Goal: Task Accomplishment & Management: Complete application form

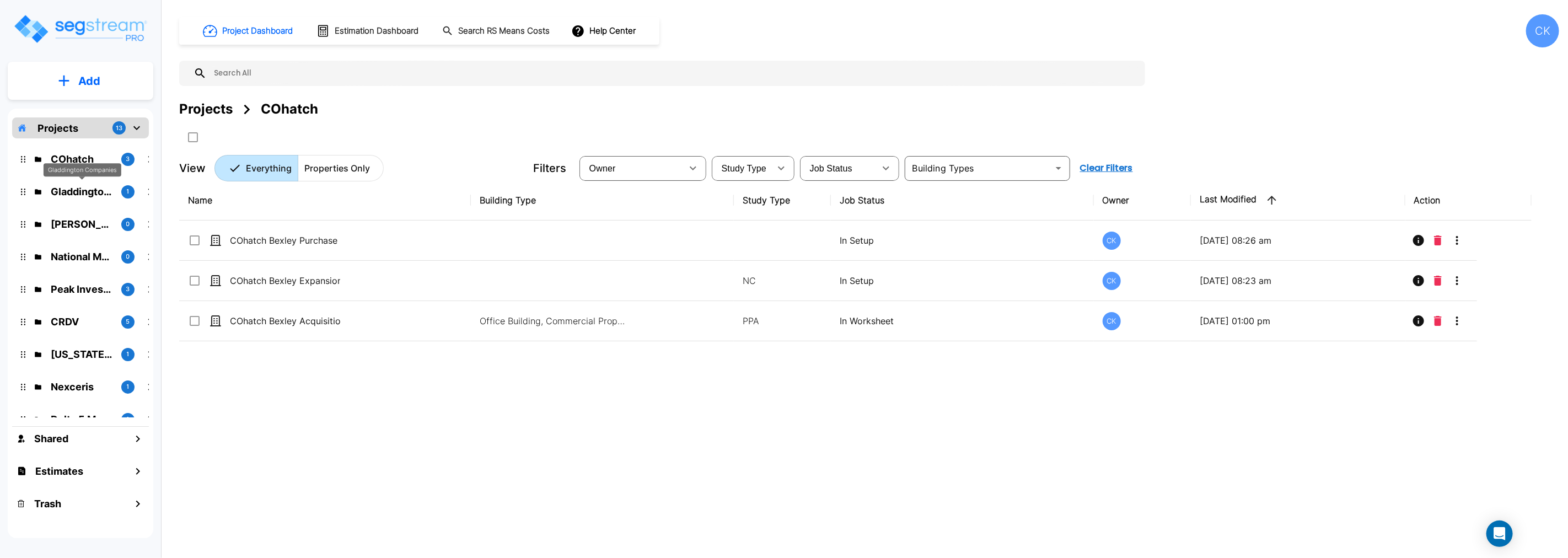
click at [79, 194] on p "Gladdington Companies" at bounding box center [81, 192] width 61 height 15
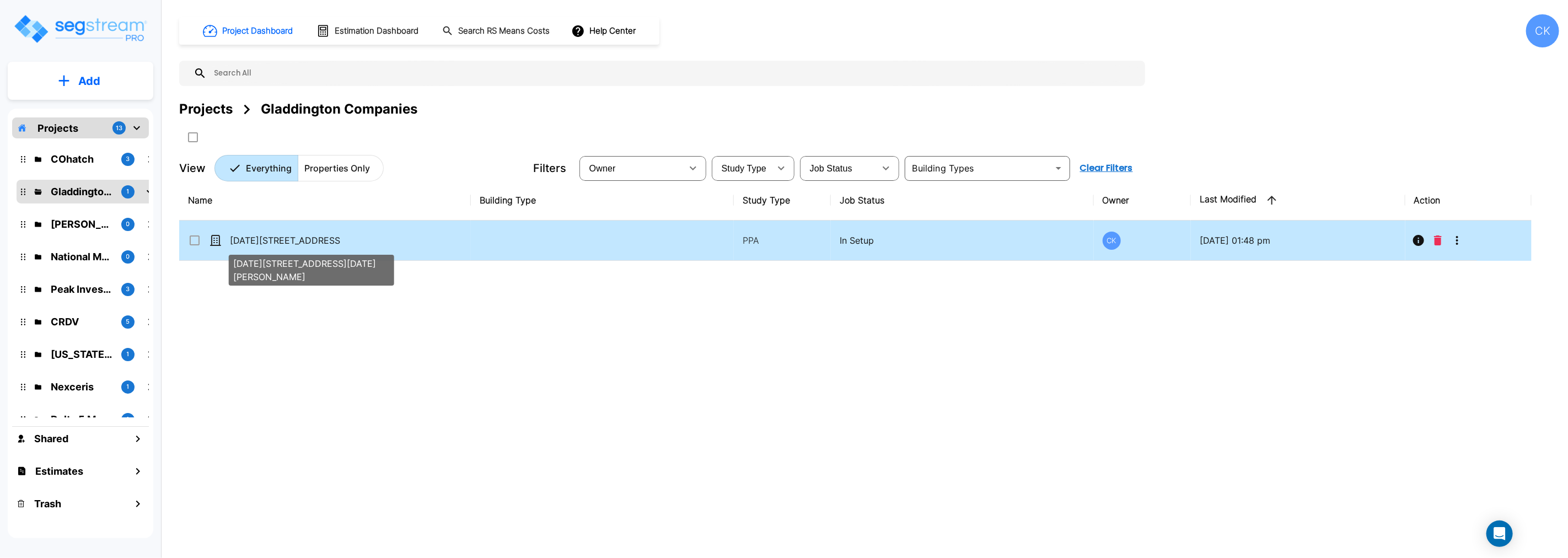
click at [307, 239] on p "[DATE][STREET_ADDRESS][DATE][PERSON_NAME]" at bounding box center [285, 240] width 110 height 13
checkbox input "true"
click at [307, 239] on p "[DATE][STREET_ADDRESS][DATE][PERSON_NAME]" at bounding box center [285, 240] width 110 height 13
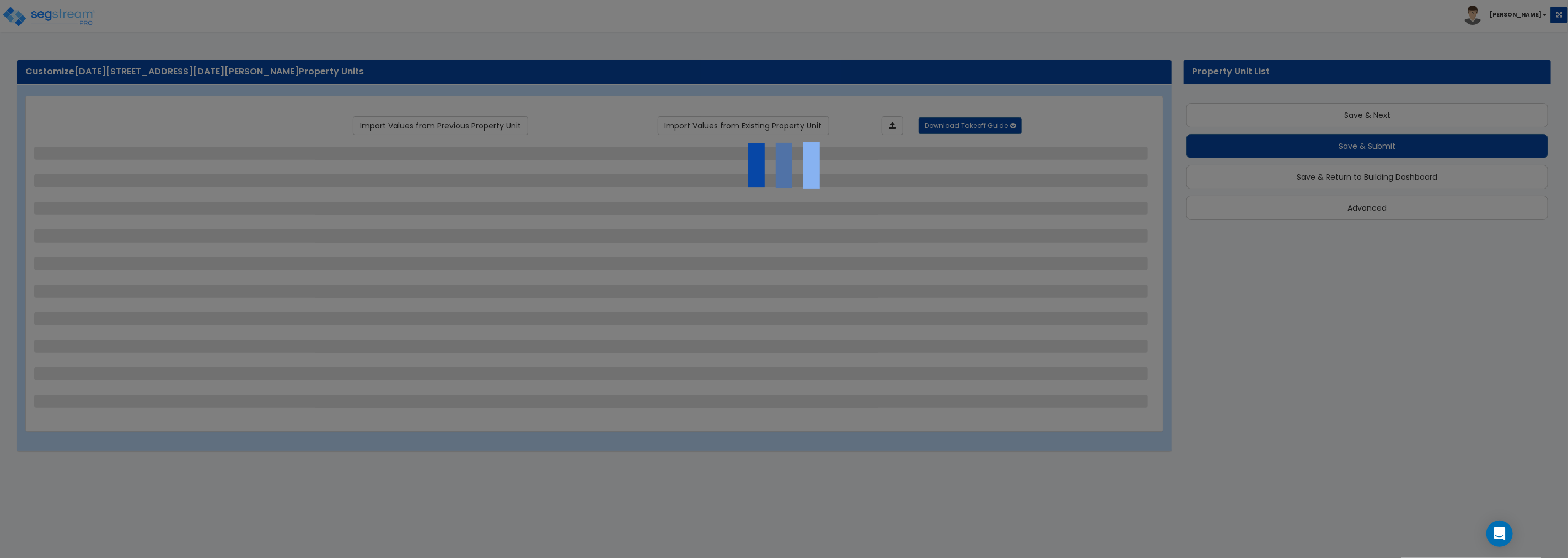
scroll to position [3, 0]
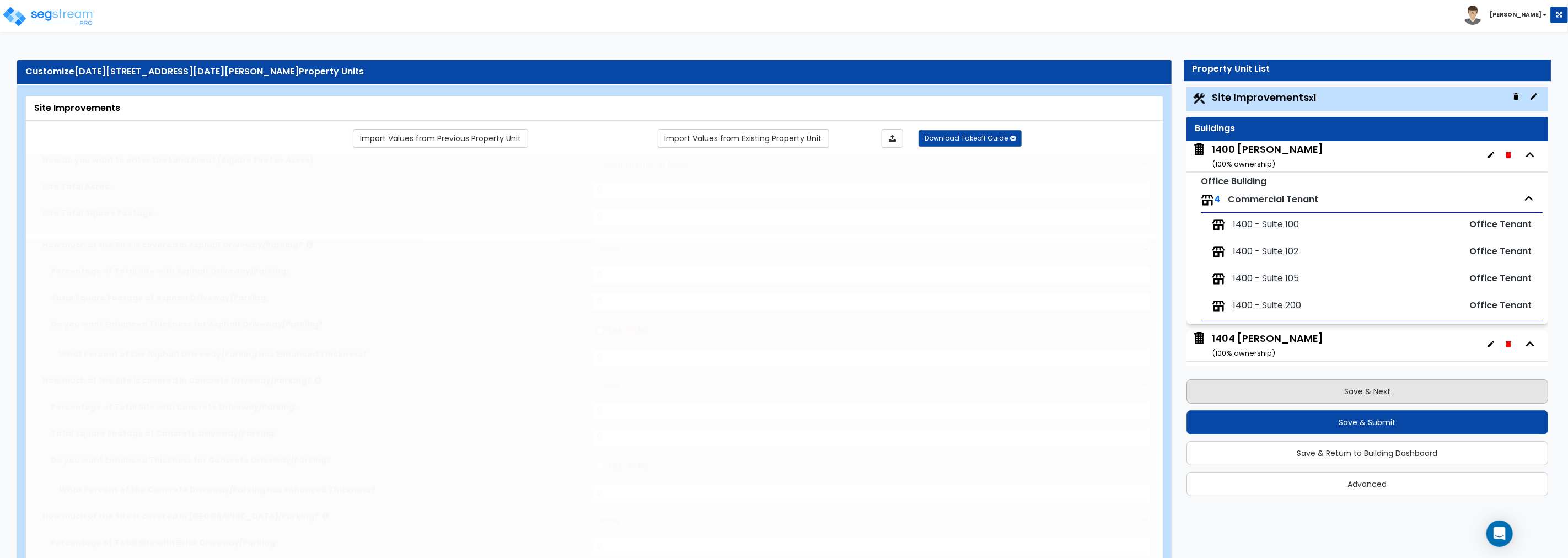
type input "5.35"
select select "2"
type input "116399"
radio input "true"
type input "100"
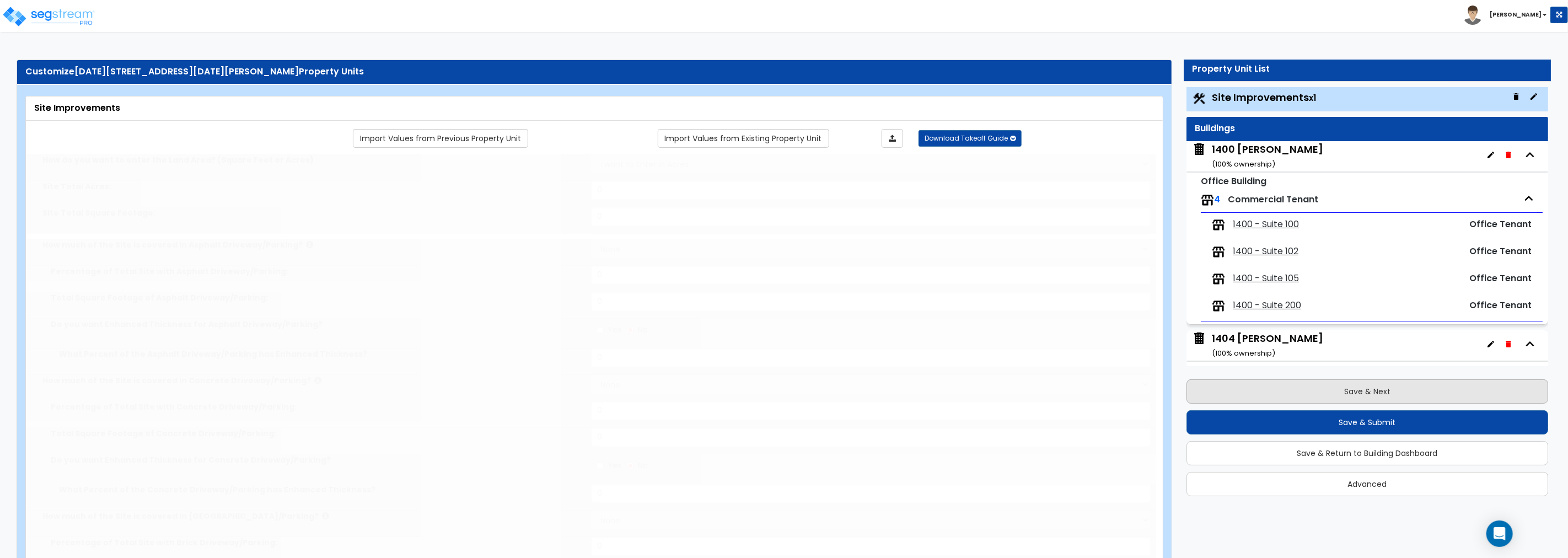
select select "2"
type input "8366"
radio input "true"
type input "10"
radio input "true"
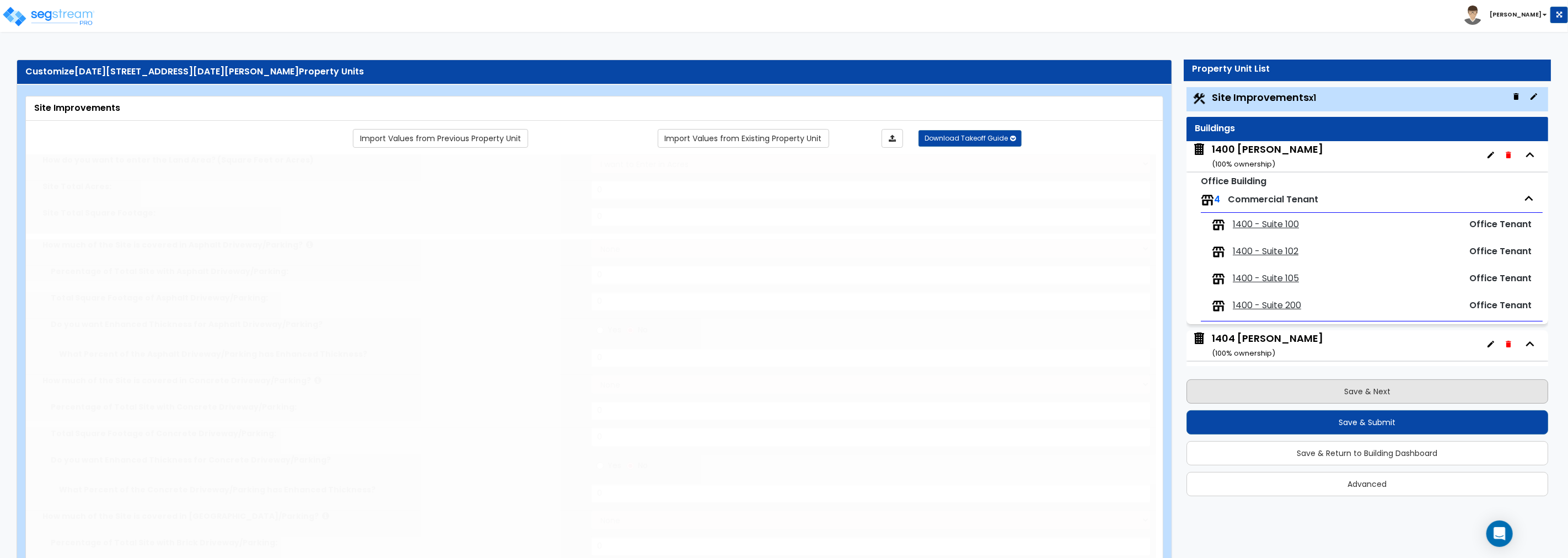
select select "1"
type input "4776"
radio input "true"
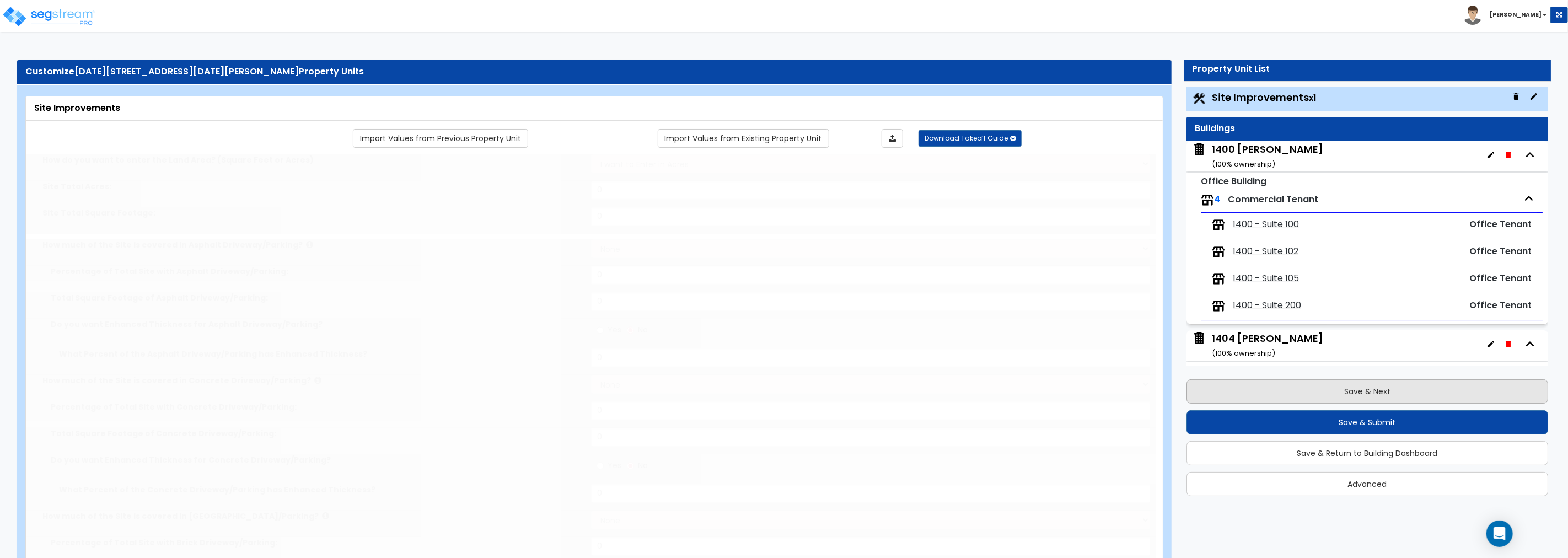
select select "1"
radio input "true"
select select "2"
type input "1710"
select select "1"
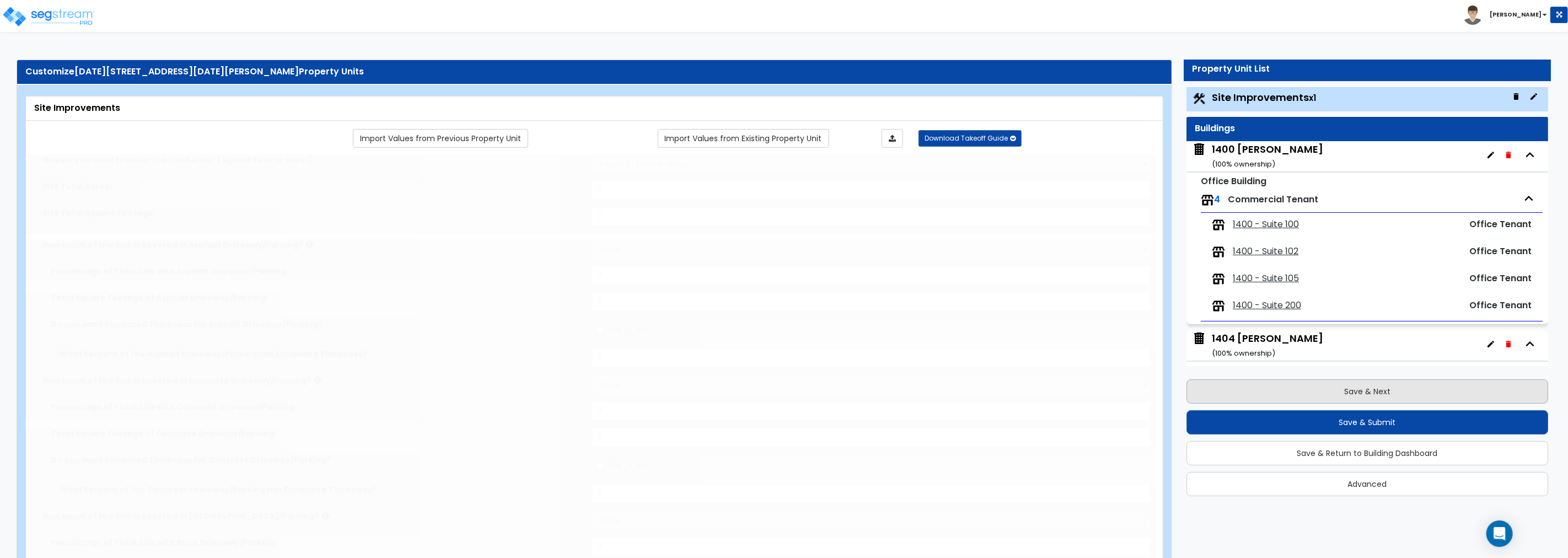
select select "1"
radio input "true"
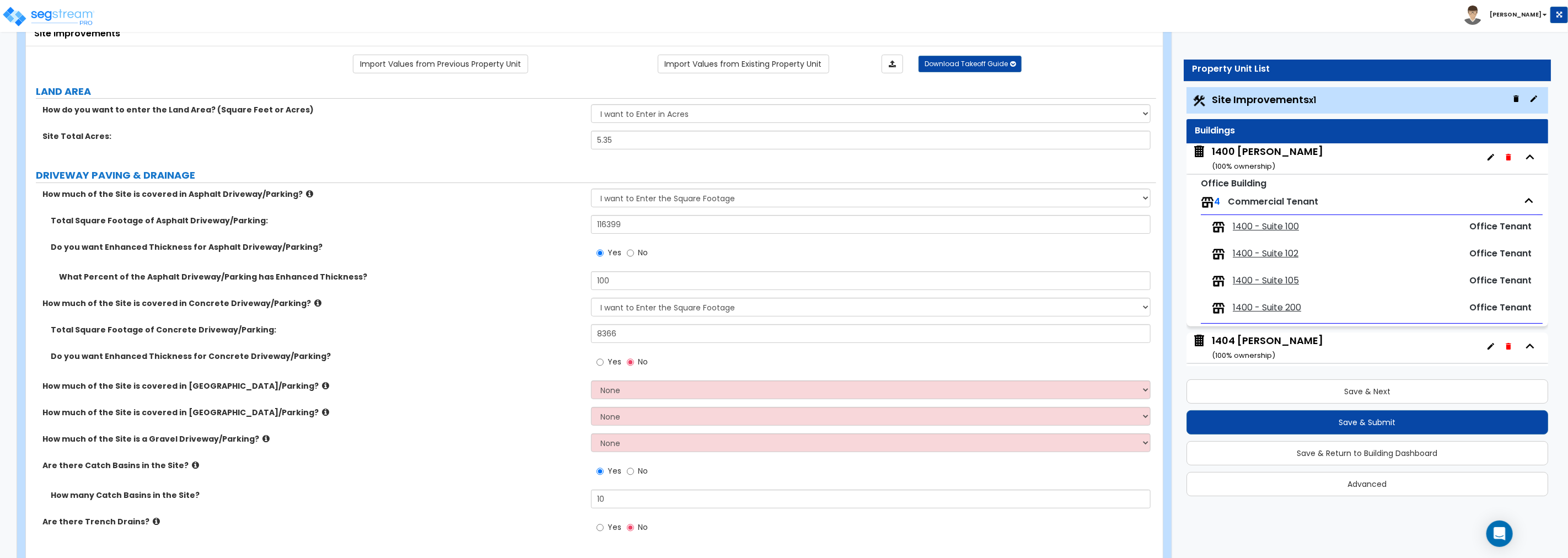
scroll to position [0, 0]
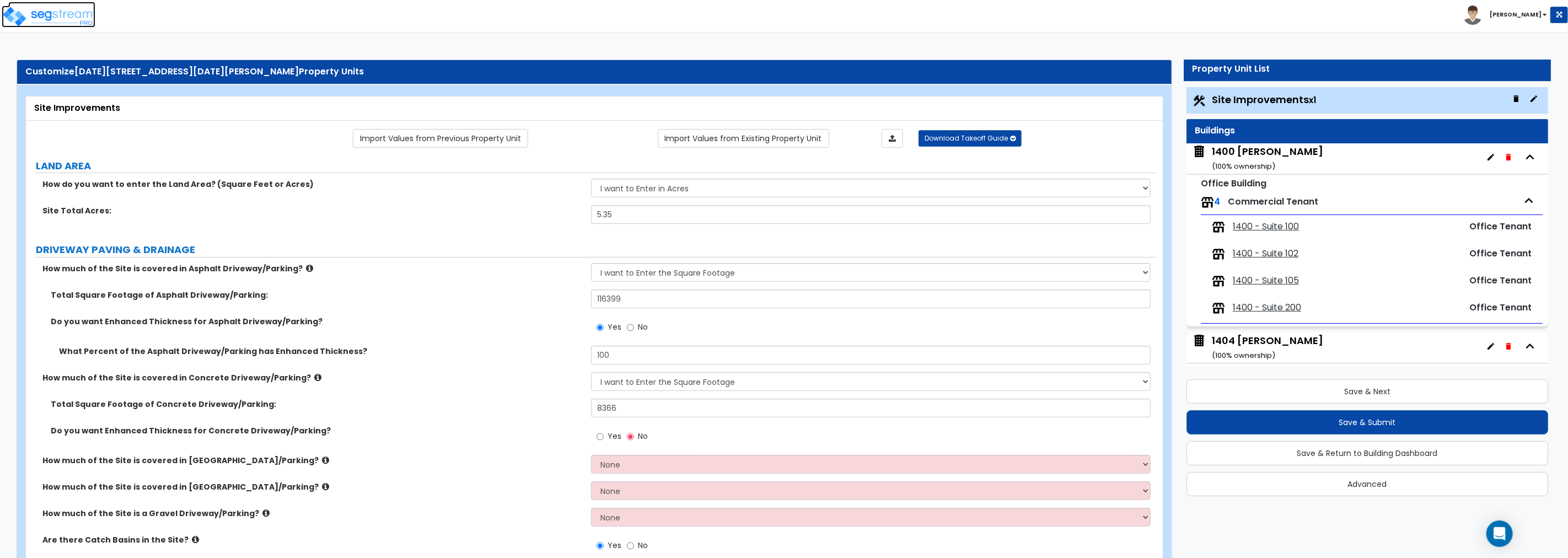
click at [58, 16] on img at bounding box center [49, 16] width 94 height 22
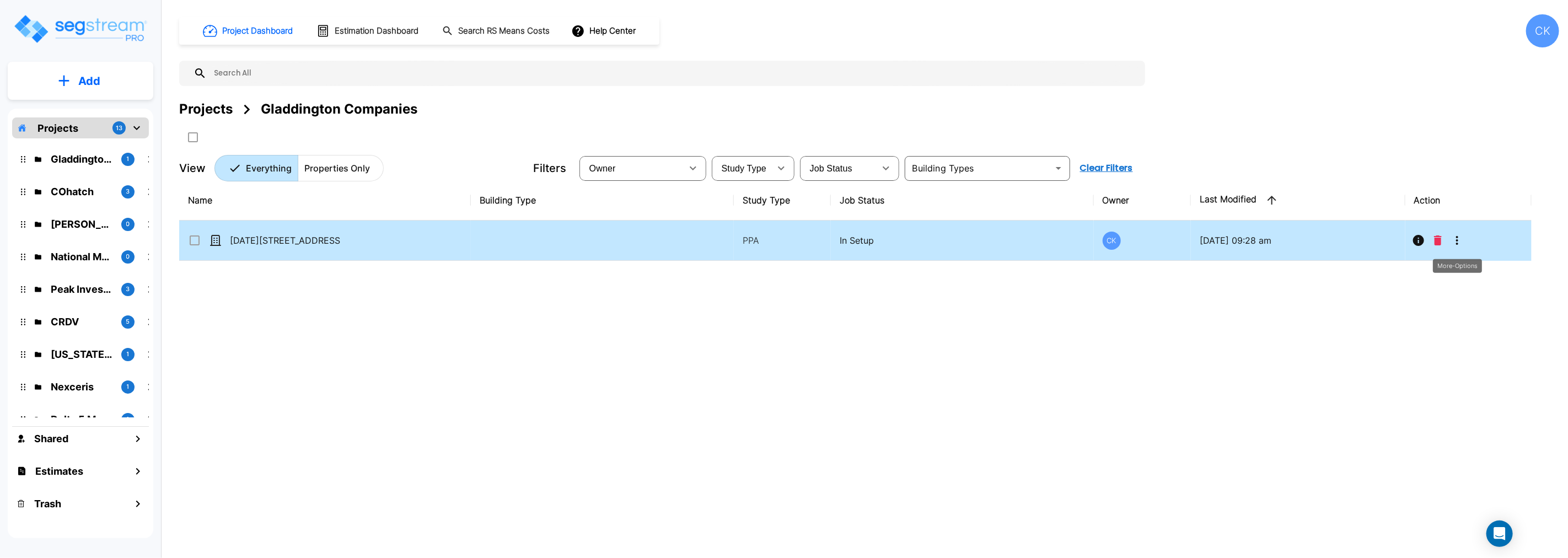
click at [1457, 241] on icon "More-Options" at bounding box center [1457, 240] width 13 height 13
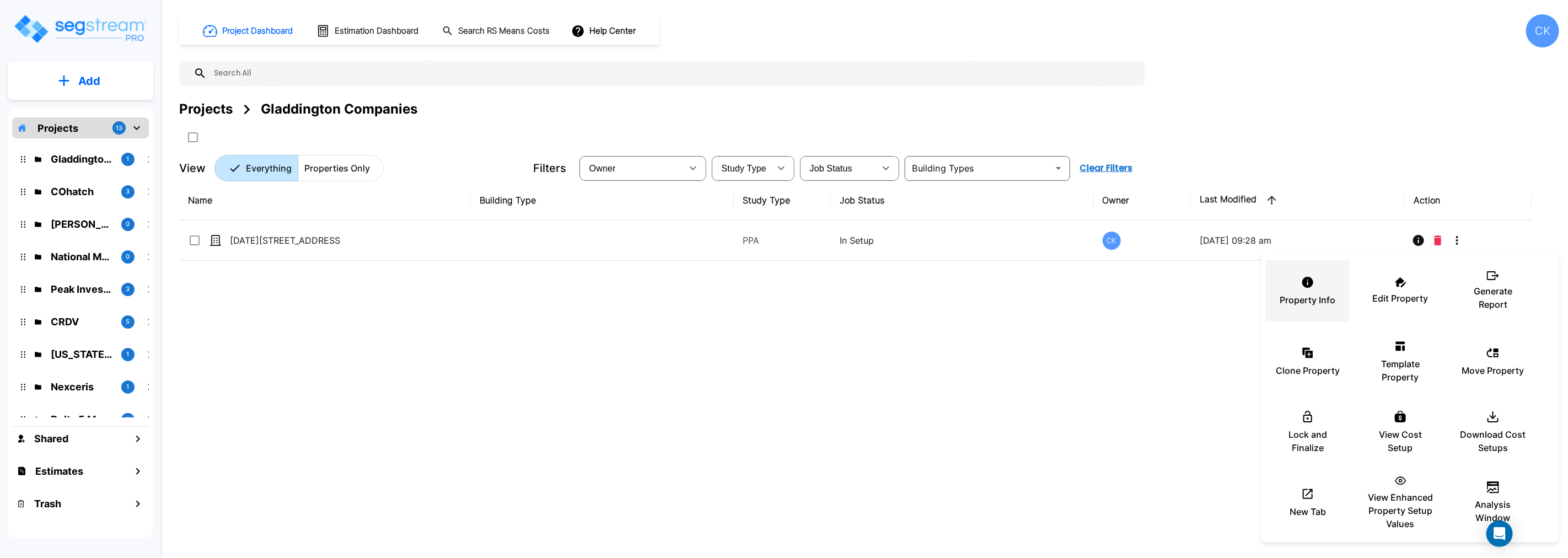
click at [1311, 287] on icon at bounding box center [1308, 282] width 13 height 13
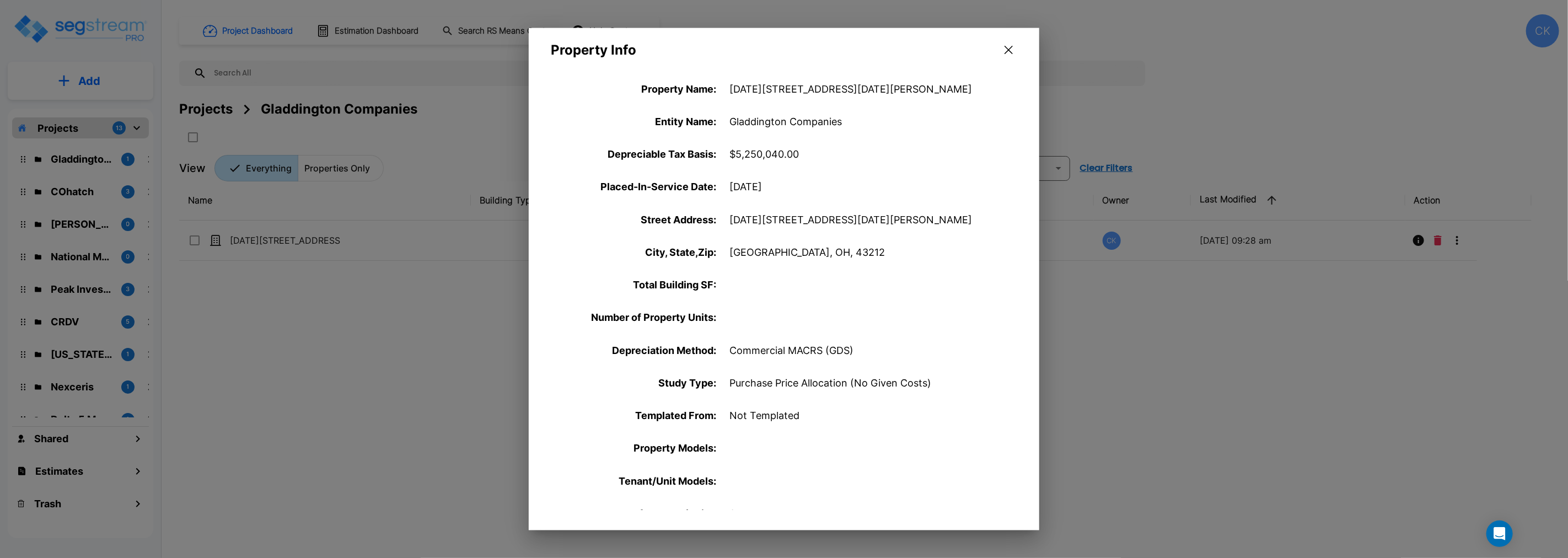
click at [1008, 47] on icon "button" at bounding box center [1009, 50] width 9 height 9
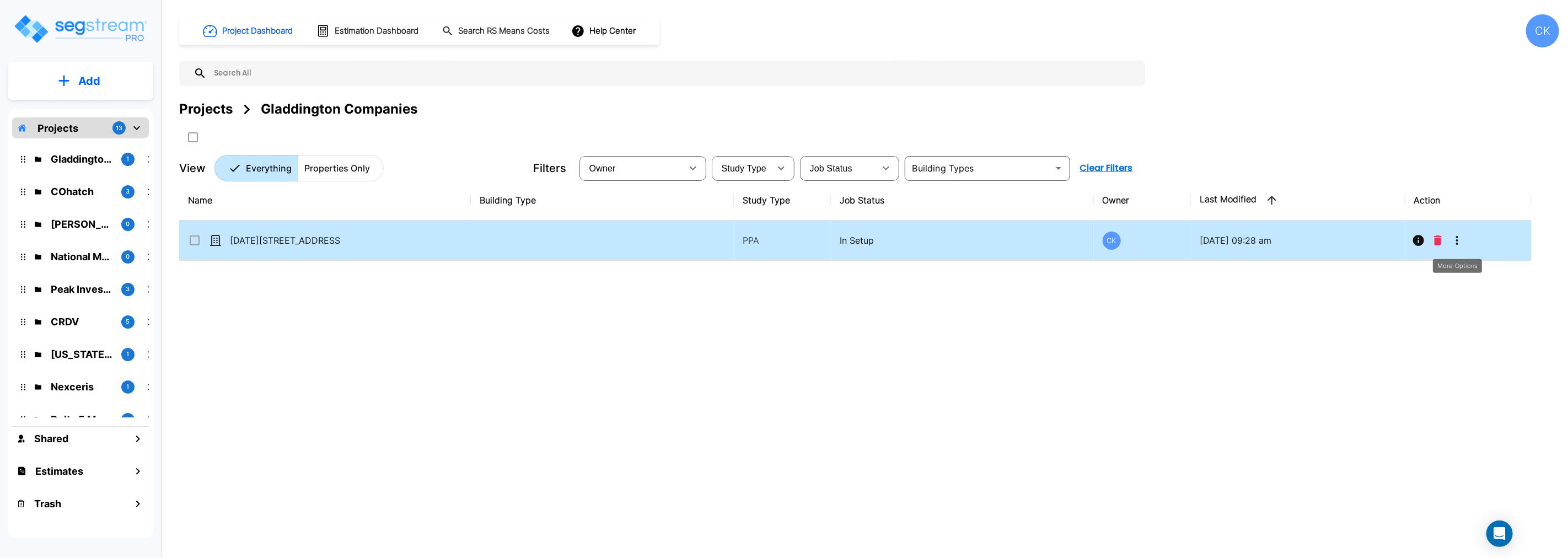
click at [1455, 246] on button "More-Options" at bounding box center [1457, 240] width 22 height 22
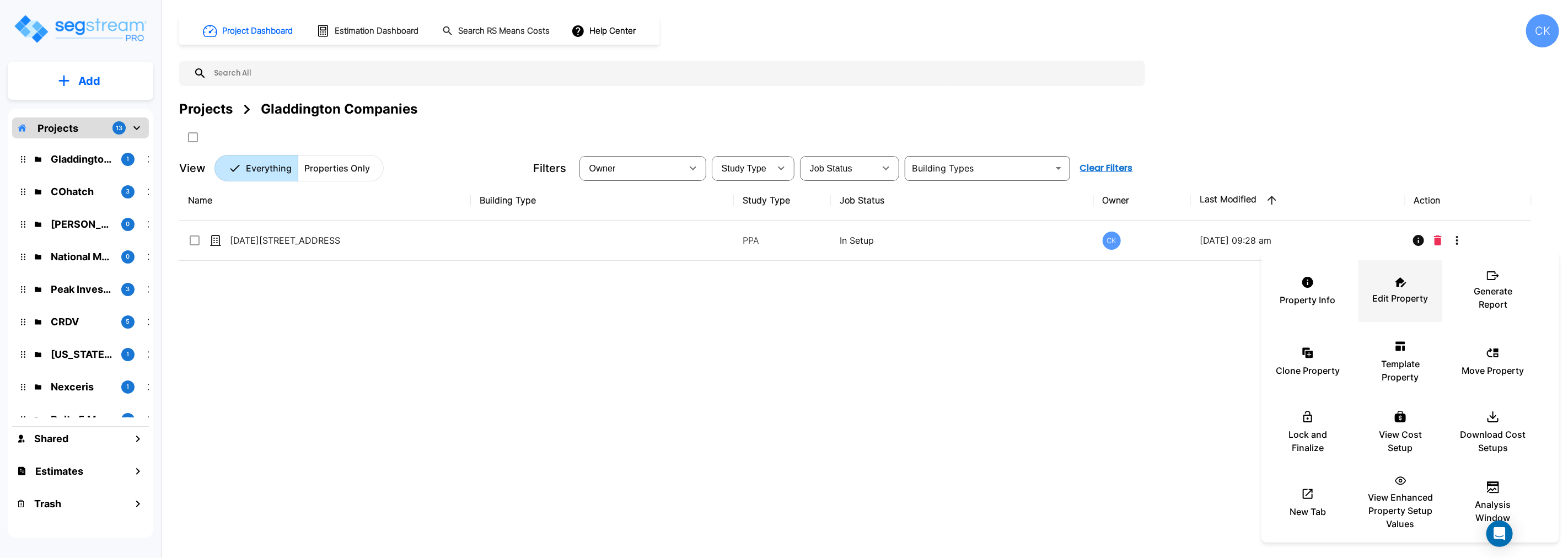
click at [1401, 288] on div "Edit Property" at bounding box center [1400, 291] width 66 height 55
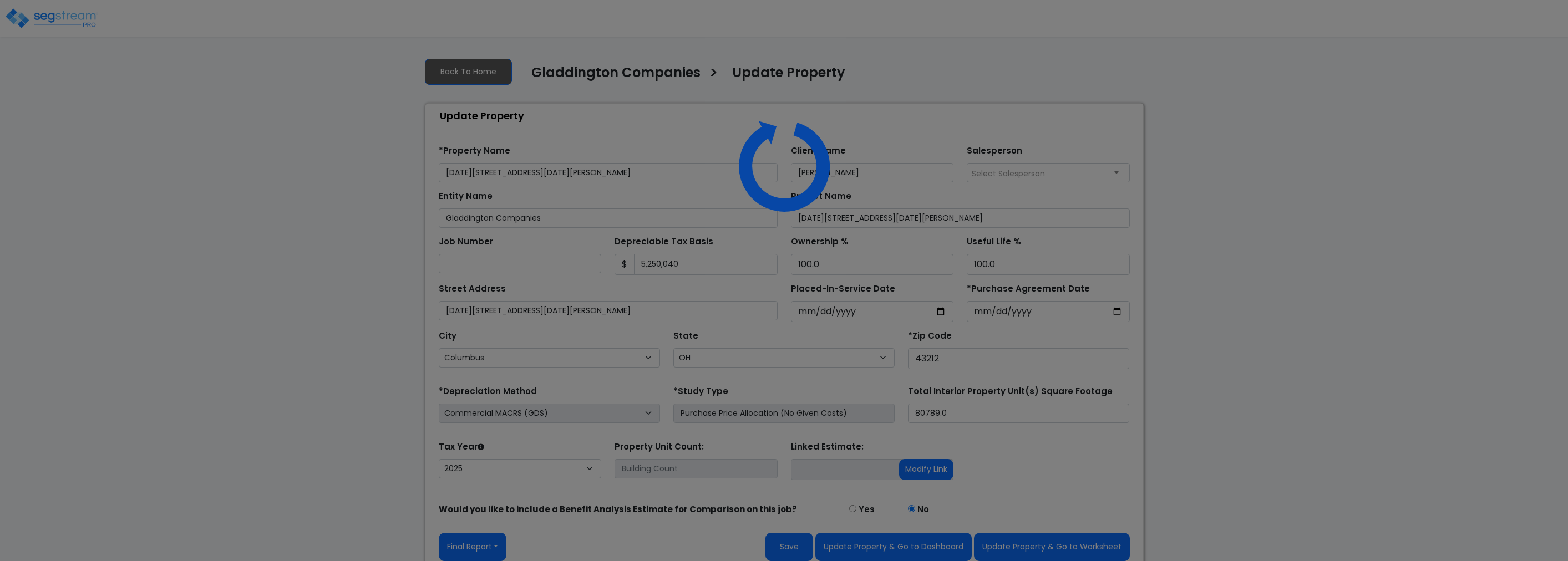
select select "OH"
select select "2025"
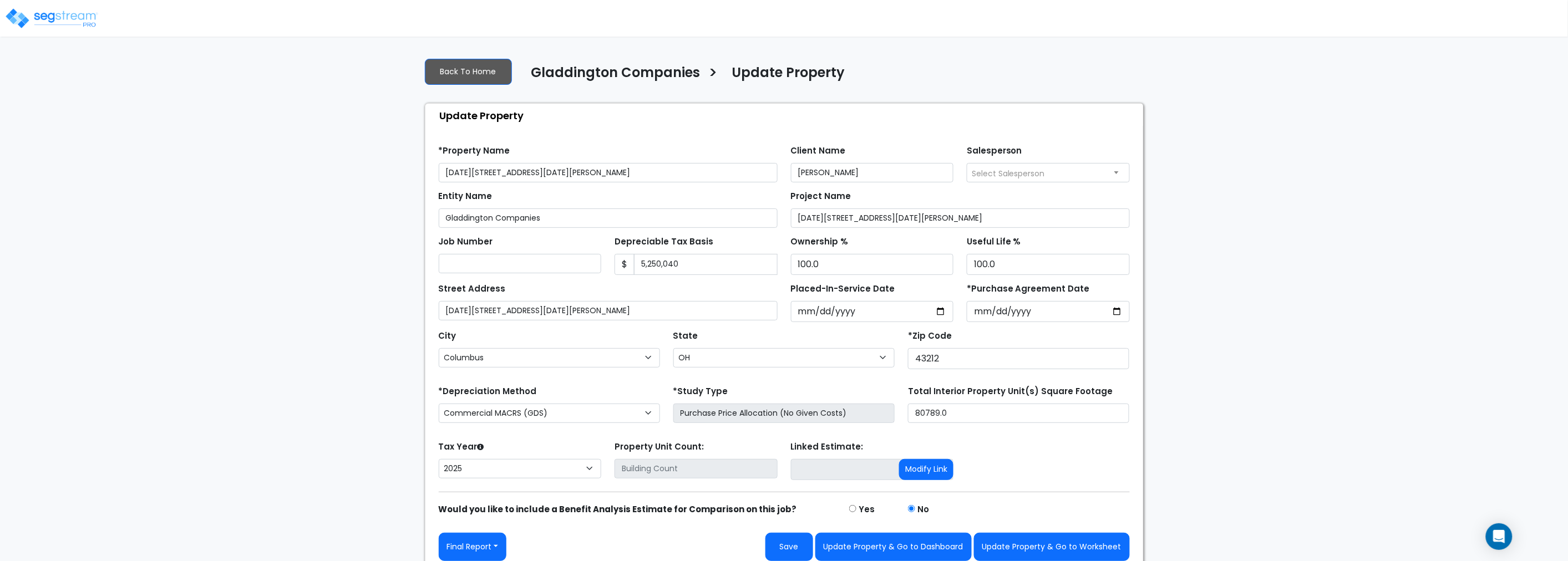
click at [925, 143] on div "Client Name Deb Koehlinger" at bounding box center [872, 162] width 163 height 40
click at [688, 268] on input "5,250,040" at bounding box center [705, 264] width 144 height 21
type input "5,483933"
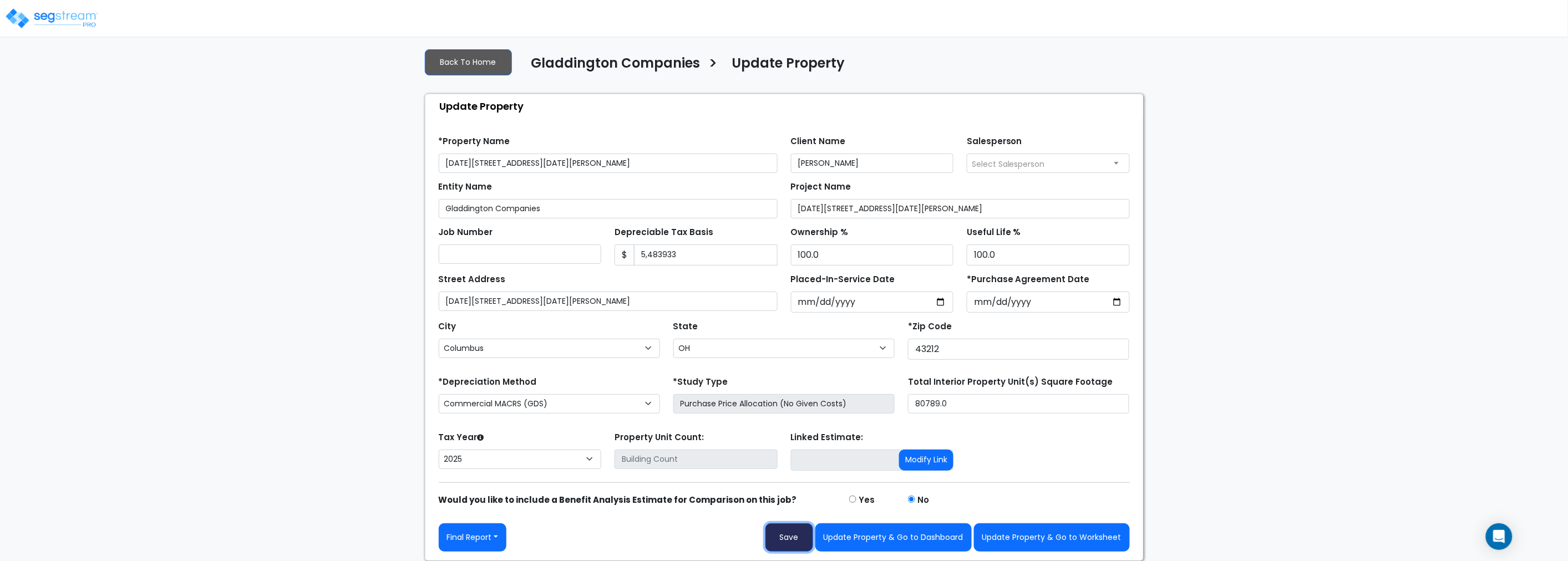
click at [795, 538] on button "Save" at bounding box center [789, 537] width 48 height 28
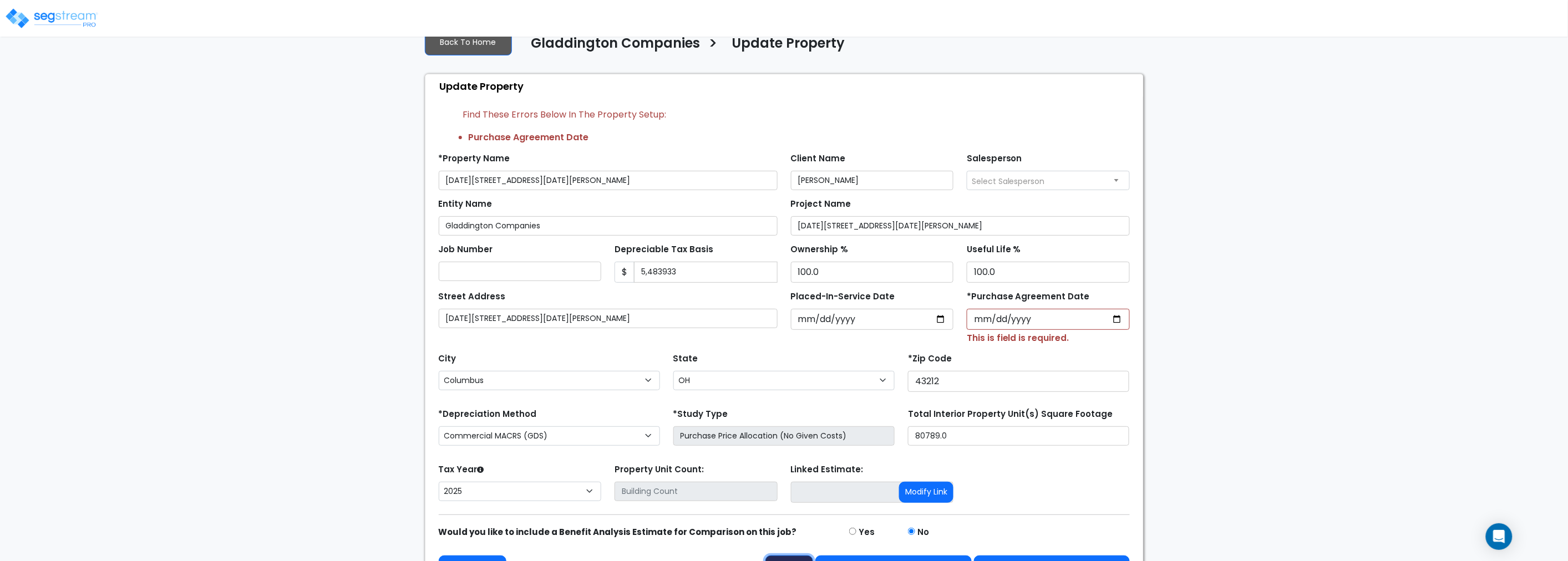
scroll to position [62, 0]
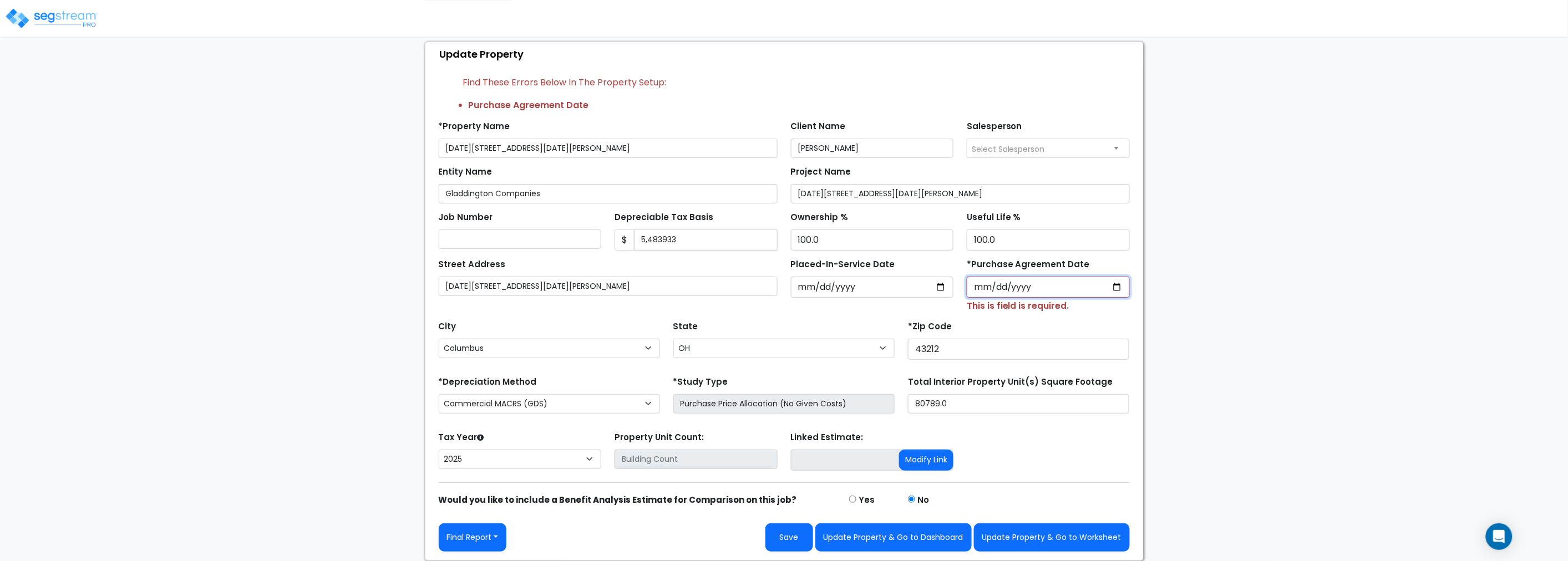
click at [1069, 289] on input "*Purchase Agreement Date" at bounding box center [1048, 287] width 163 height 21
type input "2025-02-01"
click at [1046, 535] on button "Update Property & Go to Worksheet" at bounding box center [1052, 537] width 156 height 28
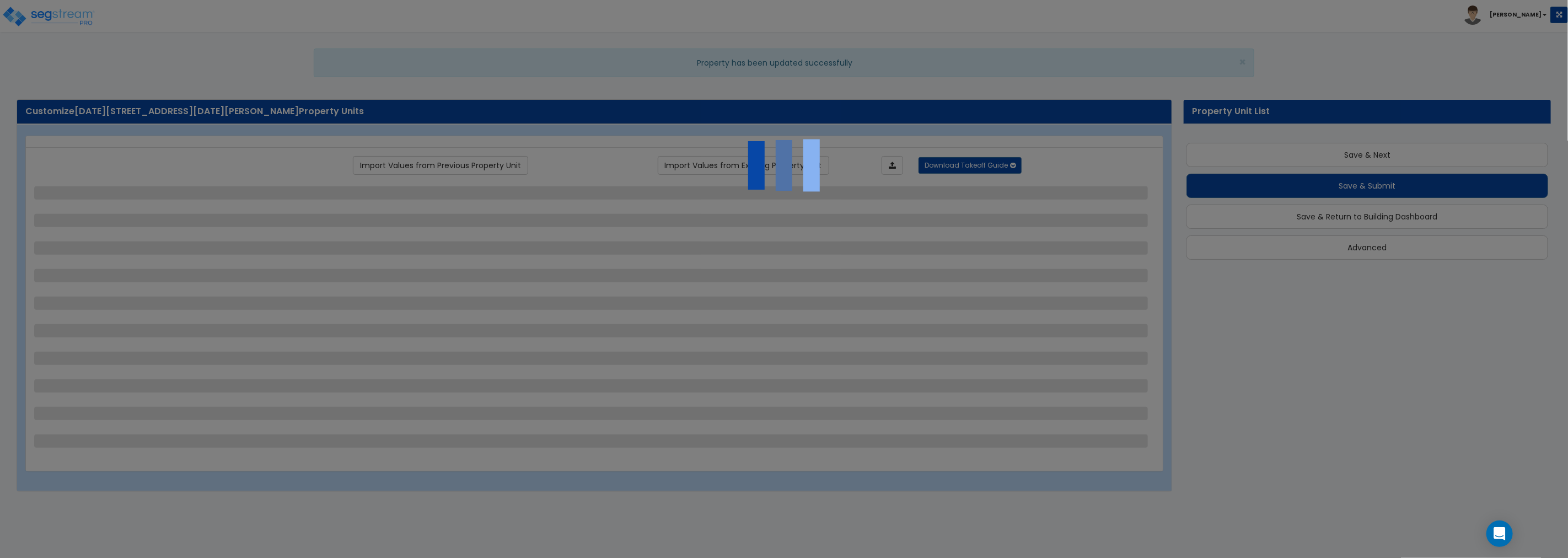
scroll to position [3, 0]
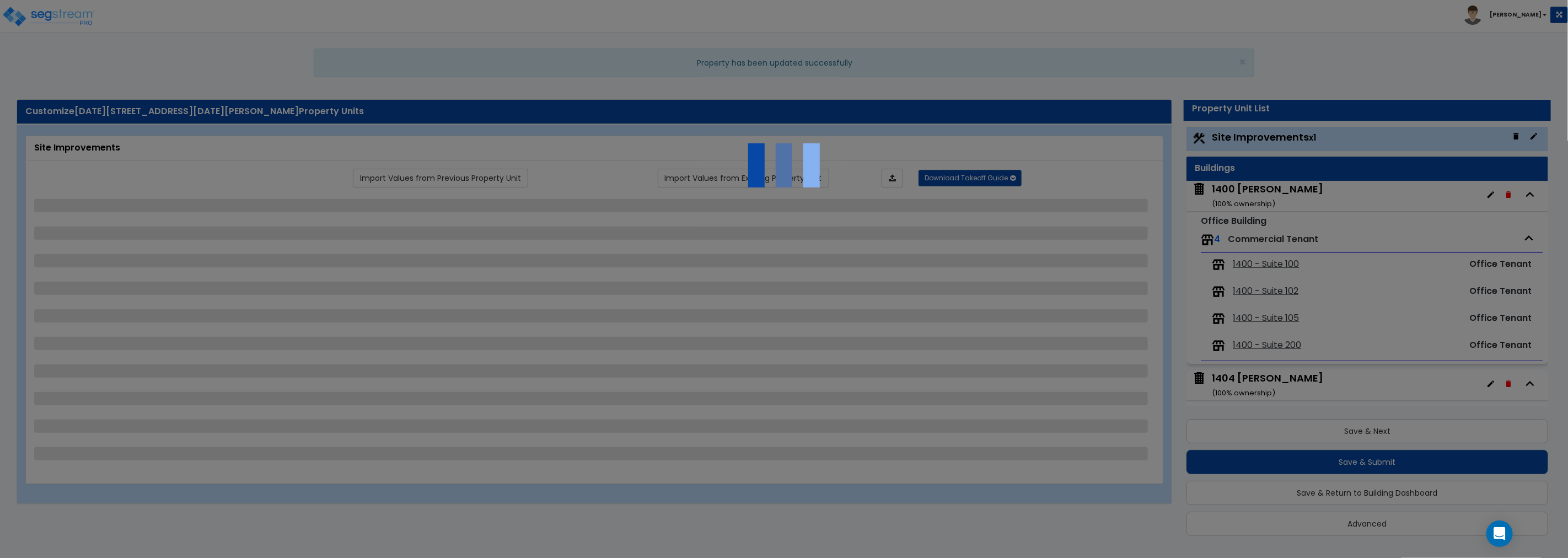
select select "2"
select select "1"
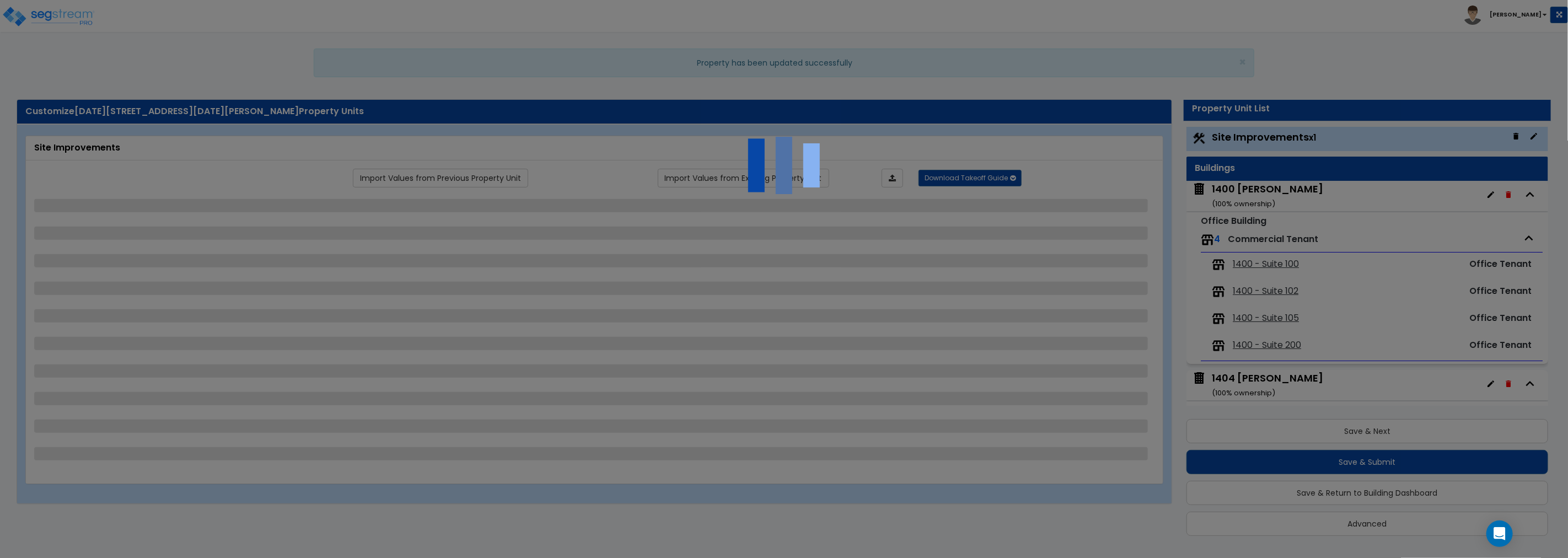
select select "2"
select select "1"
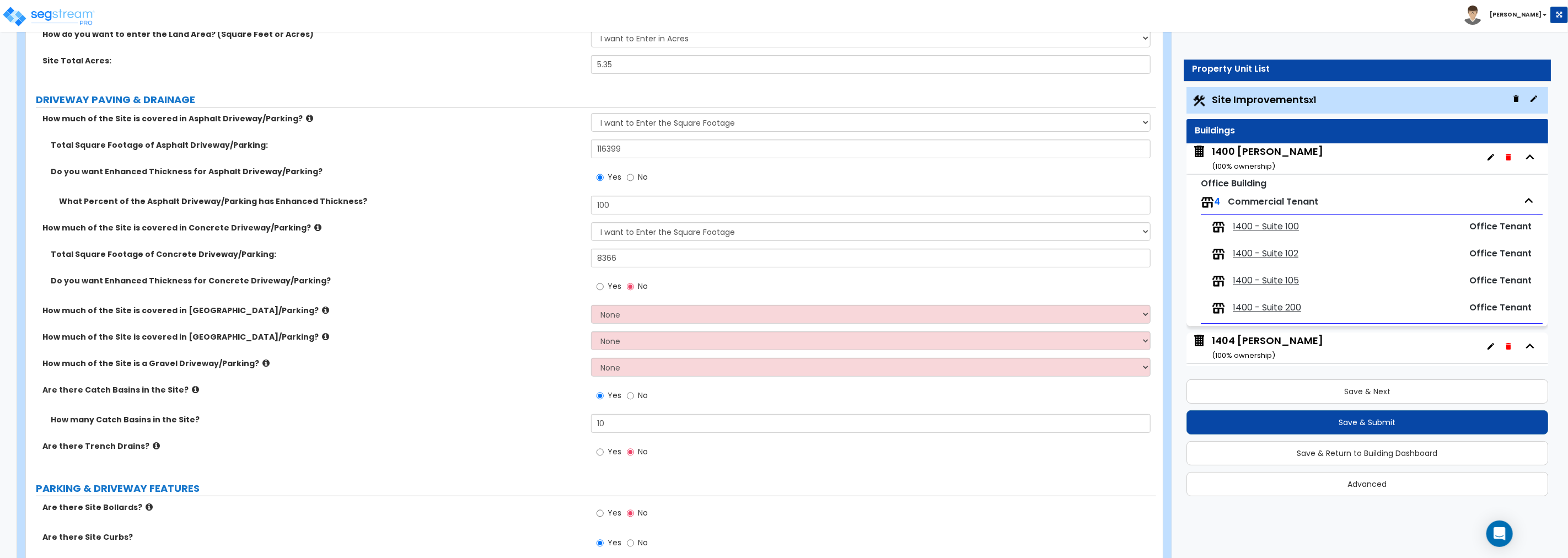
scroll to position [163, 0]
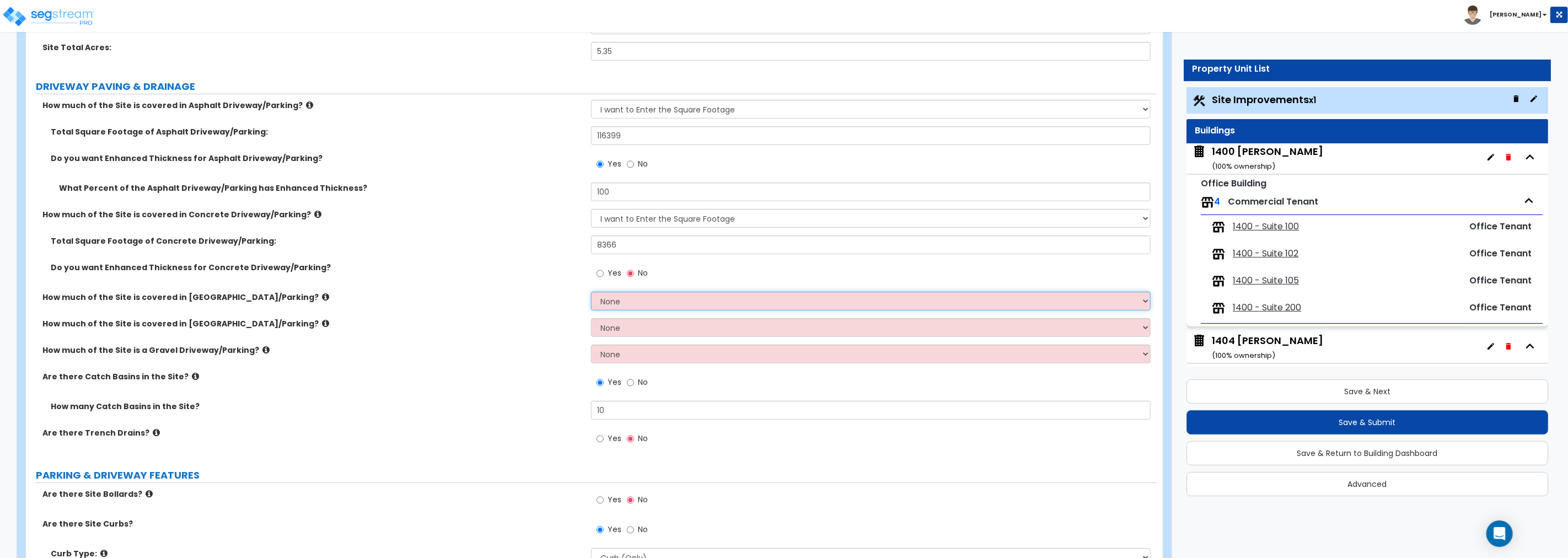
click at [634, 305] on select "None I want to Enter an Approximate Percentage I want to Enter the Square Foota…" at bounding box center [870, 301] width 559 height 19
click at [639, 302] on select "None I want to Enter an Approximate Percentage I want to Enter the Square Foota…" at bounding box center [870, 301] width 559 height 19
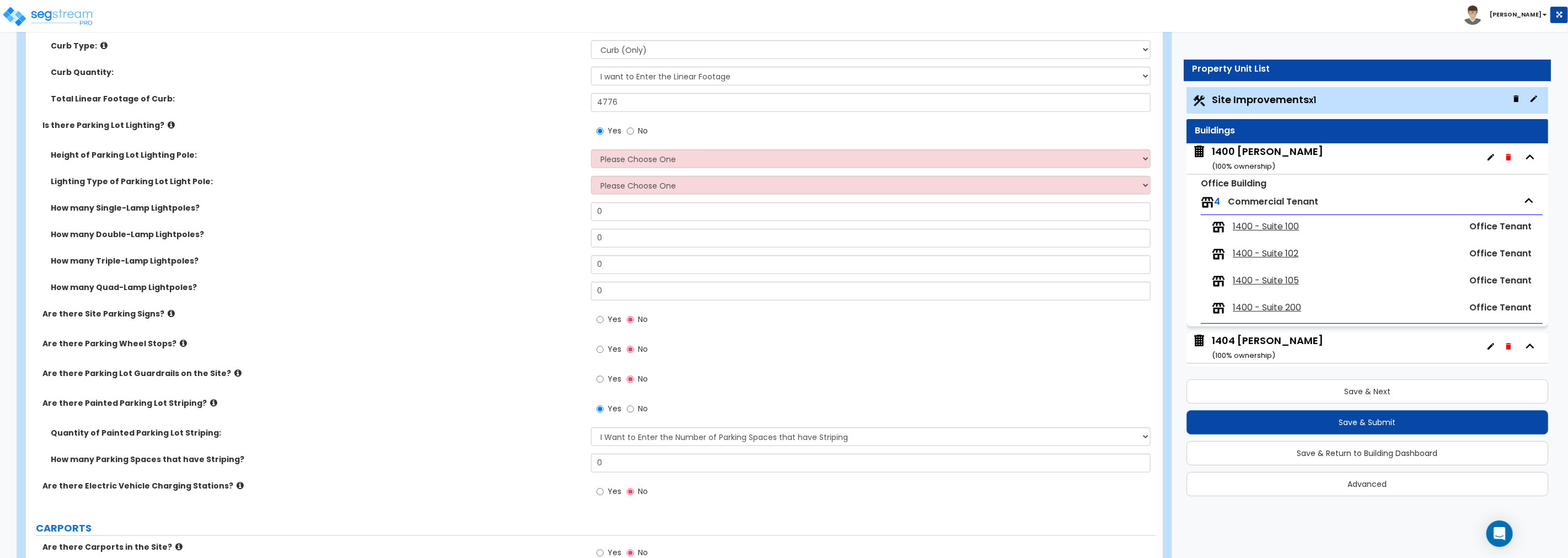
scroll to position [674, 0]
click at [669, 157] on select "Please Choose One 20' high 30' high 40' high" at bounding box center [870, 156] width 559 height 19
click at [671, 155] on select "Please Choose One 20' high 30' high 40' high" at bounding box center [870, 156] width 559 height 19
select select "2"
click at [591, 147] on select "Please Choose One 20' high 30' high 40' high" at bounding box center [870, 156] width 559 height 19
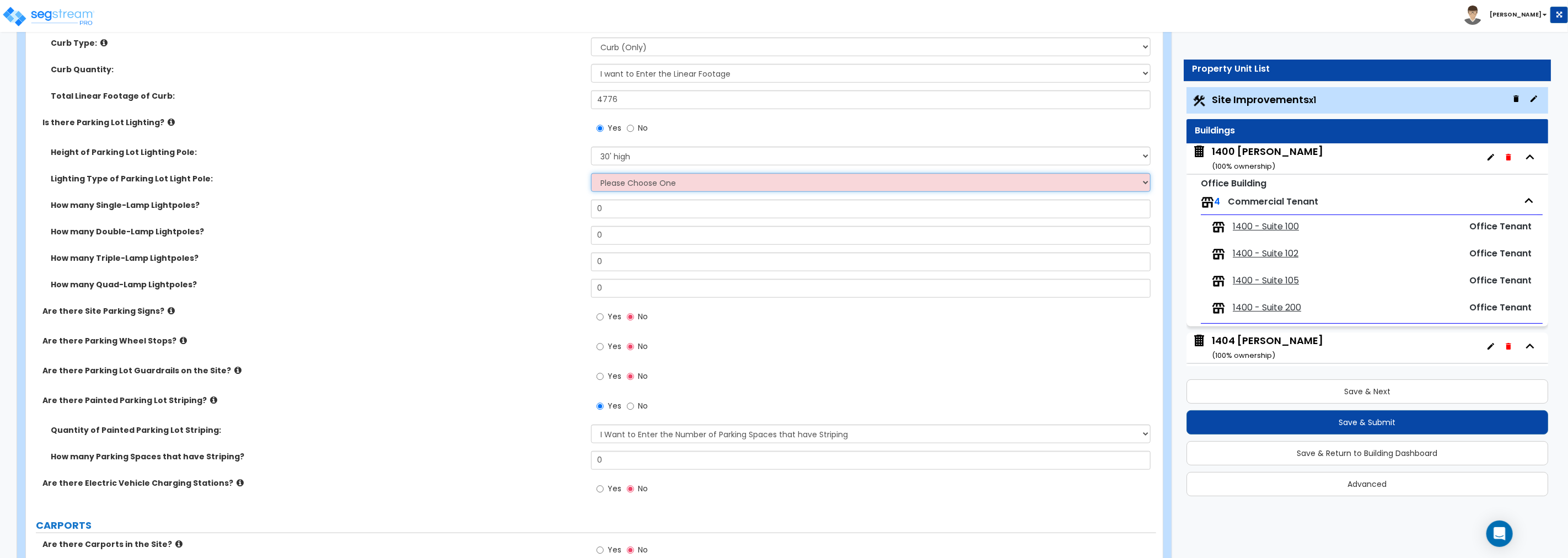
click at [673, 180] on select "Please Choose One LED Metal Halide High Pressure Sodium Please Choose for me" at bounding box center [870, 182] width 559 height 19
select select "2"
click at [591, 173] on select "Please Choose One LED Metal Halide High Pressure Sodium Please Choose for me" at bounding box center [870, 182] width 559 height 19
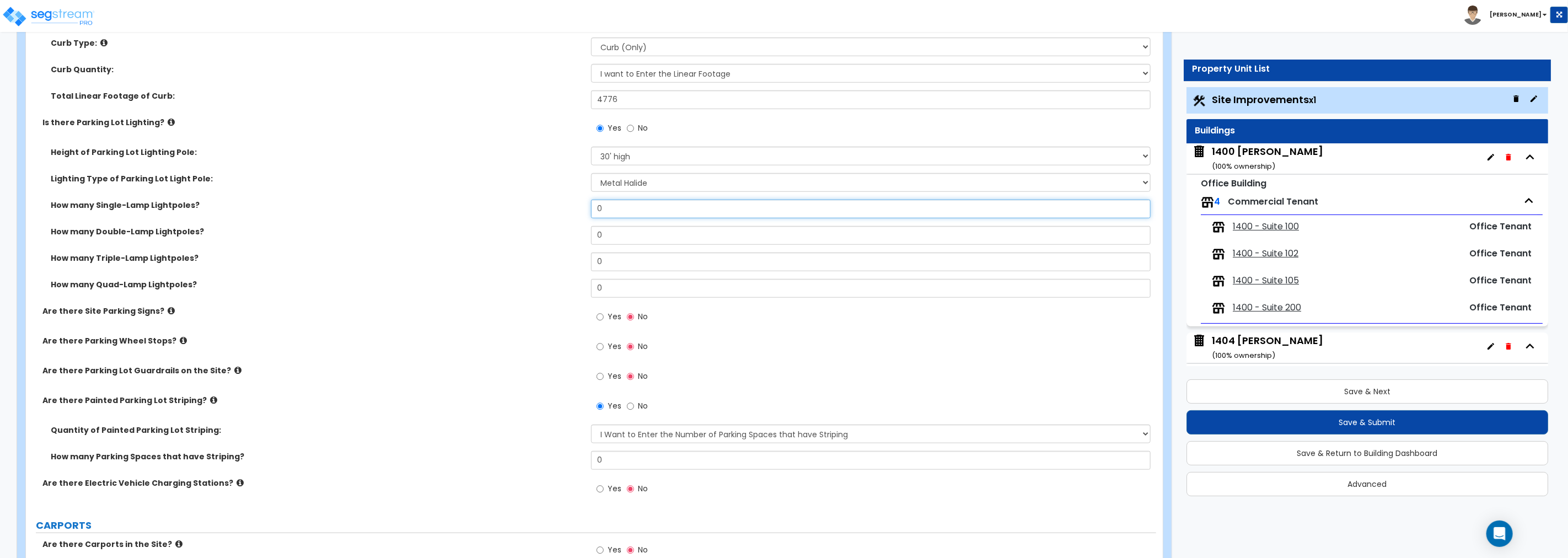
click at [651, 204] on input "0" at bounding box center [870, 209] width 559 height 19
type input "13"
click at [644, 228] on input "0" at bounding box center [870, 235] width 559 height 19
type input "2"
click at [601, 315] on input "Yes" at bounding box center [600, 317] width 7 height 12
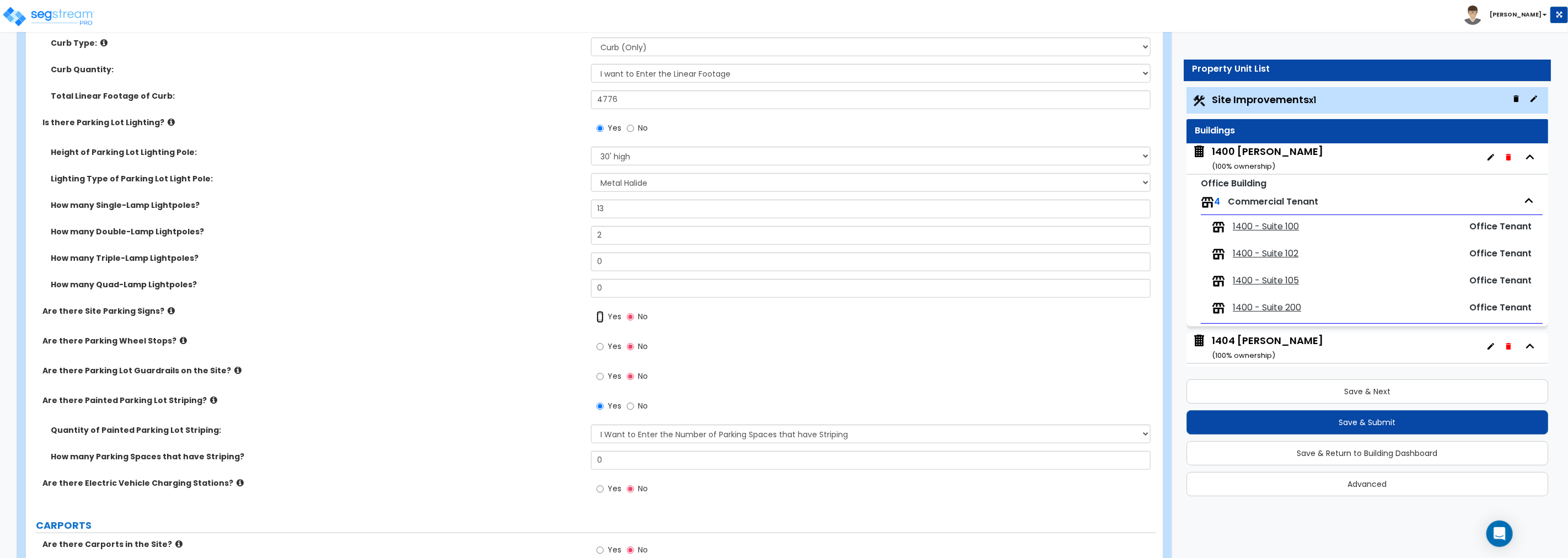
radio input "true"
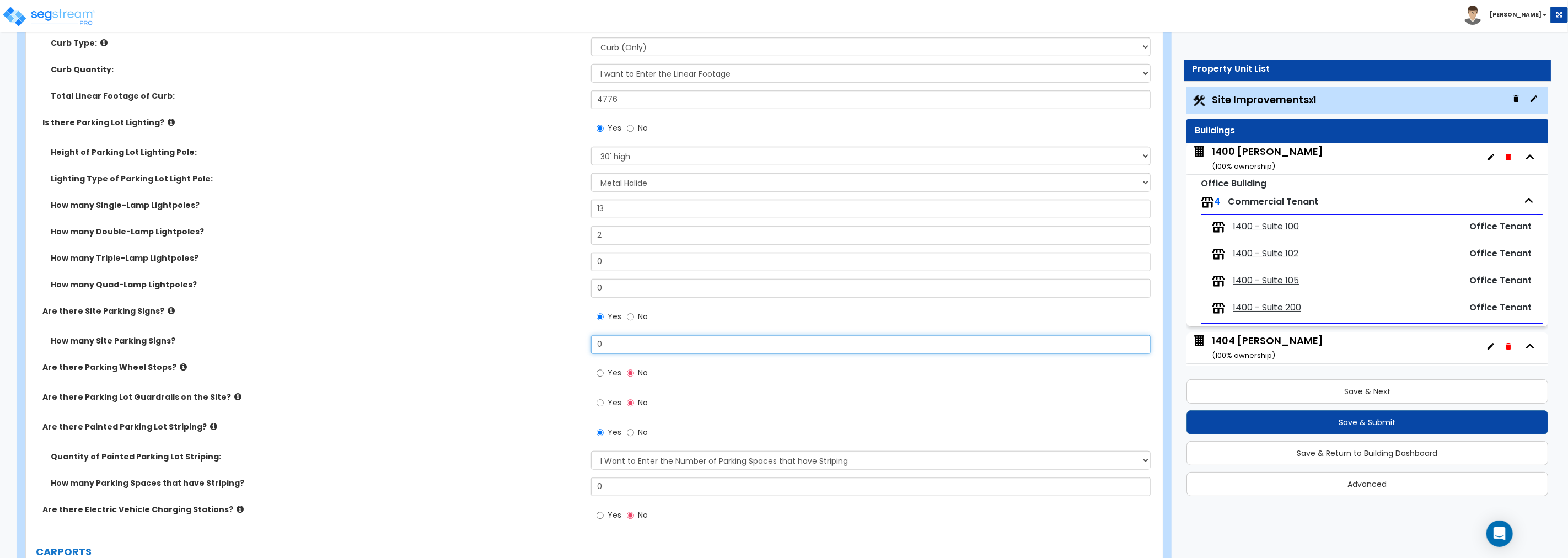
drag, startPoint x: 625, startPoint y: 342, endPoint x: 576, endPoint y: 343, distance: 49.0
click at [576, 343] on div "How many Site Parking Signs? 0" at bounding box center [591, 348] width 1130 height 26
type input "30"
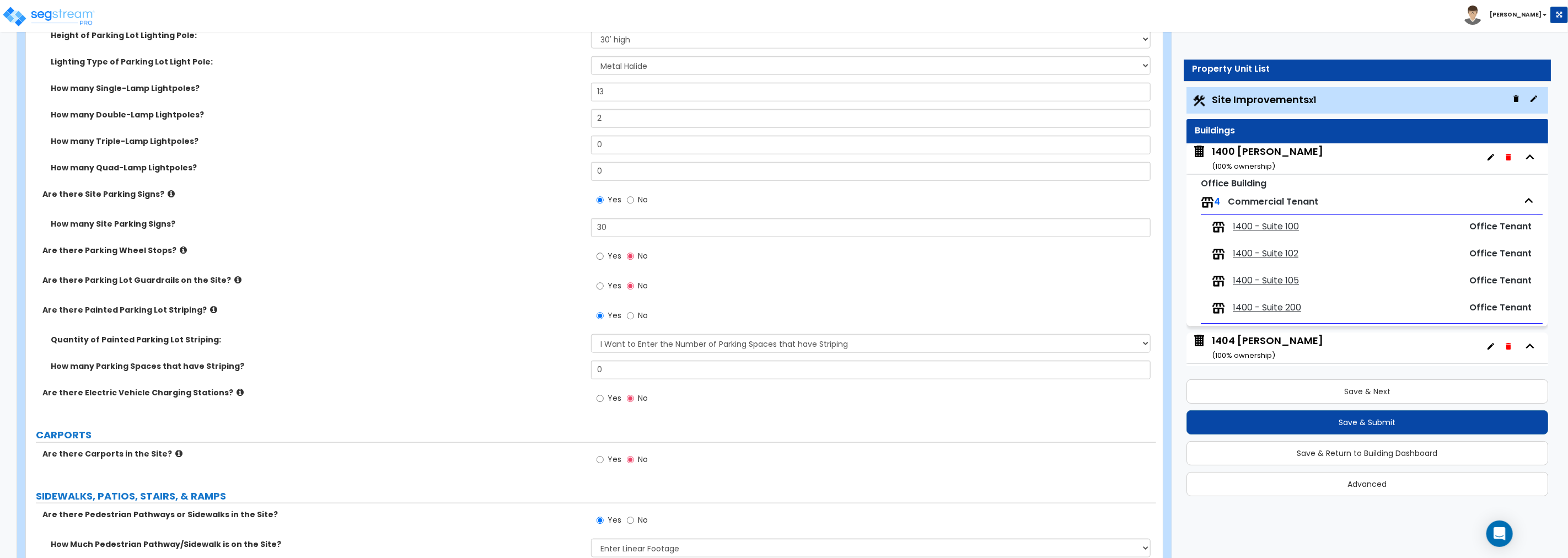
scroll to position [898, 0]
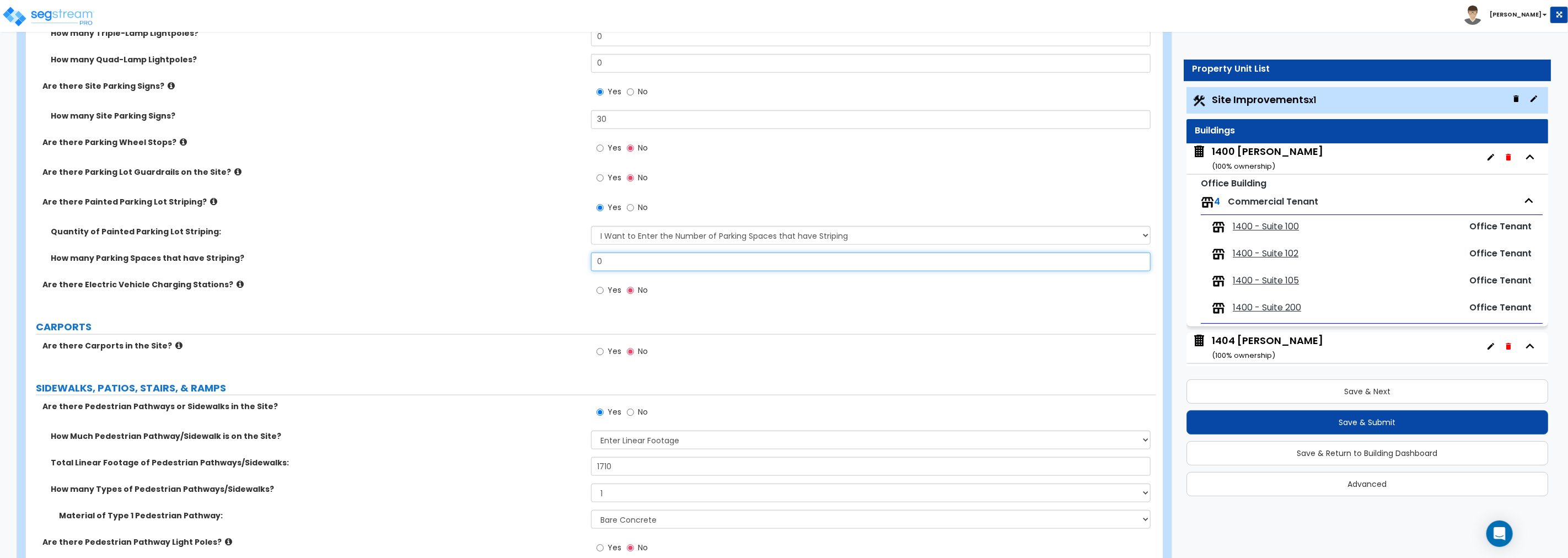
drag, startPoint x: 625, startPoint y: 262, endPoint x: 536, endPoint y: 248, distance: 90.1
click at [536, 248] on div "Quantity of Painted Parking Lot Striping: I Don't Know - Please Estimate for me…" at bounding box center [591, 252] width 1114 height 53
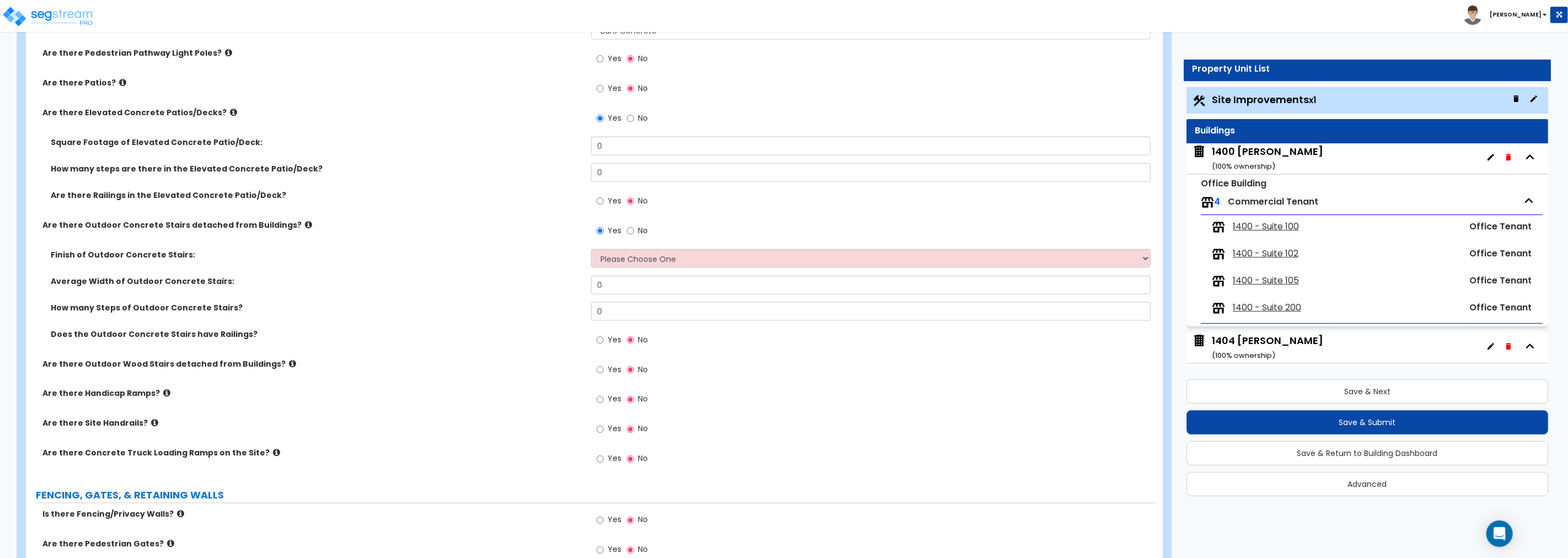
scroll to position [1388, 0]
type input "334"
click at [119, 81] on icon at bounding box center [123, 82] width 7 height 9
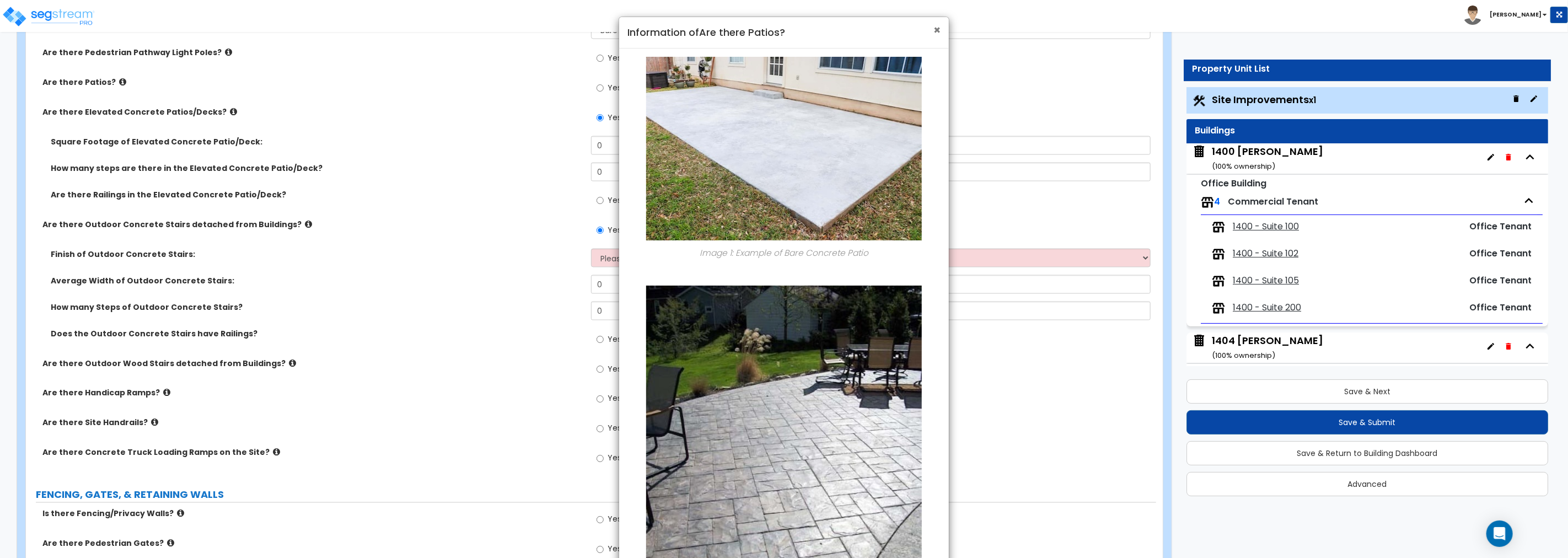
click at [935, 29] on span "×" at bounding box center [937, 30] width 7 height 16
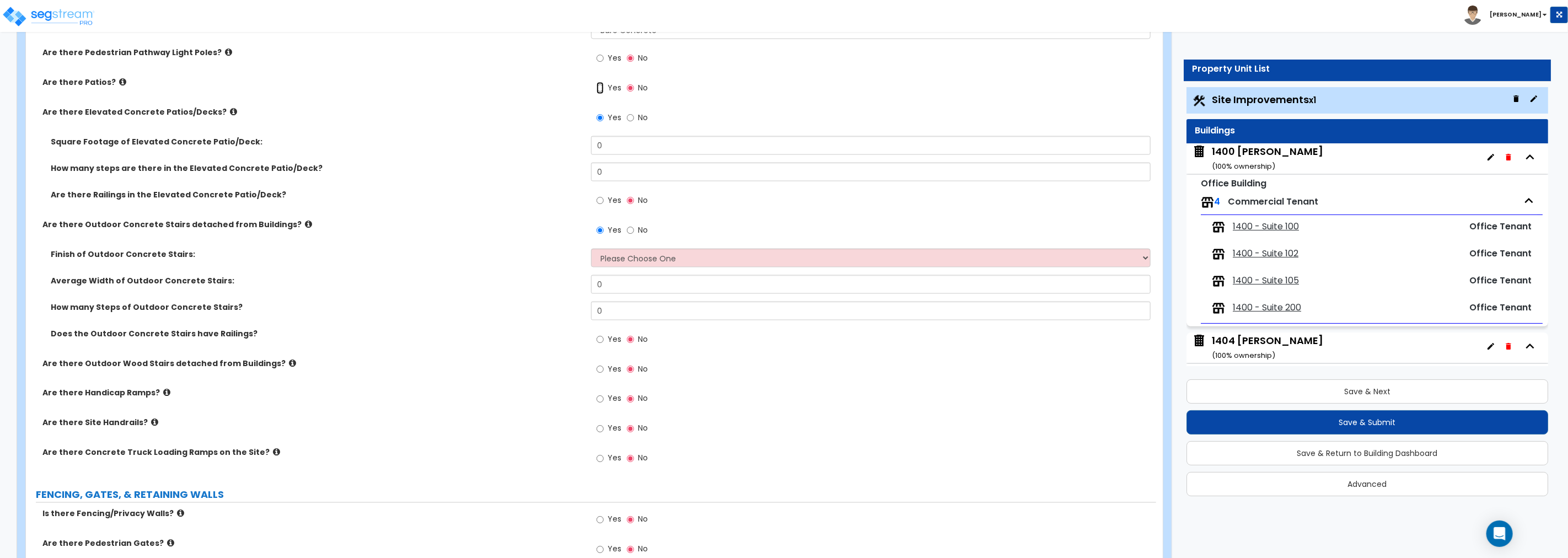
click at [600, 88] on input "Yes" at bounding box center [600, 88] width 7 height 12
radio input "true"
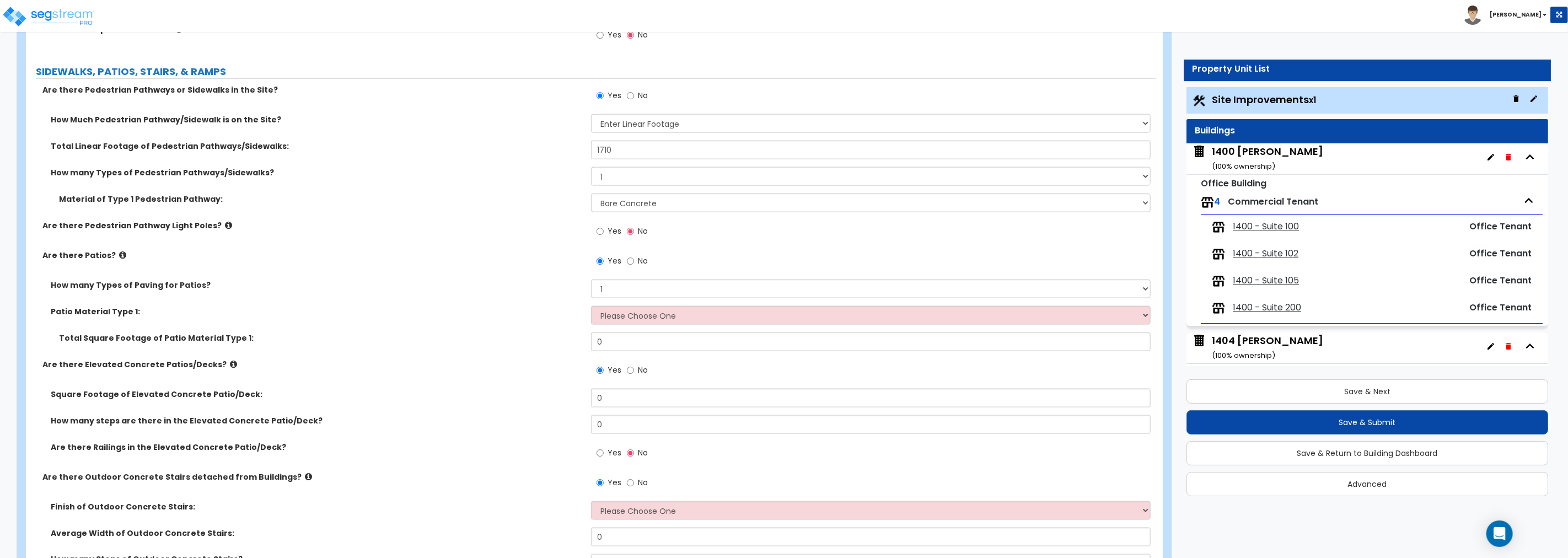
scroll to position [1215, 0]
click at [665, 314] on select "Please Choose One Bare Concrete Stamped Concrete Brick Pavers Stone Pavers Tile…" at bounding box center [870, 315] width 559 height 19
select select "4"
click at [591, 305] on select "Please Choose One Bare Concrete Stamped Concrete Brick Pavers Stone Pavers Tile…" at bounding box center [870, 315] width 559 height 19
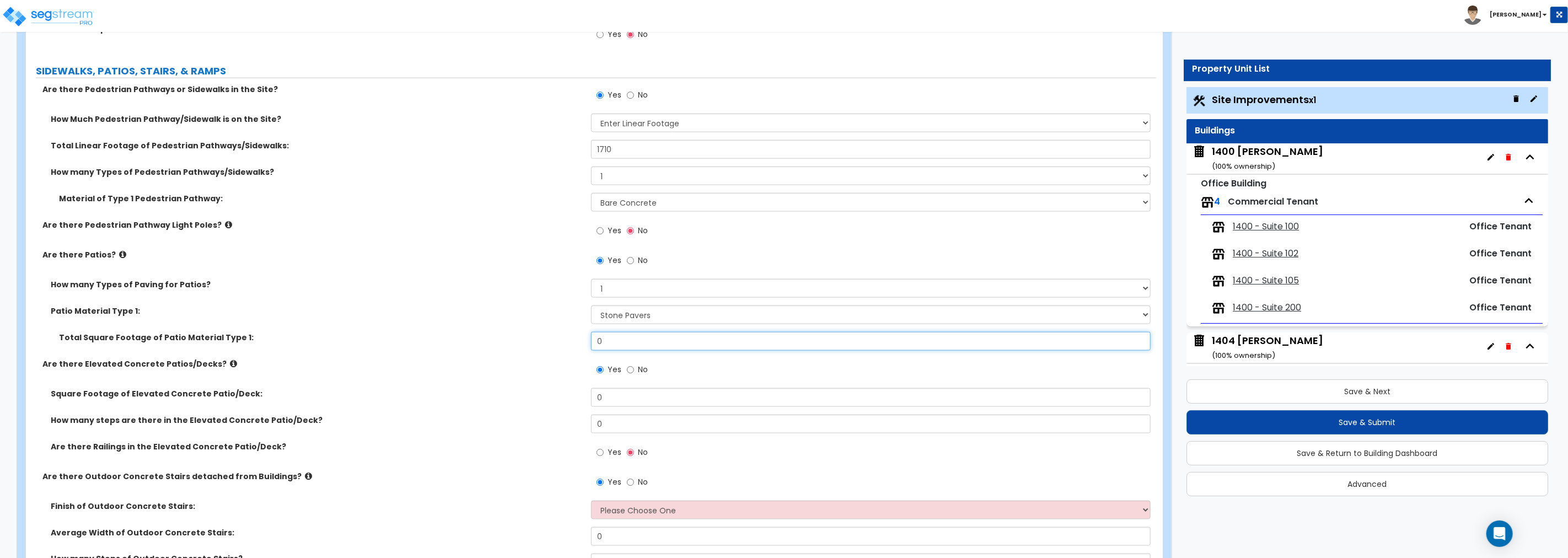
drag, startPoint x: 622, startPoint y: 339, endPoint x: 579, endPoint y: 341, distance: 43.0
click at [579, 341] on div "Total Square Footage of Patio Material Type 1: 0" at bounding box center [591, 344] width 1130 height 26
type input "1,076"
click at [230, 361] on icon at bounding box center [234, 364] width 7 height 9
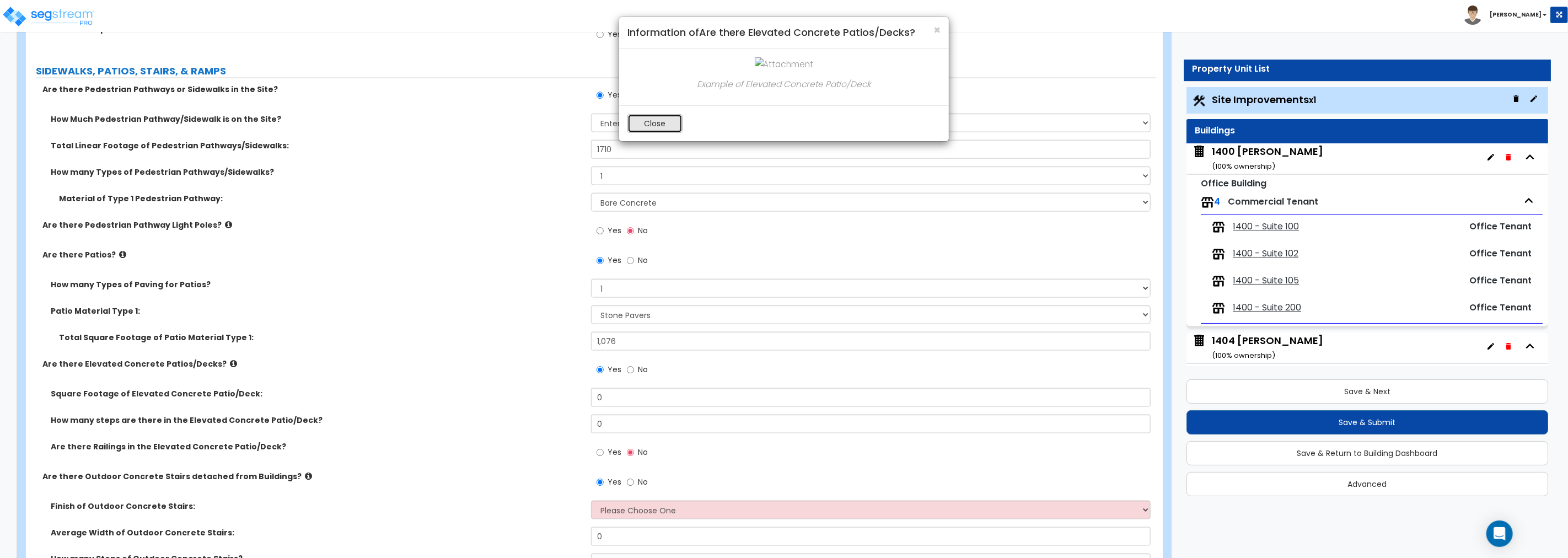
click at [671, 122] on button "Close" at bounding box center [655, 123] width 55 height 19
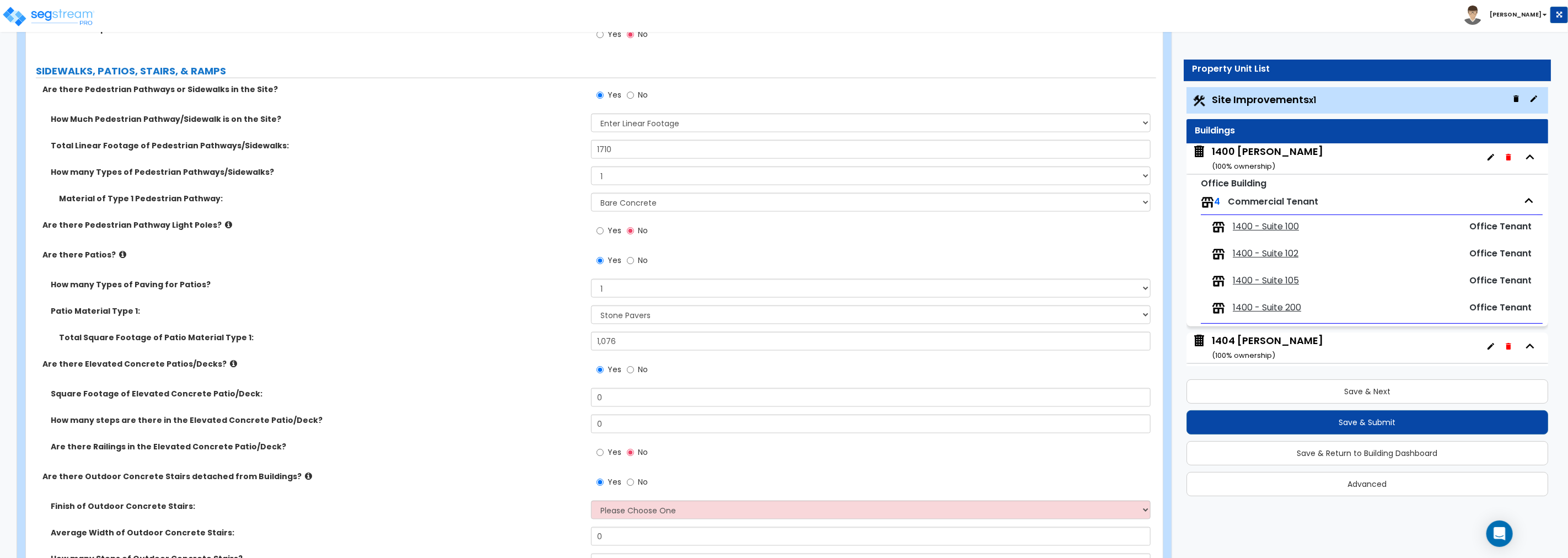
click at [119, 254] on icon at bounding box center [123, 254] width 7 height 9
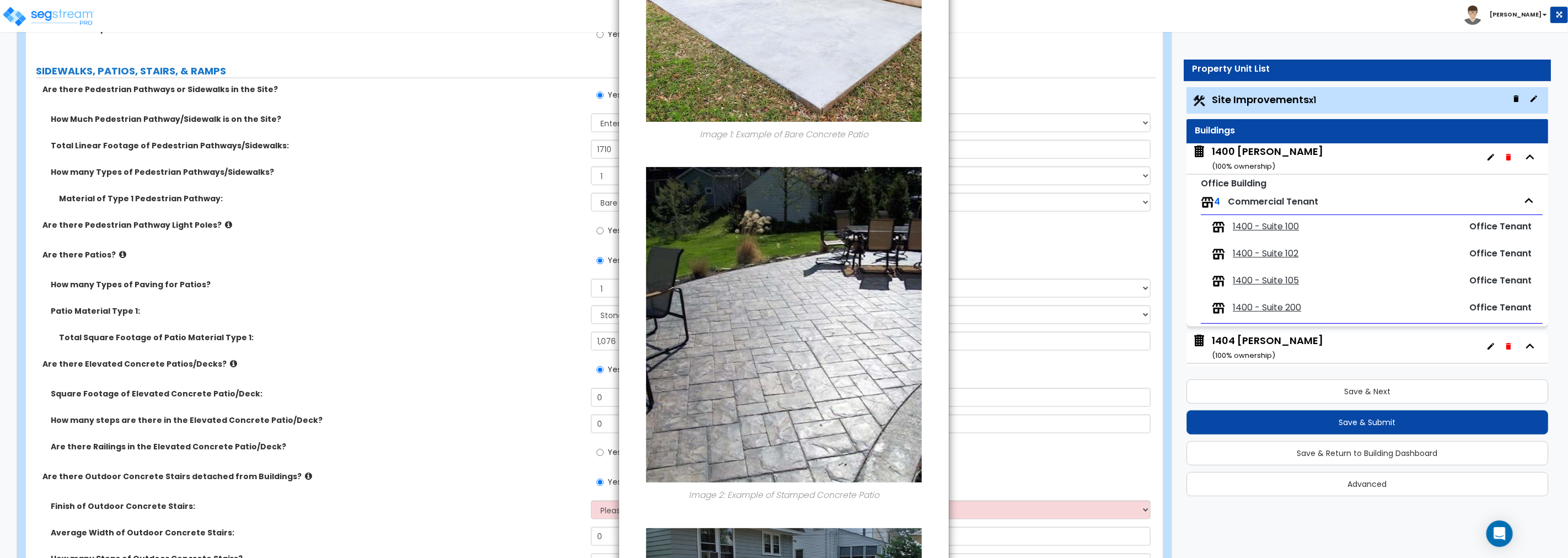
scroll to position [0, 0]
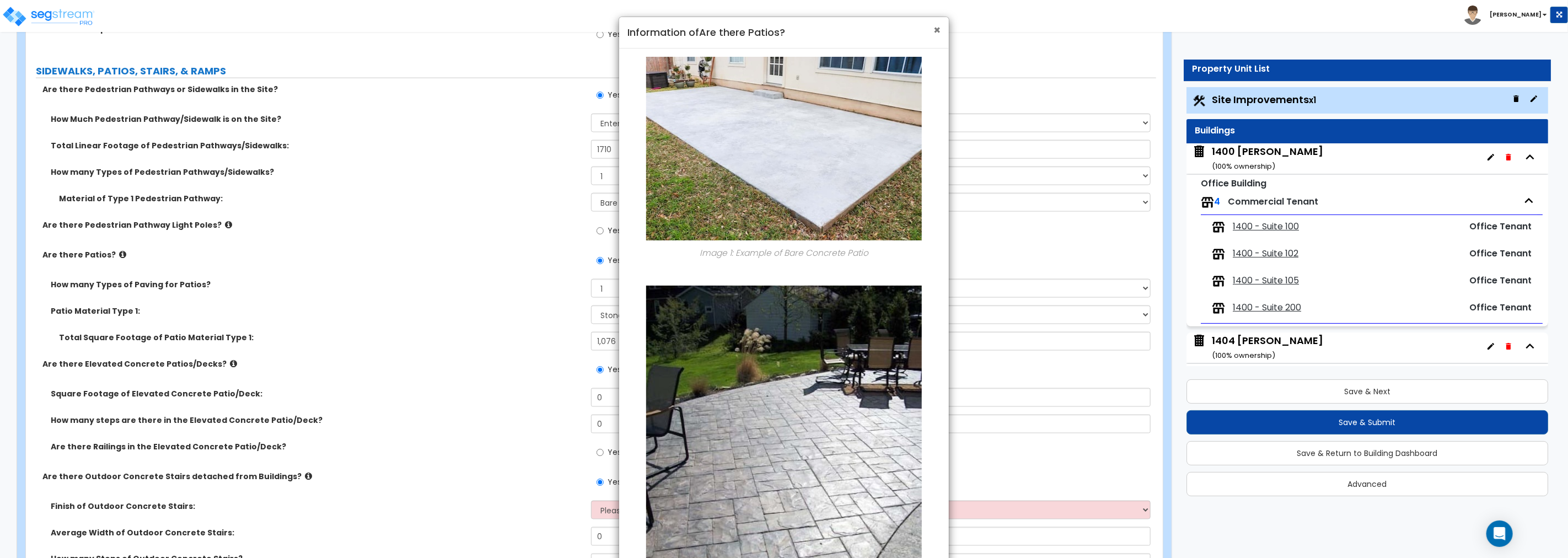
click at [936, 27] on span "×" at bounding box center [937, 30] width 7 height 16
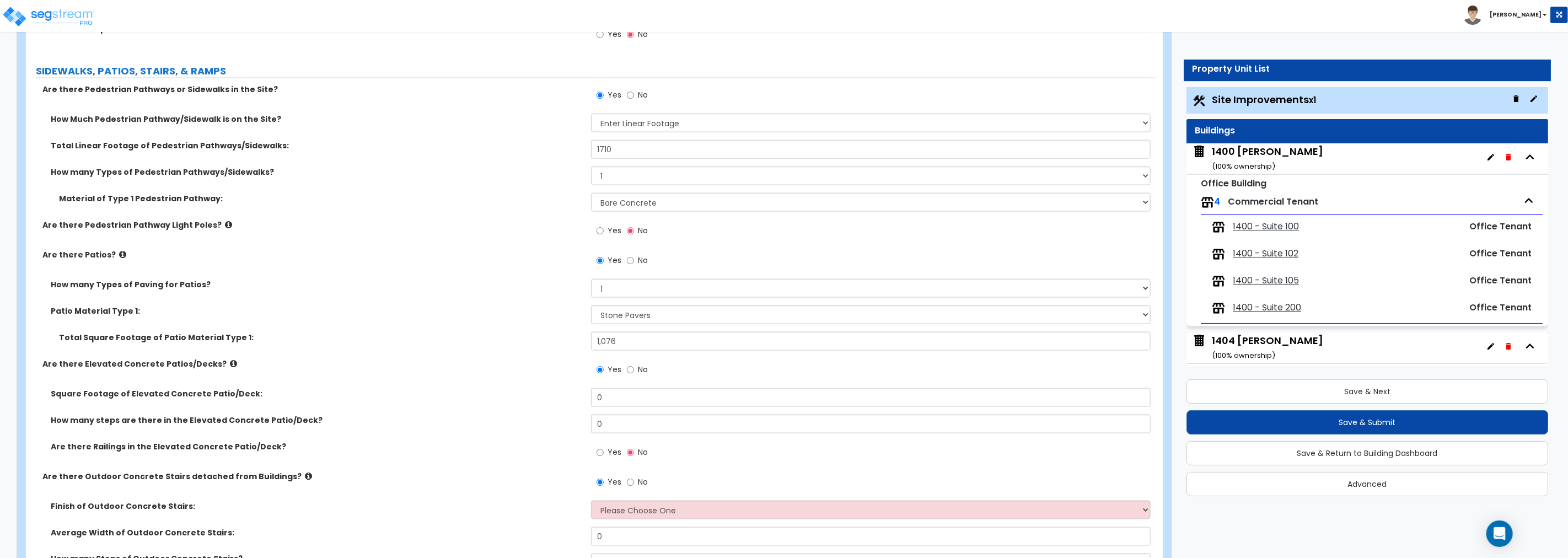
click at [230, 362] on icon at bounding box center [234, 364] width 7 height 9
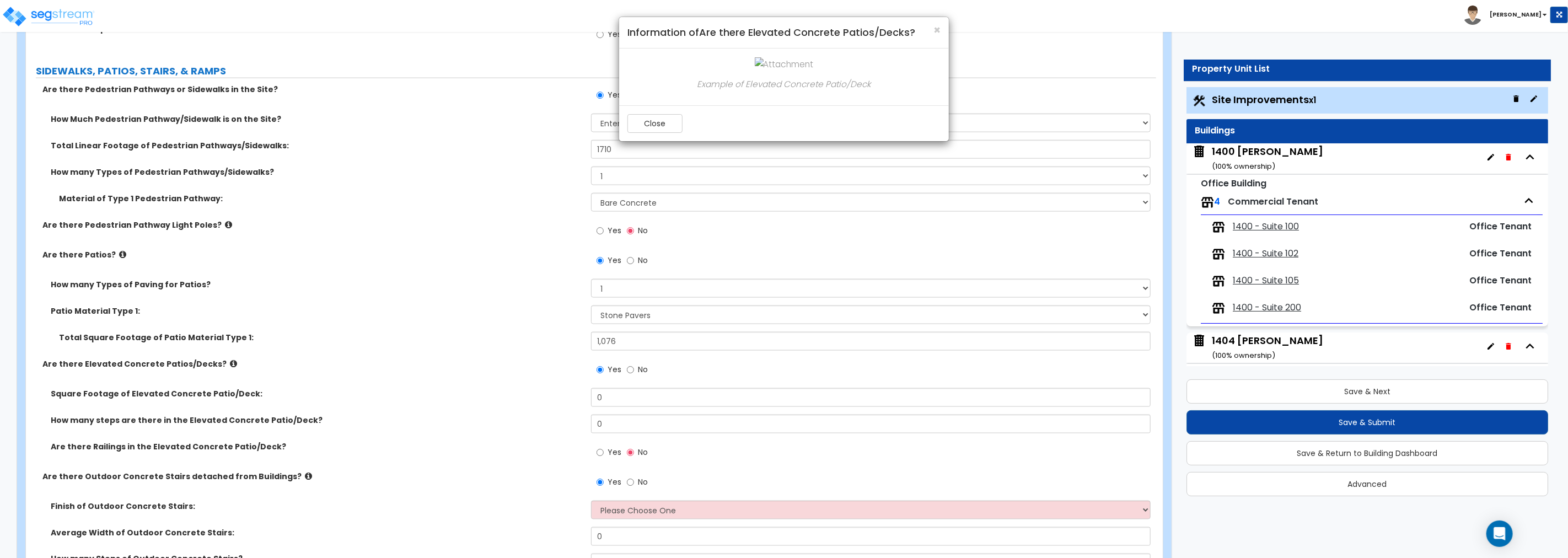
click at [816, 85] on em "Example of Elevated Concrete Patio/Deck" at bounding box center [784, 84] width 173 height 12
click at [936, 29] on span "×" at bounding box center [937, 30] width 7 height 16
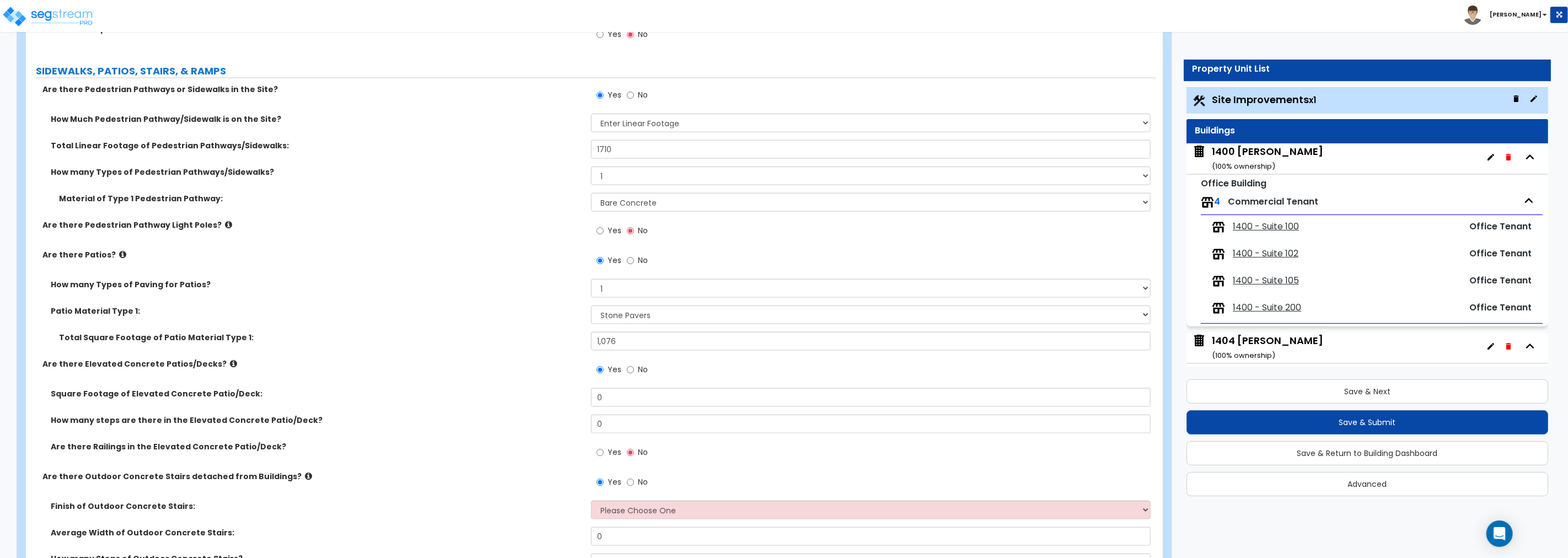
click at [305, 475] on icon at bounding box center [309, 476] width 7 height 9
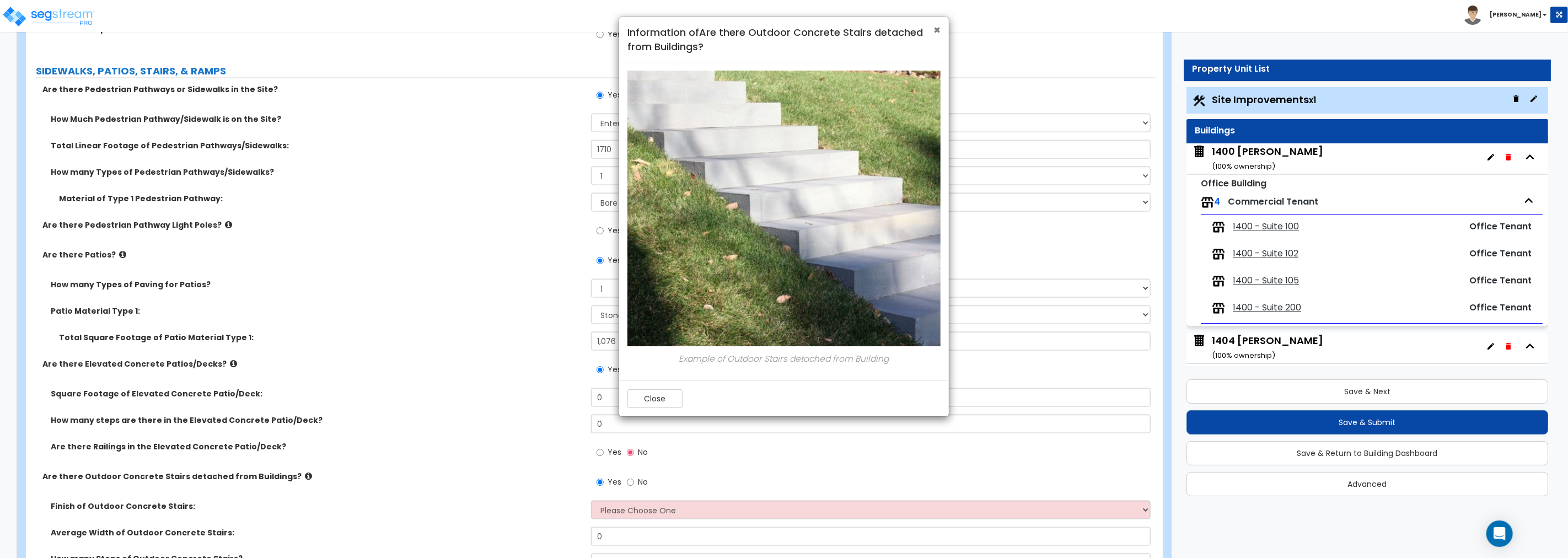
click at [939, 27] on span "×" at bounding box center [937, 30] width 7 height 16
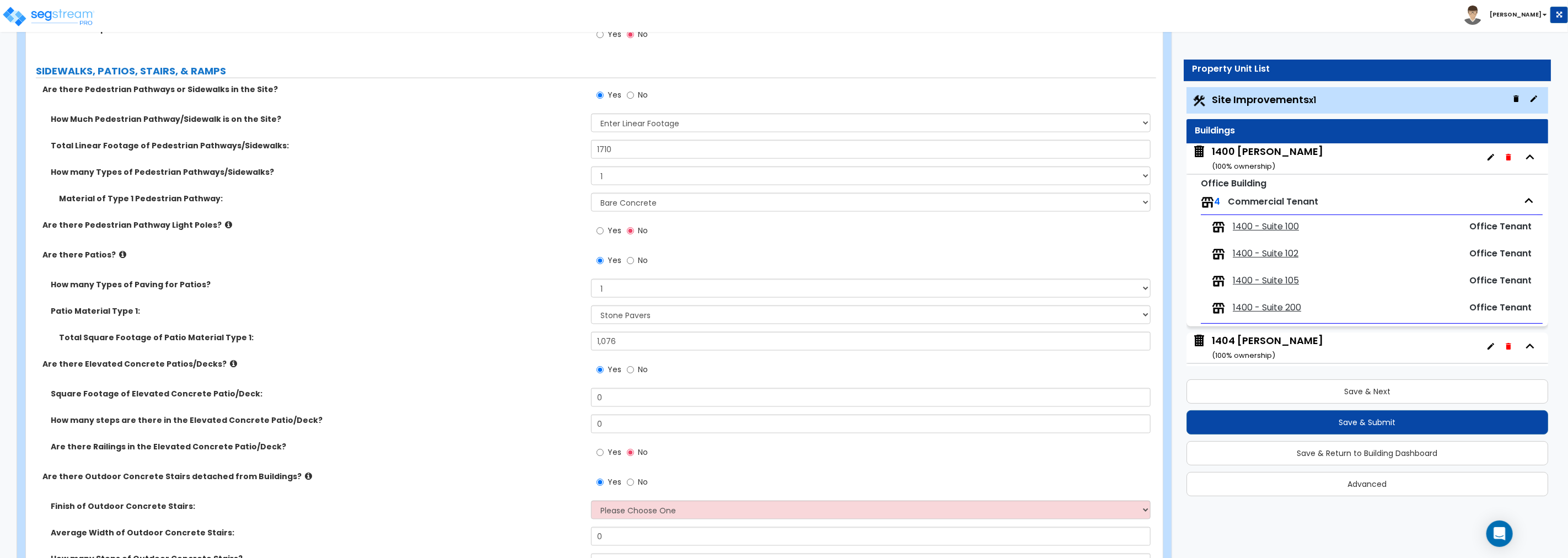
click at [230, 364] on icon at bounding box center [234, 364] width 7 height 9
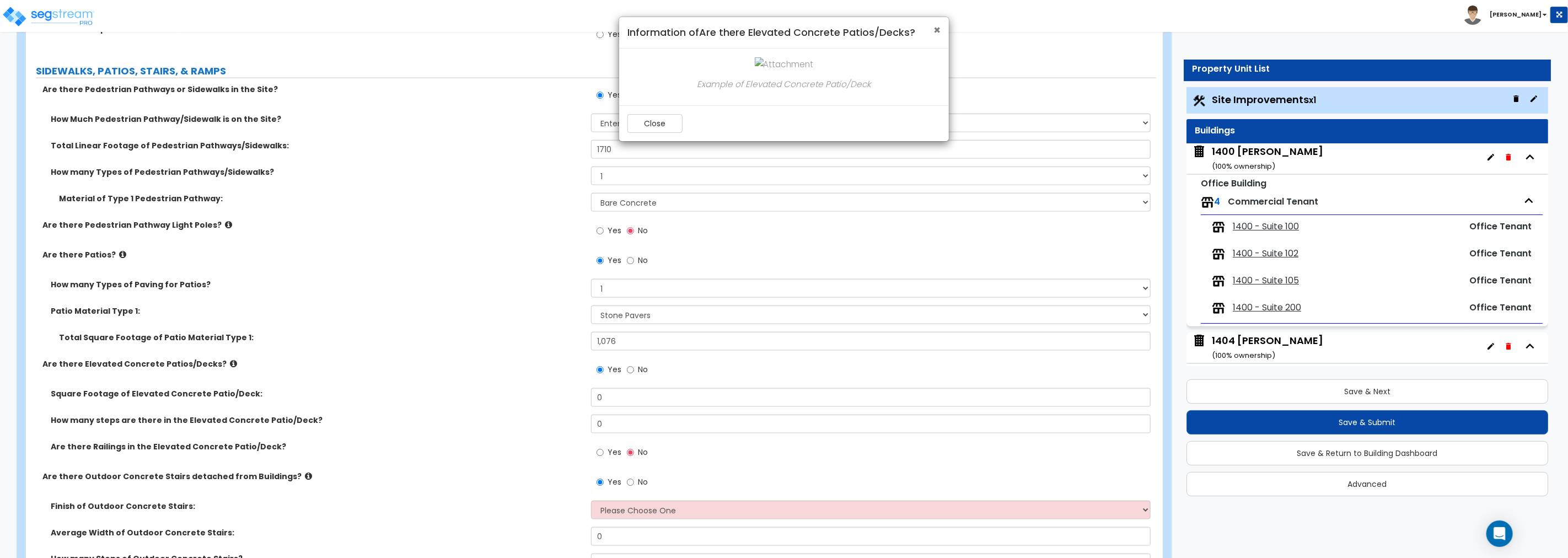
click at [939, 26] on span "×" at bounding box center [937, 30] width 7 height 16
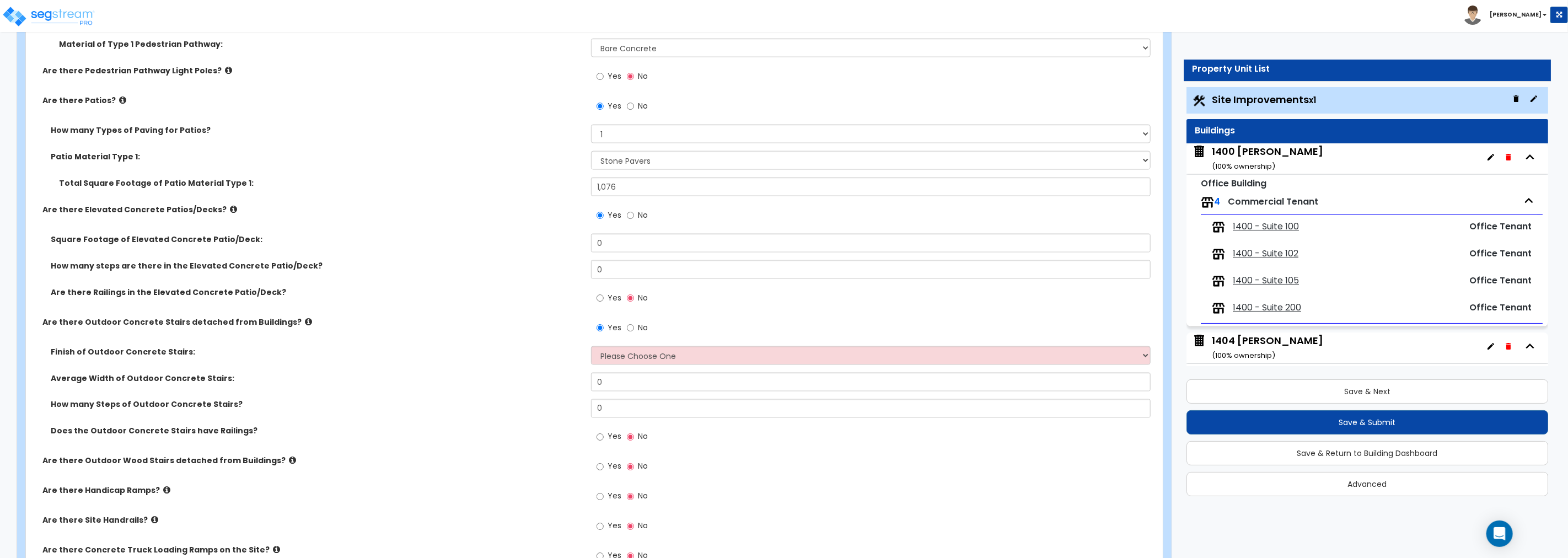
scroll to position [1460, 0]
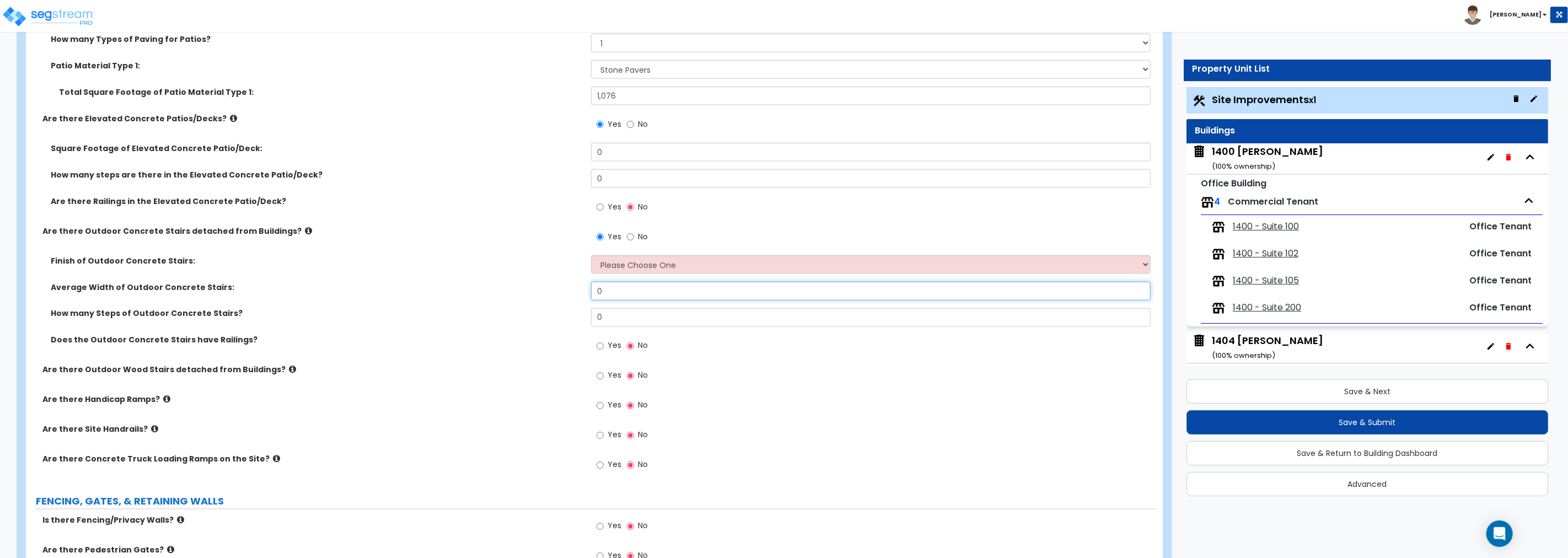
click at [628, 295] on input "0" at bounding box center [870, 291] width 559 height 19
click at [635, 267] on select "Please Choose One Bare Concrete Exposed Aggregate Brick Paved Stone Paved" at bounding box center [870, 264] width 559 height 19
select select "1"
click at [591, 255] on select "Please Choose One Bare Concrete Exposed Aggregate Brick Paved Stone Paved" at bounding box center [870, 264] width 559 height 19
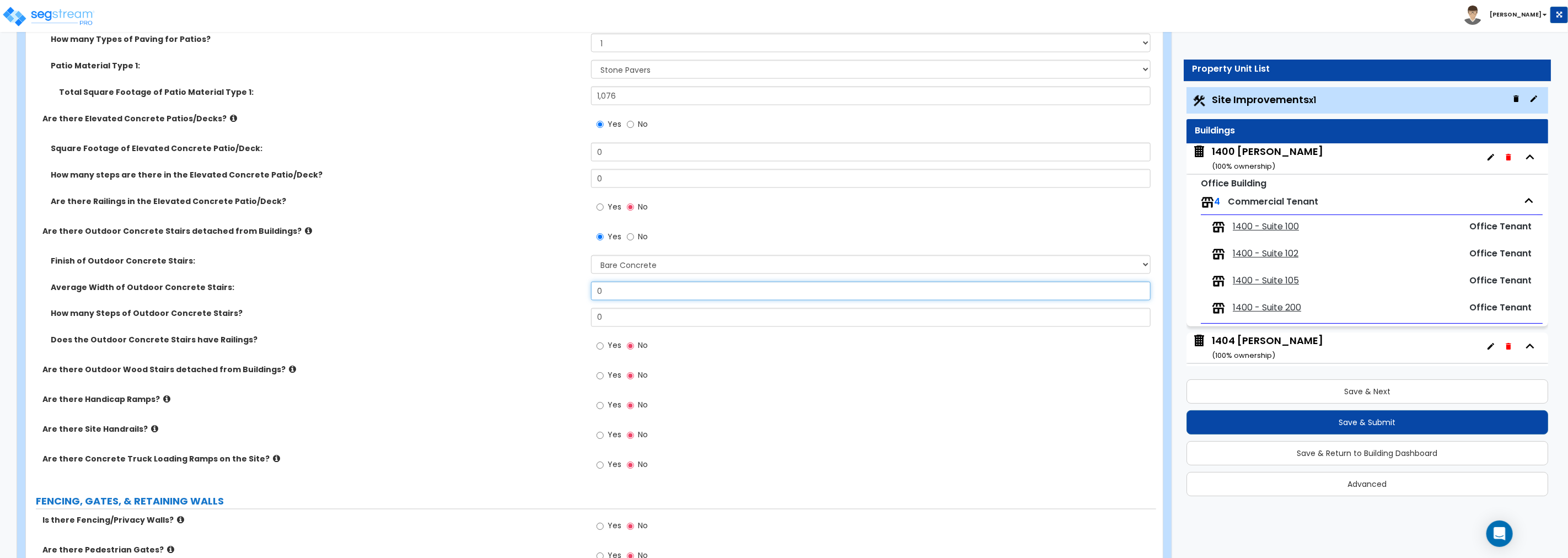
drag, startPoint x: 615, startPoint y: 290, endPoint x: 553, endPoint y: 287, distance: 62.1
click at [553, 287] on div "Average Width of Outdoor Concrete Stairs: 0" at bounding box center [591, 295] width 1130 height 26
type input "6"
drag, startPoint x: 646, startPoint y: 318, endPoint x: 538, endPoint y: 313, distance: 108.1
click at [538, 314] on div "How many Steps of Outdoor Concrete Stairs? 0" at bounding box center [591, 321] width 1130 height 26
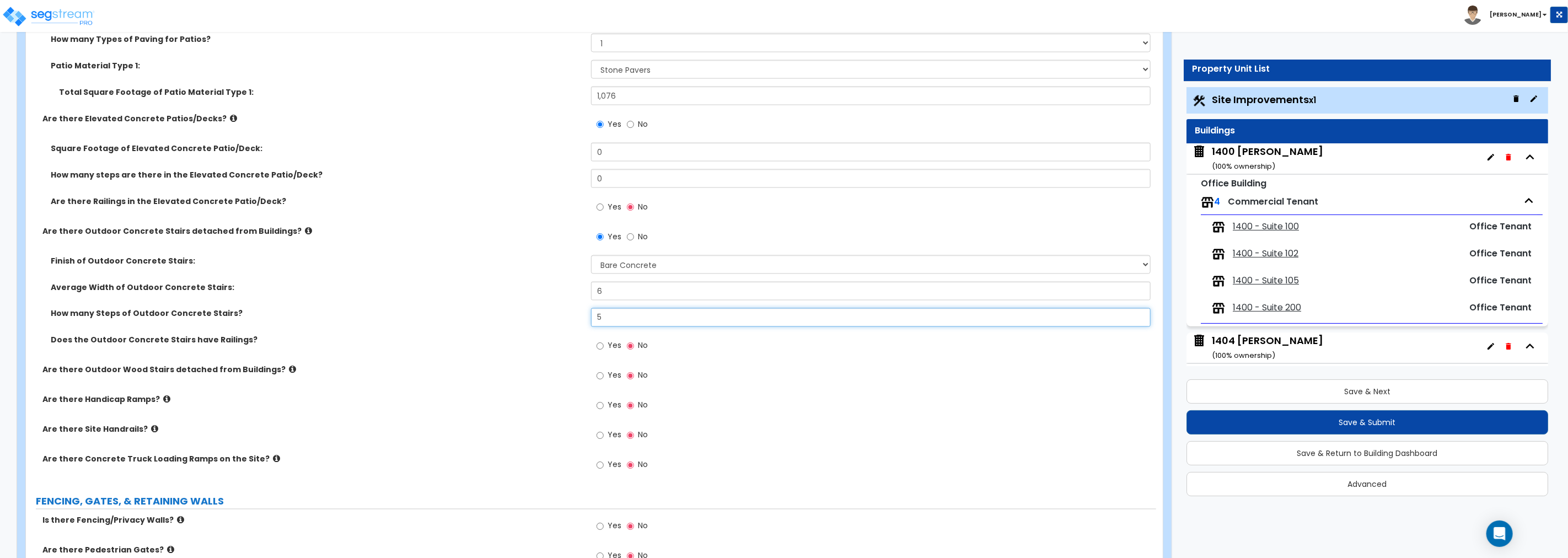
type input "5"
click at [600, 345] on input "Yes" at bounding box center [600, 346] width 7 height 12
radio input "true"
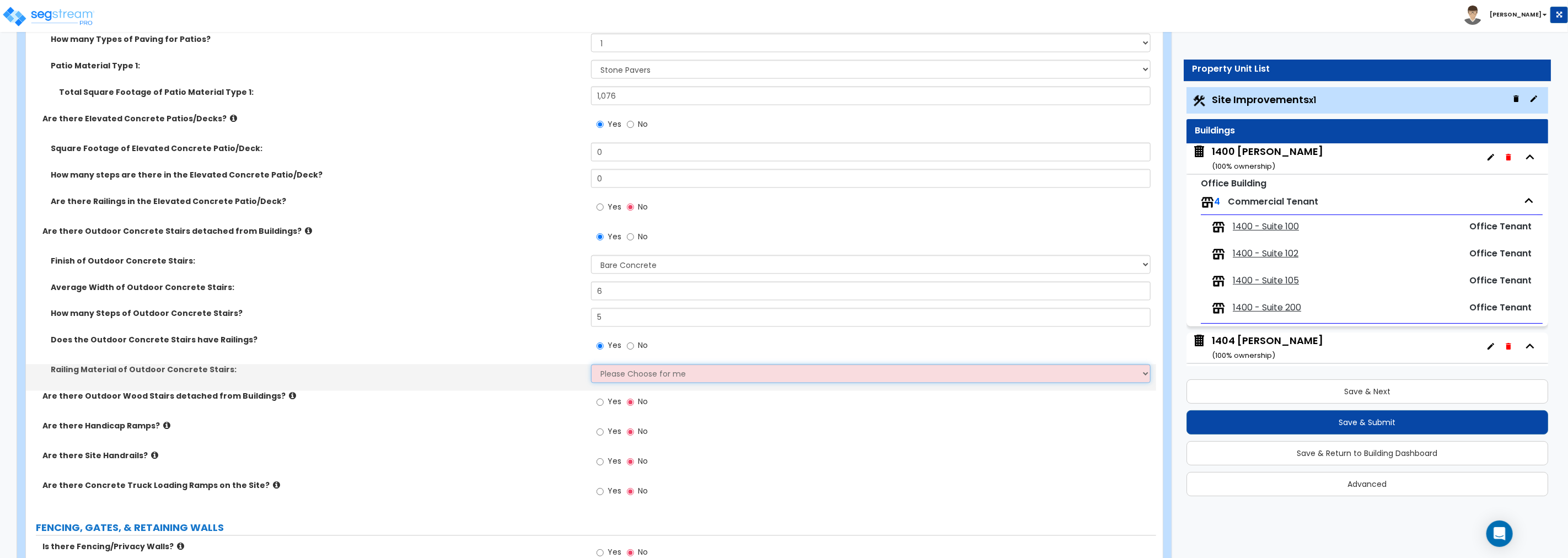
drag, startPoint x: 623, startPoint y: 371, endPoint x: 630, endPoint y: 375, distance: 8.1
click at [623, 371] on select "Please Choose for me Steel Aluminum Wood" at bounding box center [870, 374] width 559 height 19
select select "1"
click at [591, 364] on select "Please Choose for me Steel Aluminum Wood" at bounding box center [870, 374] width 559 height 19
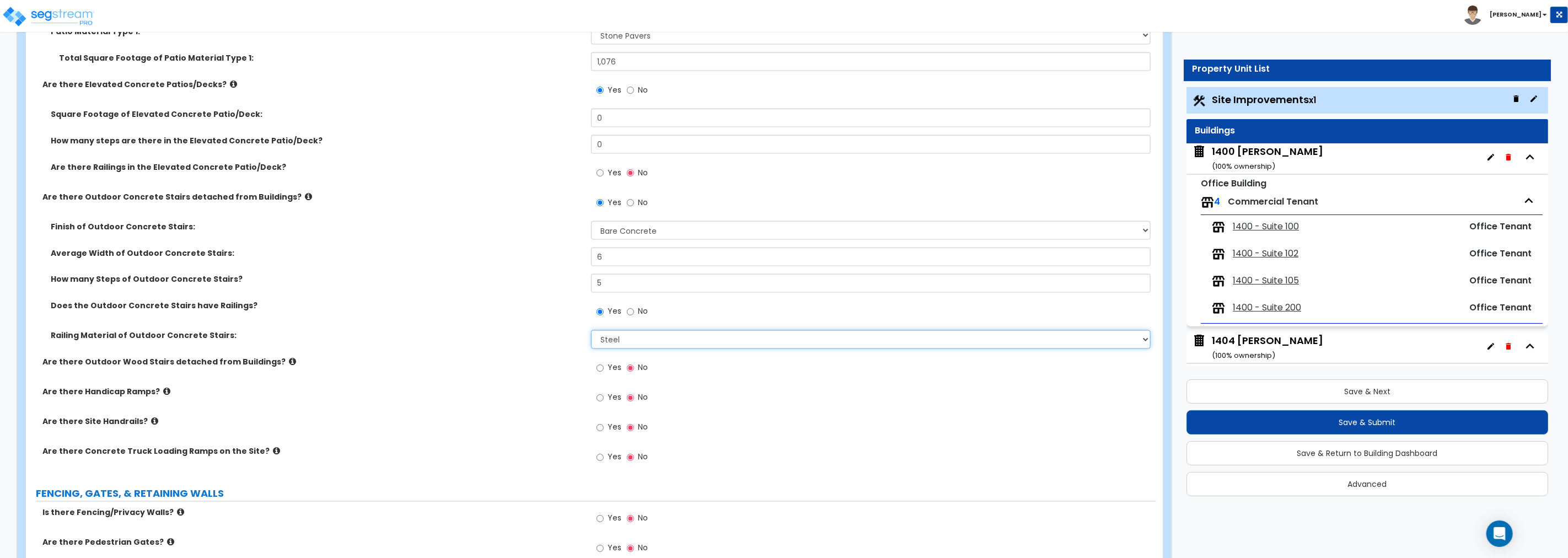
scroll to position [1501, 0]
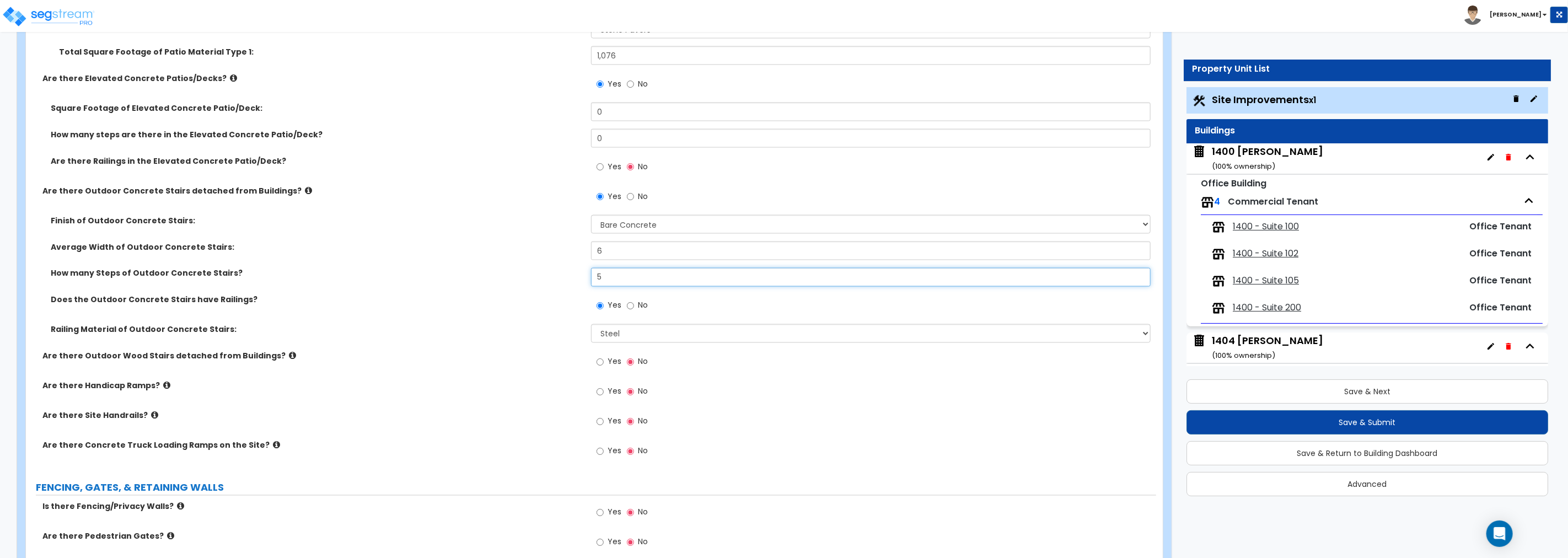
drag, startPoint x: 613, startPoint y: 278, endPoint x: 572, endPoint y: 277, distance: 41.0
click at [572, 277] on div "How many Steps of Outdoor Concrete Stairs? 5" at bounding box center [591, 281] width 1130 height 26
drag, startPoint x: 583, startPoint y: 274, endPoint x: 543, endPoint y: 279, distance: 40.3
click at [543, 279] on div "How many Steps of Outdoor Concrete Stairs? 11" at bounding box center [591, 281] width 1130 height 26
type input "15"
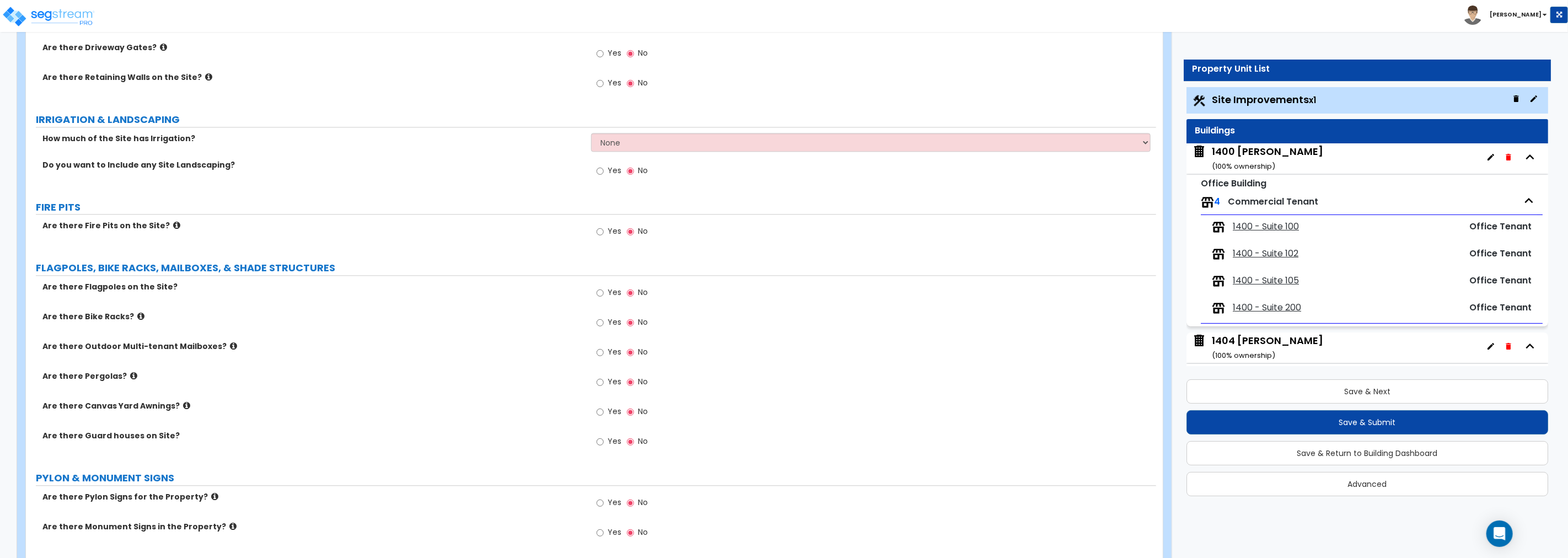
scroll to position [2052, 0]
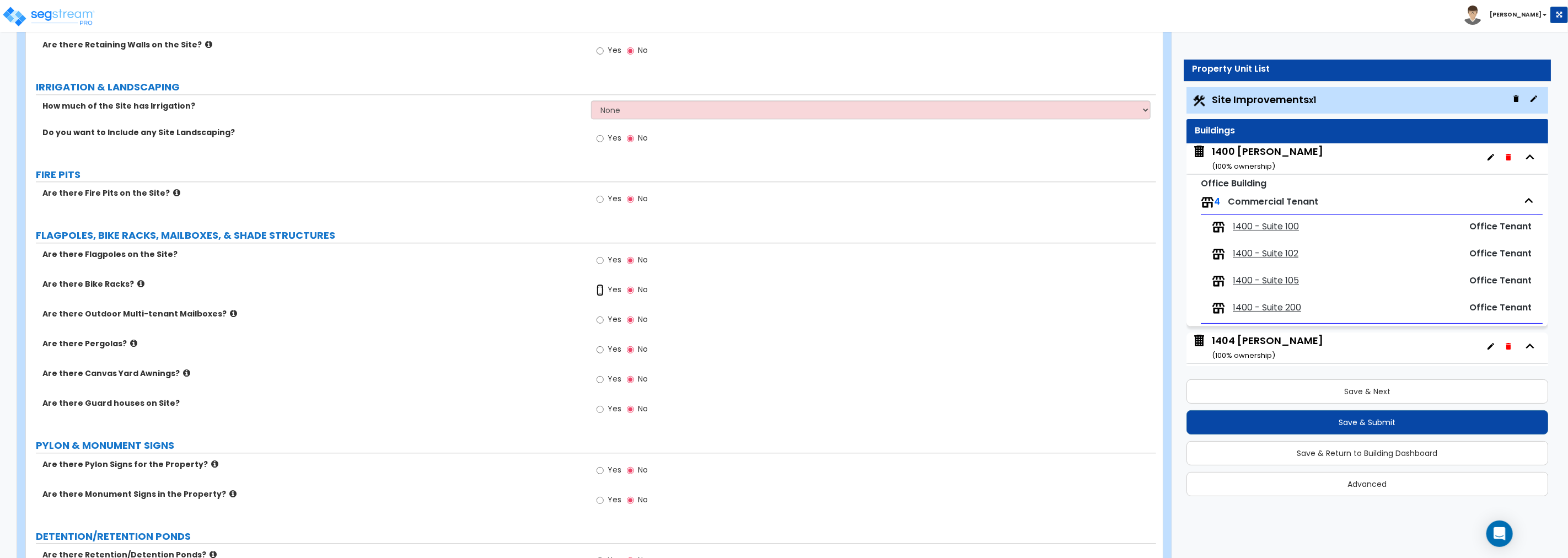
click at [599, 290] on input "Yes" at bounding box center [600, 290] width 7 height 12
radio input "true"
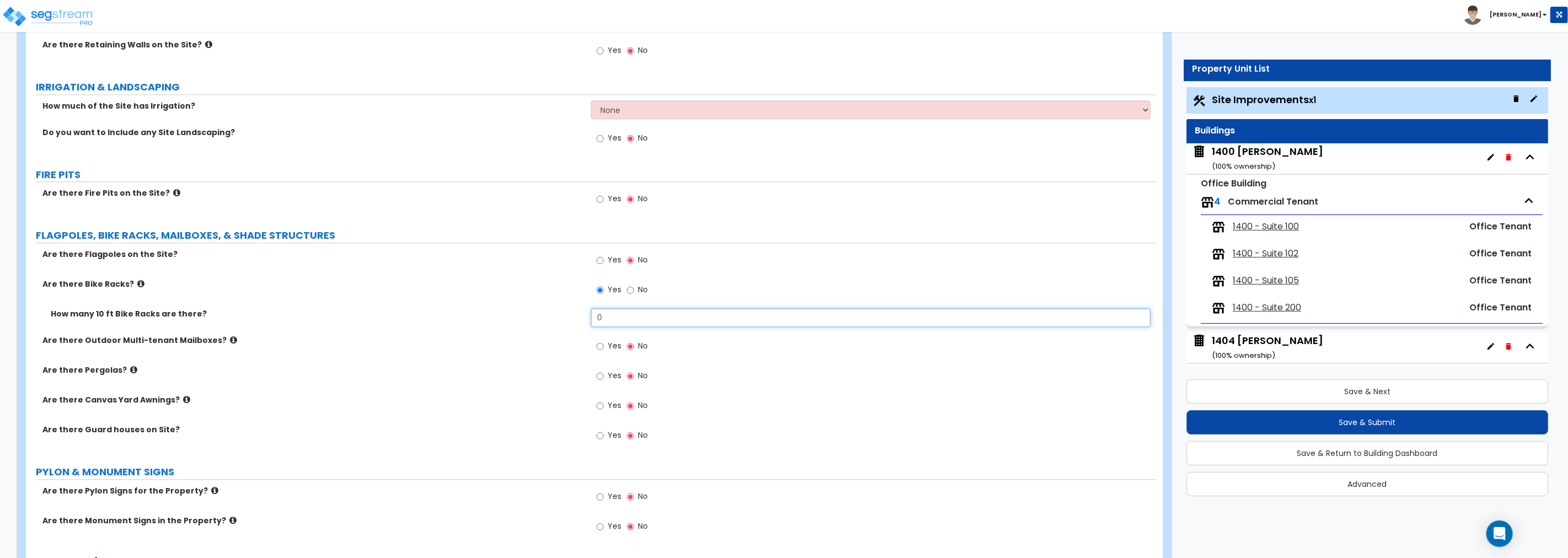
drag, startPoint x: 619, startPoint y: 316, endPoint x: 519, endPoint y: 321, distance: 100.1
click at [519, 321] on div "How many 10 ft Bike Racks are there? 0" at bounding box center [591, 321] width 1130 height 26
type input "1"
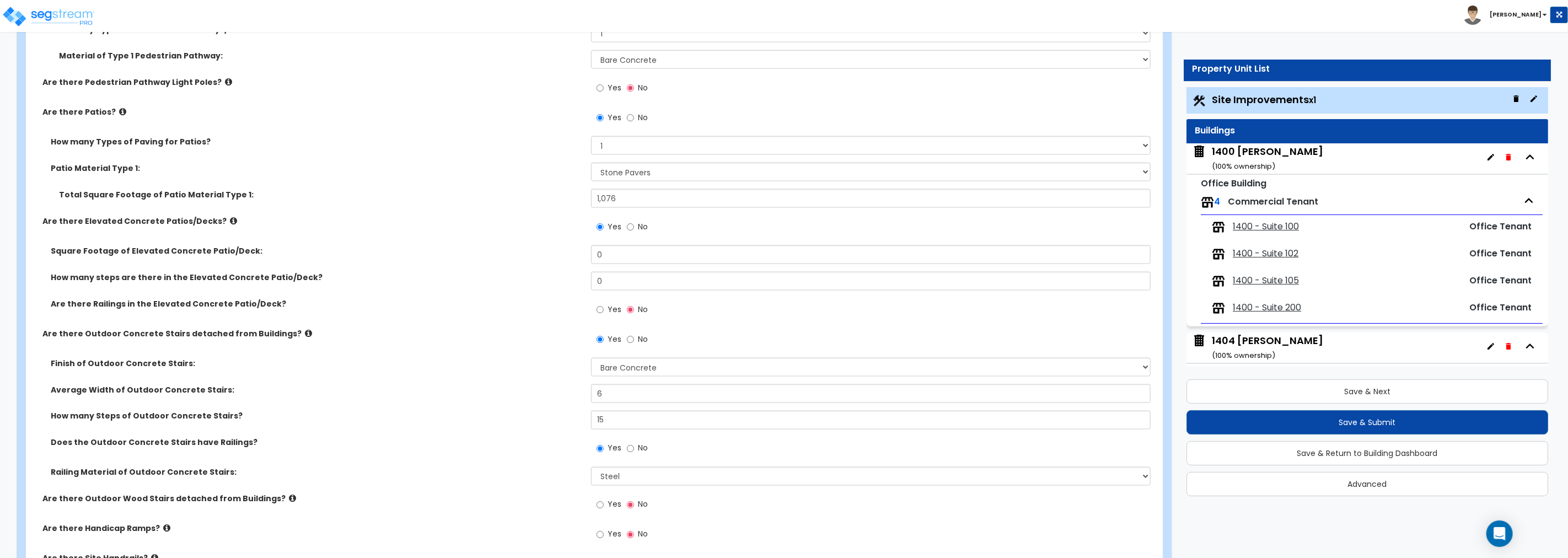
scroll to position [1317, 0]
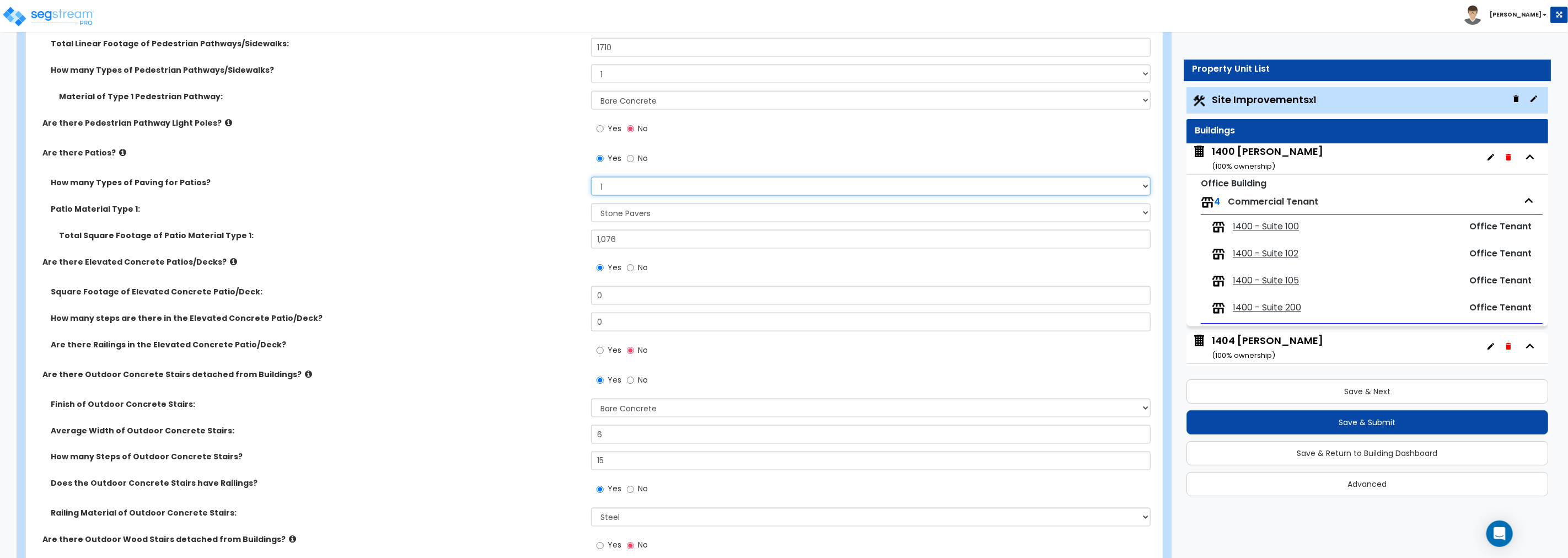
drag, startPoint x: 618, startPoint y: 185, endPoint x: 550, endPoint y: 178, distance: 68.4
click at [550, 178] on div "How many Types of Paving for Patios? 1 2 3 4" at bounding box center [591, 190] width 1130 height 26
select select "2"
click at [591, 177] on select "1 2 3 4" at bounding box center [870, 186] width 559 height 19
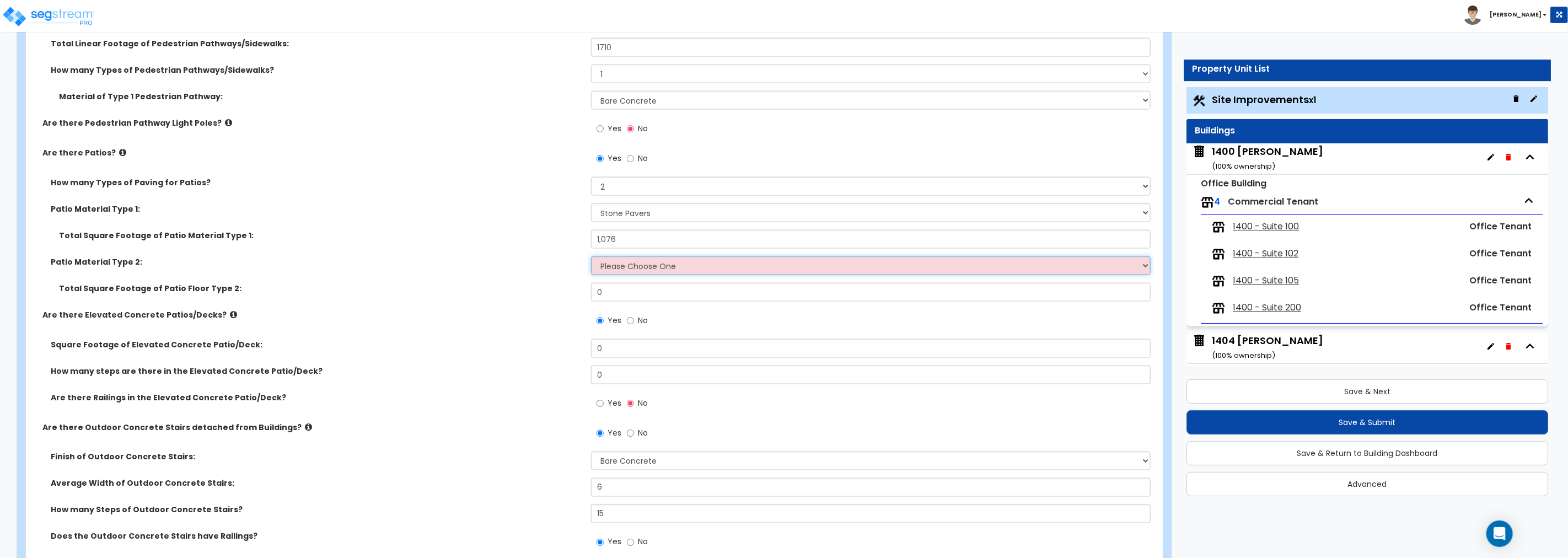
click at [664, 263] on select "Please Choose One Bare Concrete Stamped Concrete Brick Pavers Stone Pavers Tile…" at bounding box center [870, 265] width 559 height 19
select select "1"
click at [591, 256] on select "Please Choose One Bare Concrete Stamped Concrete Brick Pavers Stone Pavers Tile…" at bounding box center [870, 265] width 559 height 19
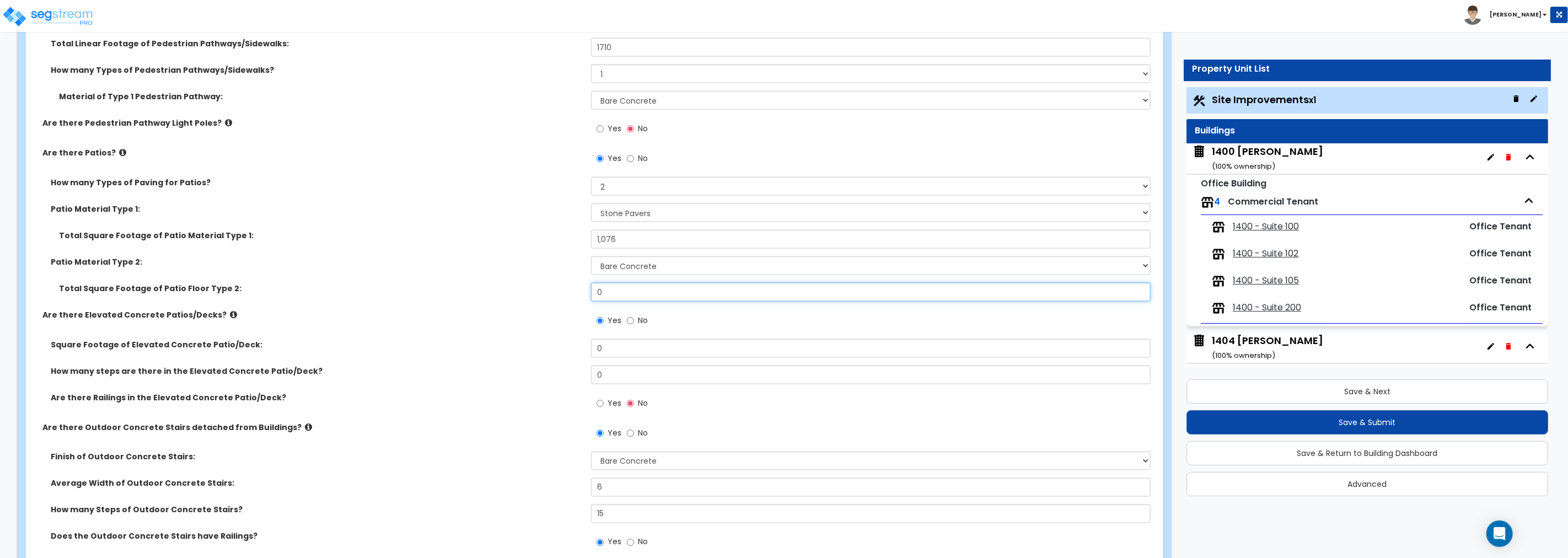
drag, startPoint x: 646, startPoint y: 295, endPoint x: 519, endPoint y: 284, distance: 127.5
click at [519, 284] on div "Total Square Footage of Patio Floor Type 2: 0" at bounding box center [591, 296] width 1130 height 26
type input "320"
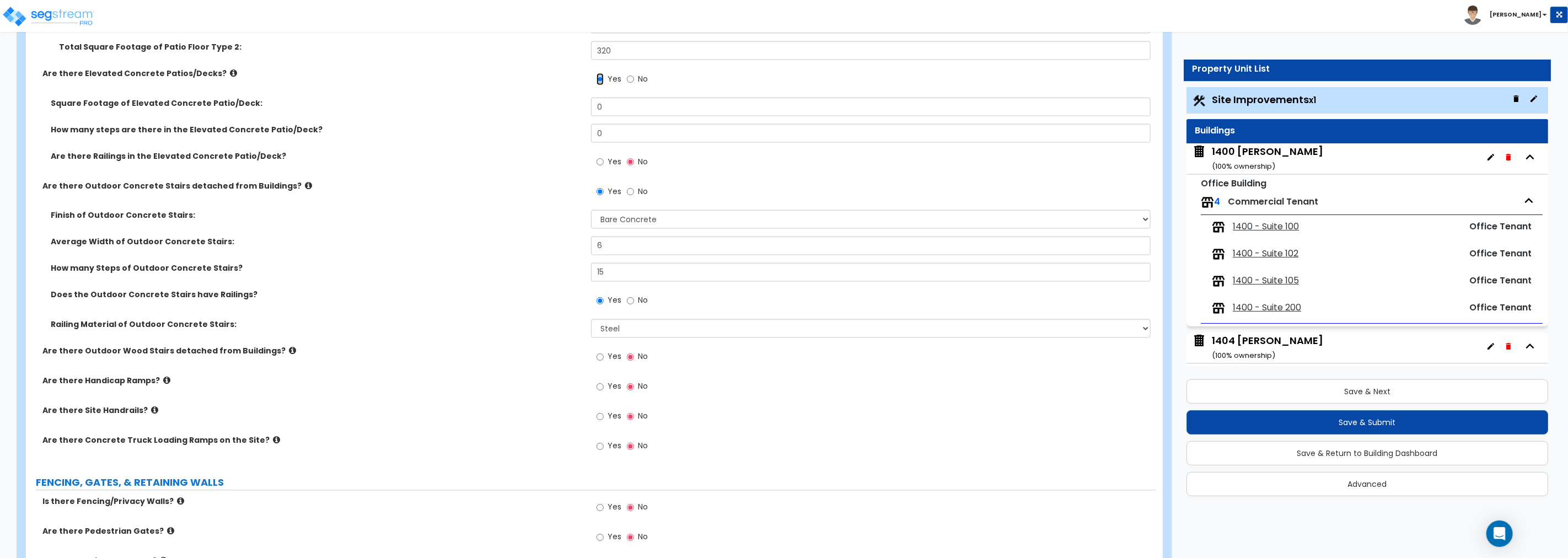
scroll to position [1664, 0]
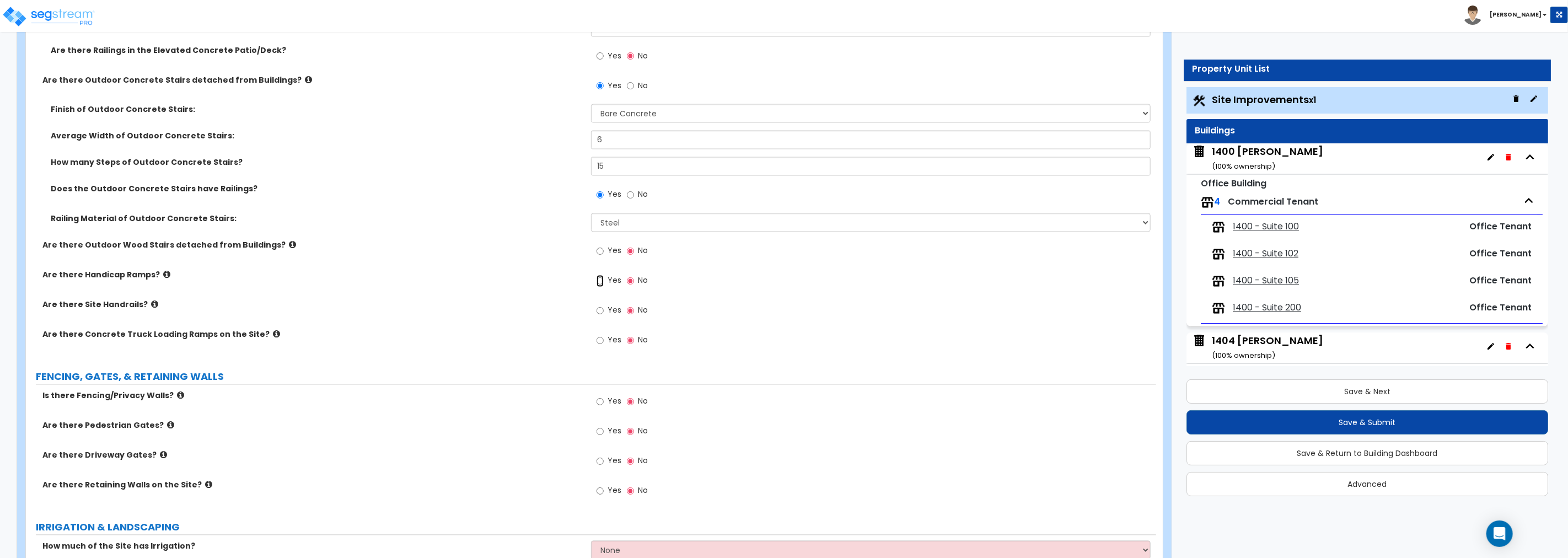
click at [601, 281] on input "Yes" at bounding box center [600, 281] width 7 height 12
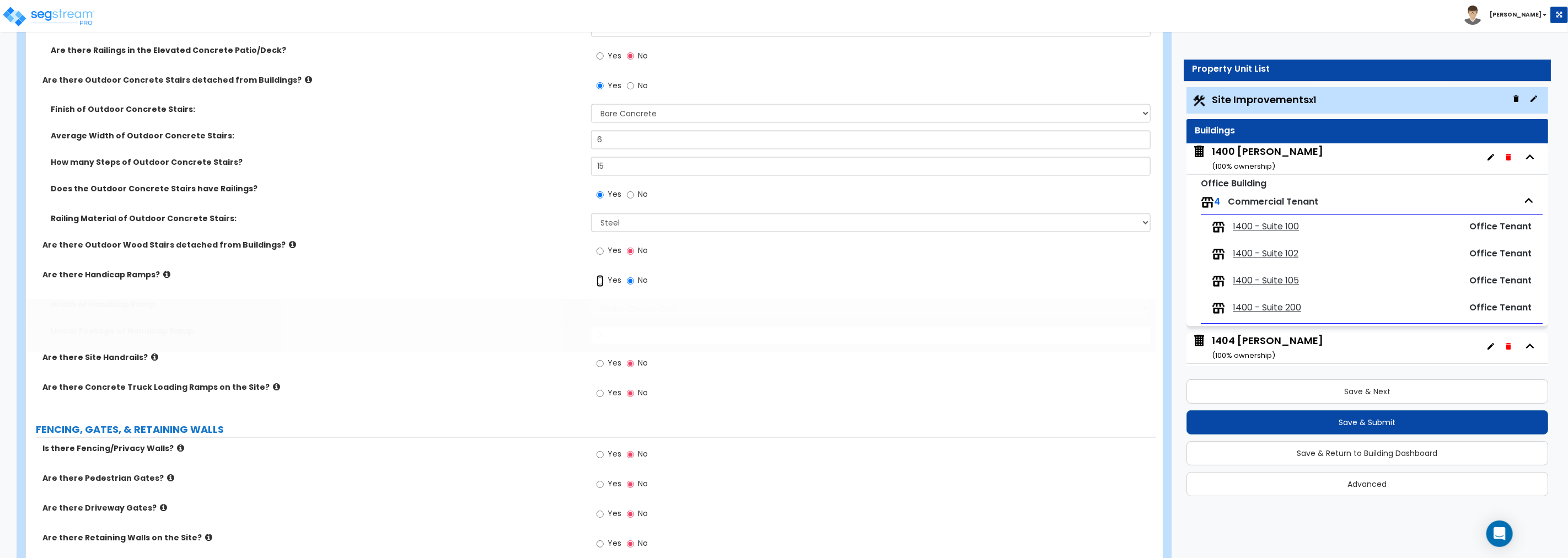
radio input "true"
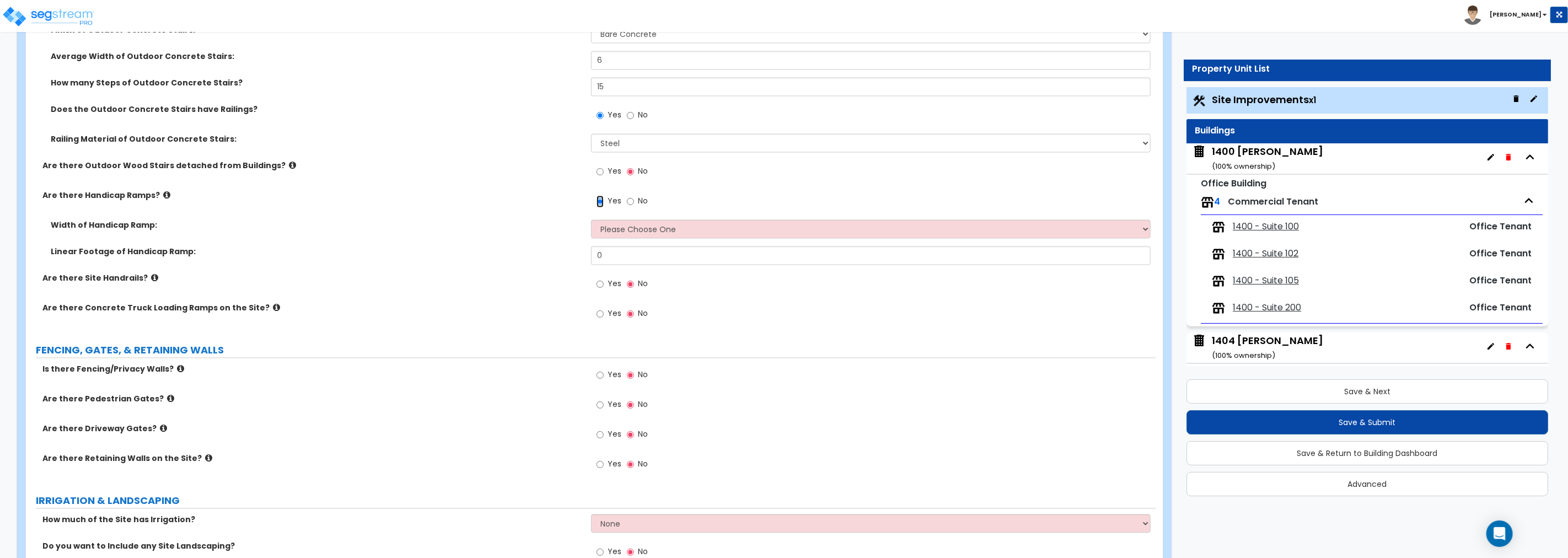
scroll to position [1746, 0]
click at [665, 228] on select "Please Choose One 3' width 5' width" at bounding box center [870, 228] width 559 height 19
select select "2"
click at [591, 218] on select "Please Choose One 3' width 5' width" at bounding box center [870, 228] width 559 height 19
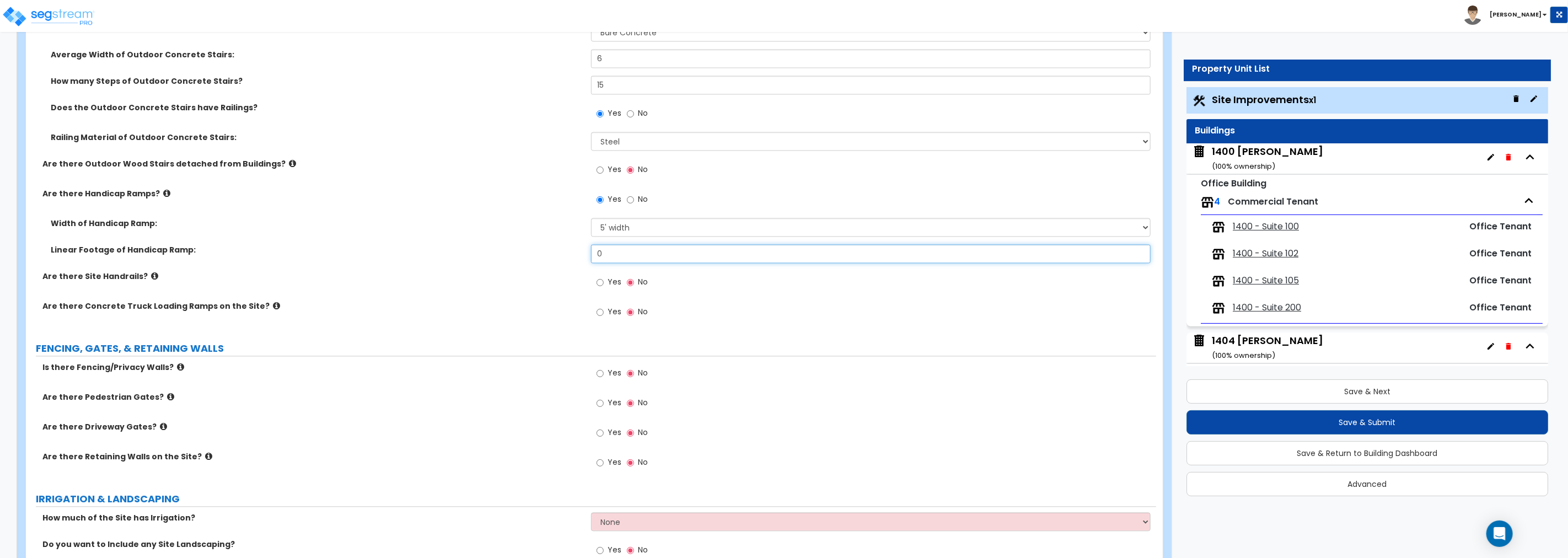
drag, startPoint x: 646, startPoint y: 252, endPoint x: 462, endPoint y: 259, distance: 184.1
click at [462, 259] on div "Linear Footage of Handicap Ramp: 0" at bounding box center [591, 257] width 1130 height 26
click at [623, 249] on input "0" at bounding box center [870, 254] width 559 height 19
drag, startPoint x: 623, startPoint y: 249, endPoint x: 536, endPoint y: 254, distance: 87.1
click at [536, 254] on div "Linear Footage of Handicap Ramp: 0" at bounding box center [591, 257] width 1130 height 26
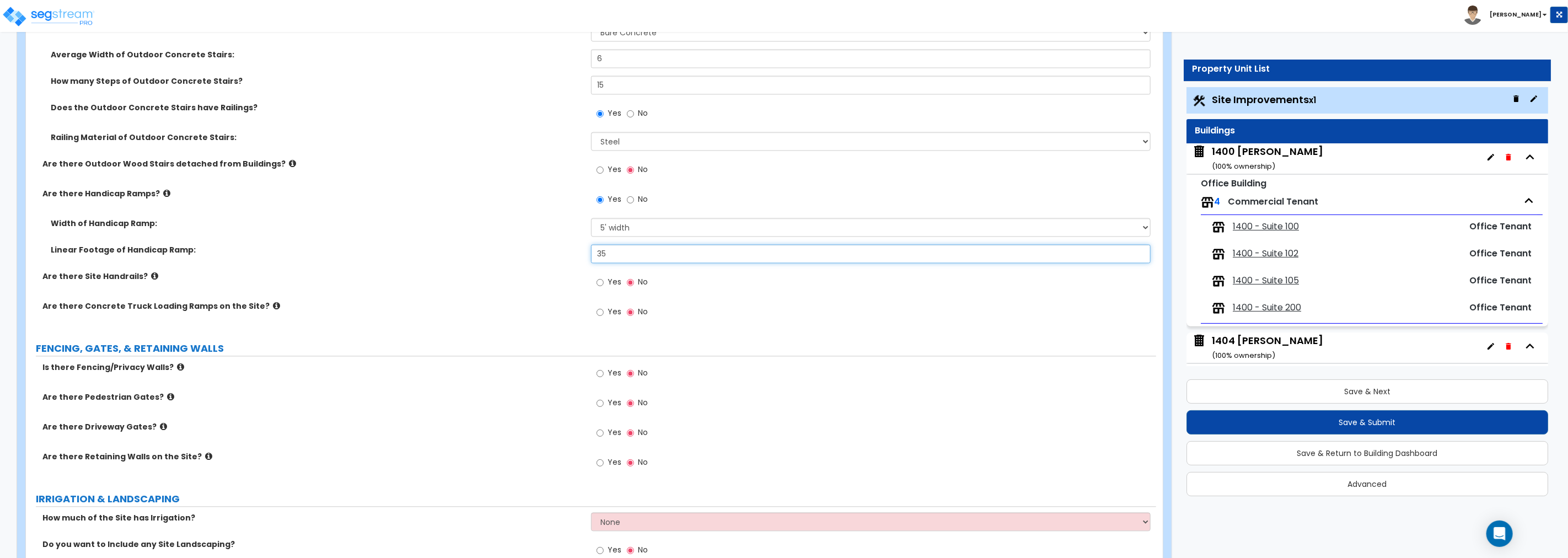
type input "35"
click at [151, 273] on icon at bounding box center [155, 276] width 7 height 9
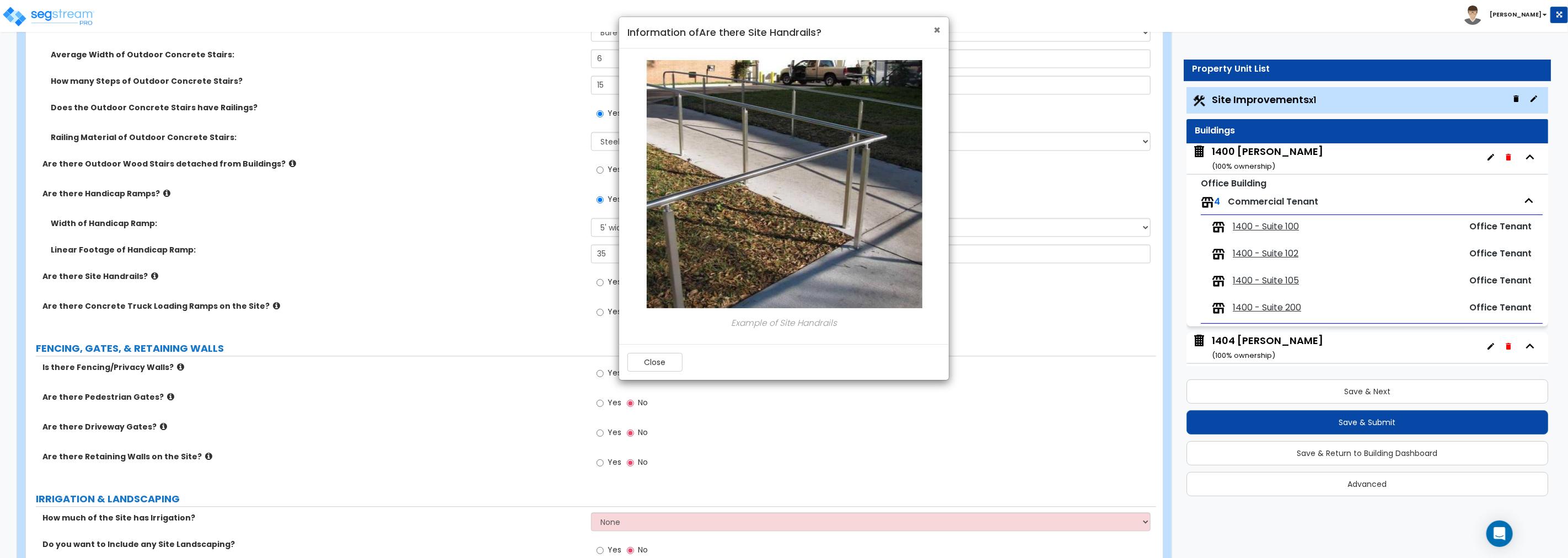
click at [934, 29] on span "×" at bounding box center [937, 30] width 7 height 16
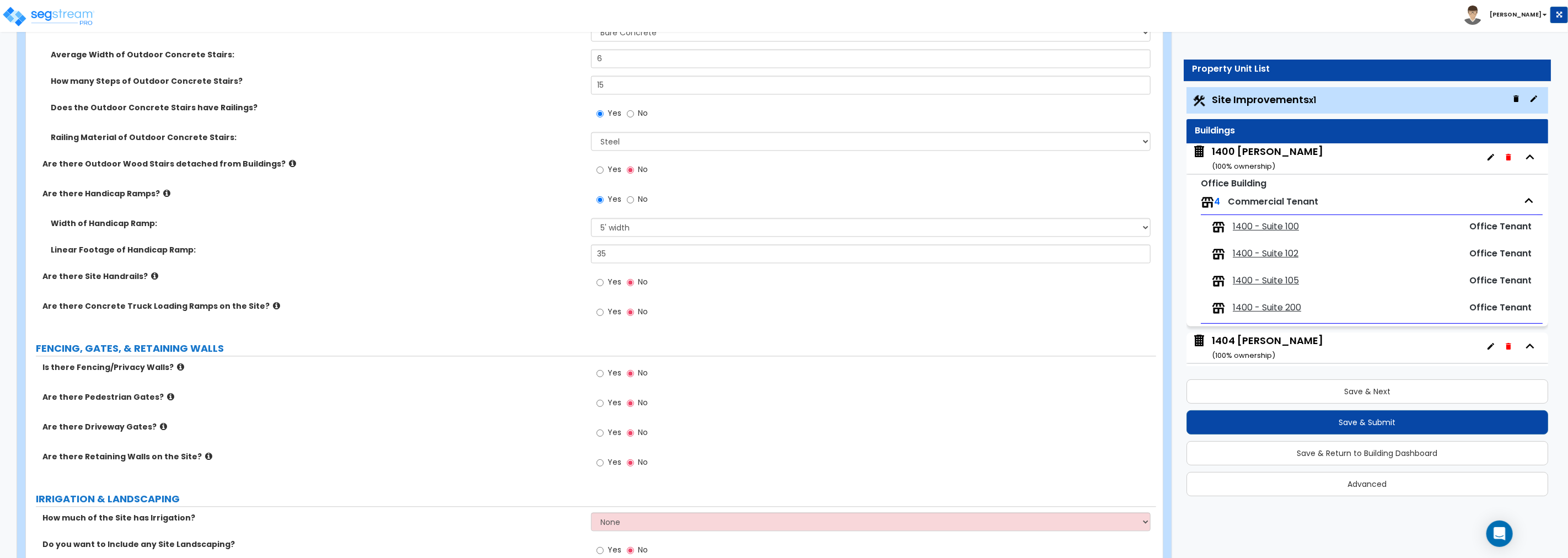
click at [606, 283] on label "Yes" at bounding box center [609, 284] width 25 height 19
click at [604, 283] on input "Yes" at bounding box center [600, 283] width 7 height 12
radio input "true"
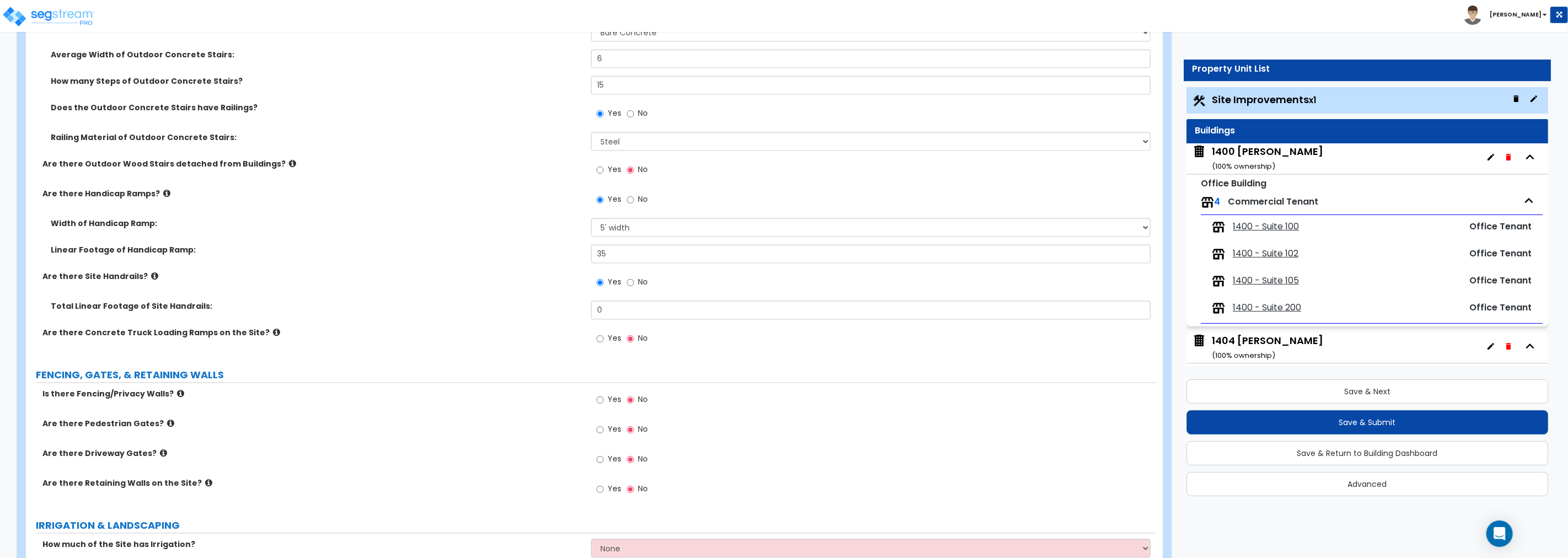
drag, startPoint x: 615, startPoint y: 298, endPoint x: 613, endPoint y: 309, distance: 11.2
drag, startPoint x: 612, startPoint y: 309, endPoint x: 505, endPoint y: 293, distance: 108.2
type input "35"
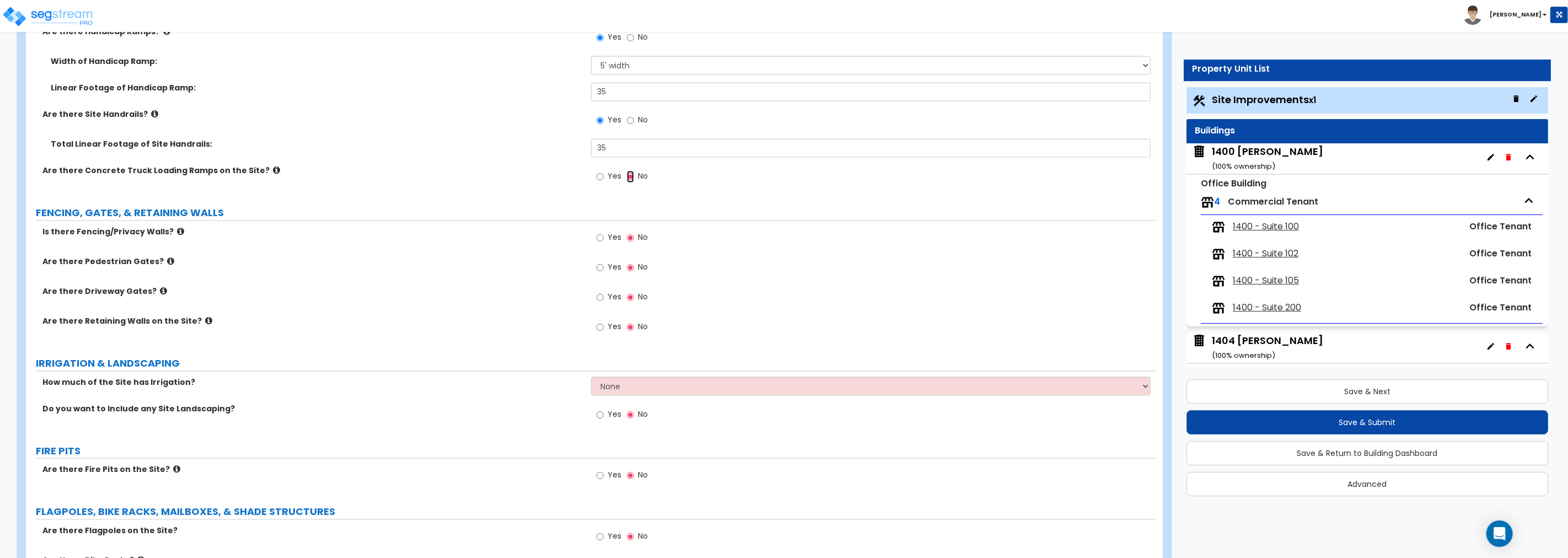
scroll to position [1909, 0]
click at [177, 228] on icon at bounding box center [181, 230] width 7 height 9
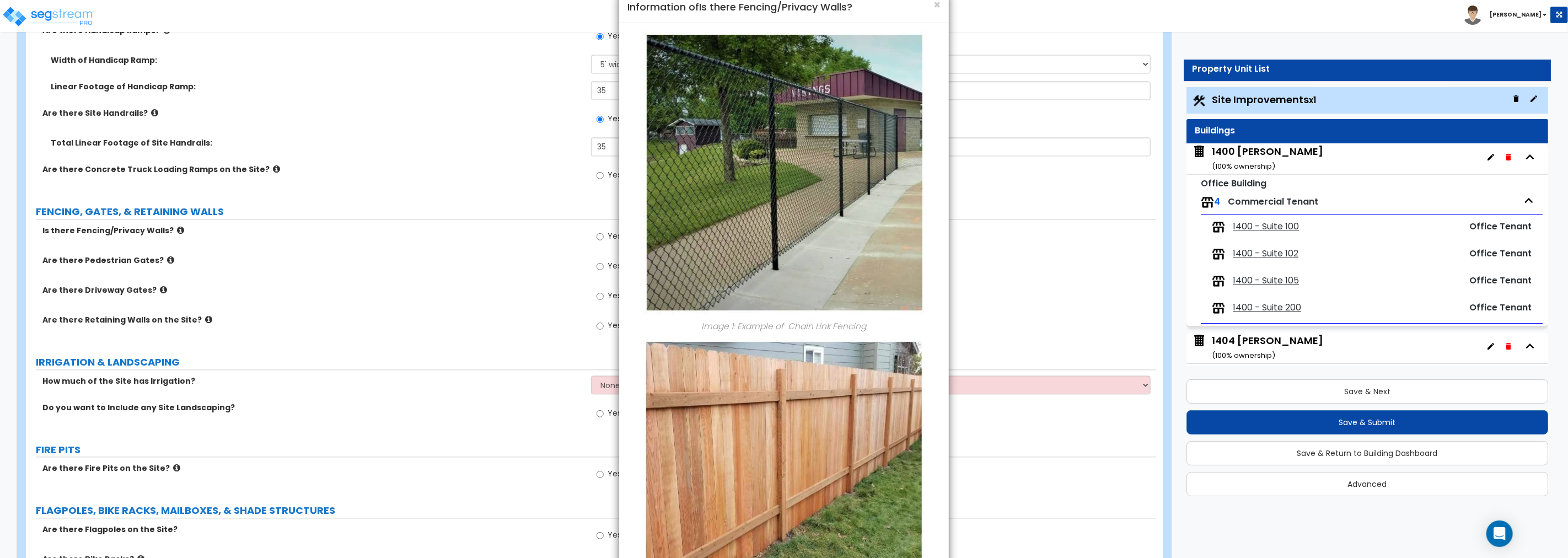
scroll to position [0, 0]
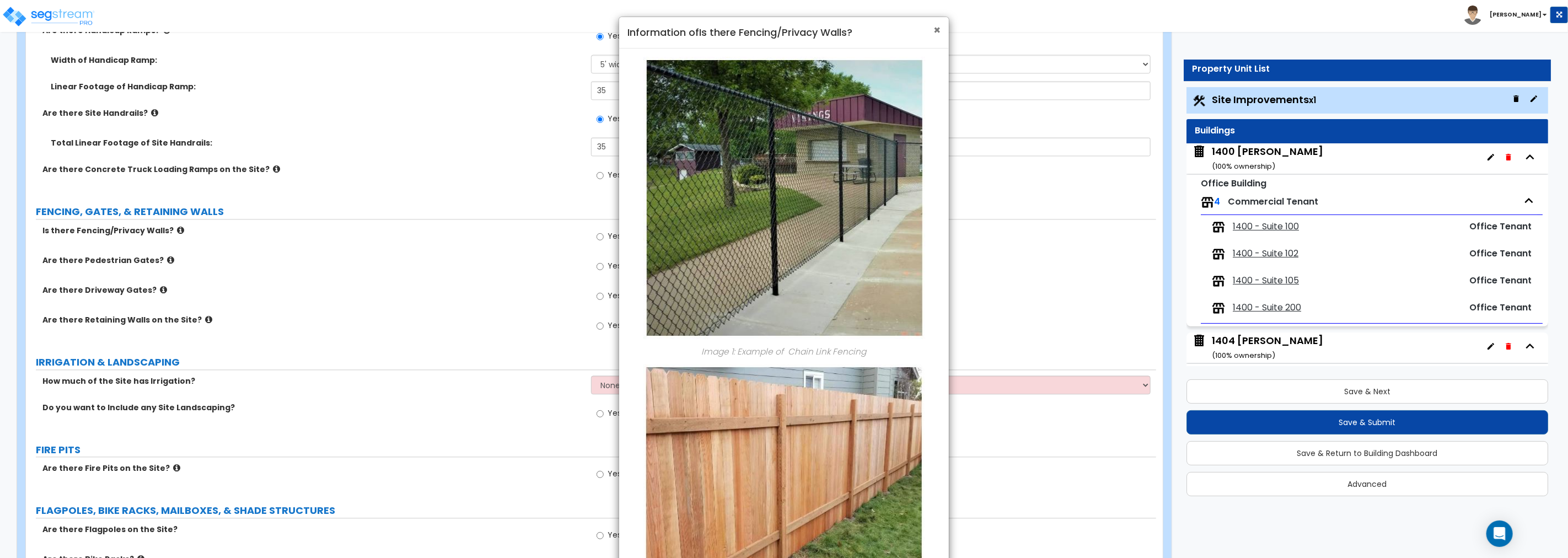
click at [939, 27] on span "×" at bounding box center [937, 30] width 7 height 16
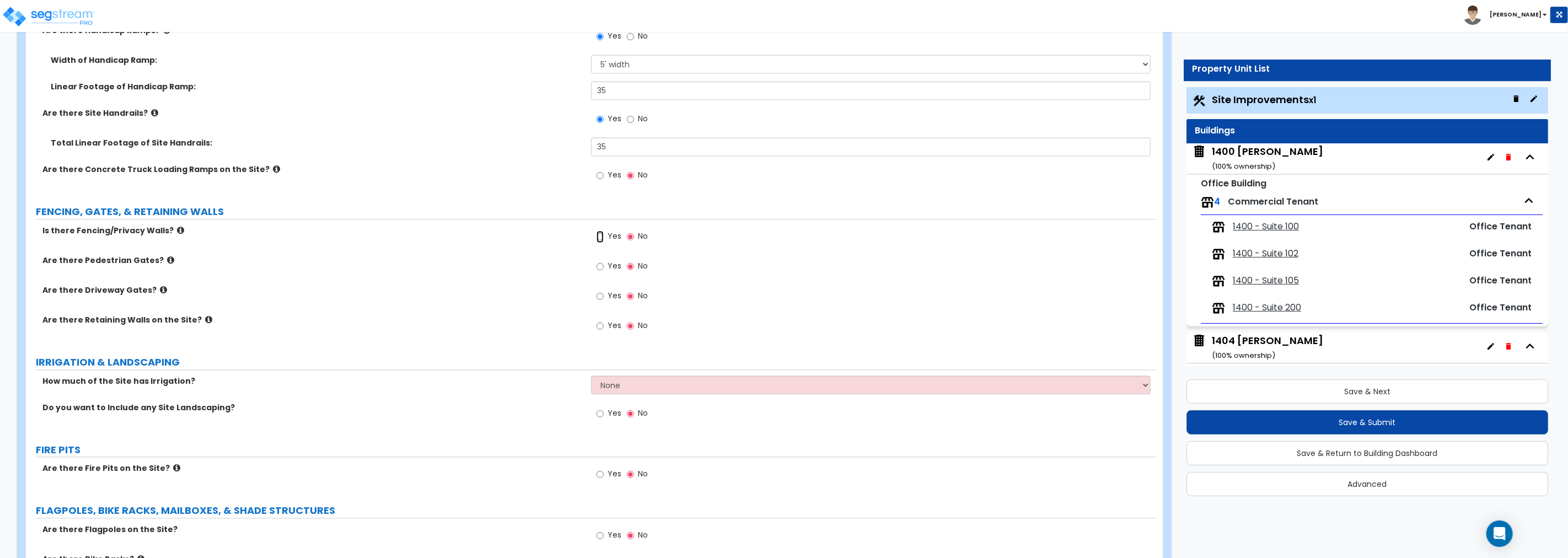
click at [601, 235] on input "Yes" at bounding box center [600, 237] width 7 height 12
radio input "true"
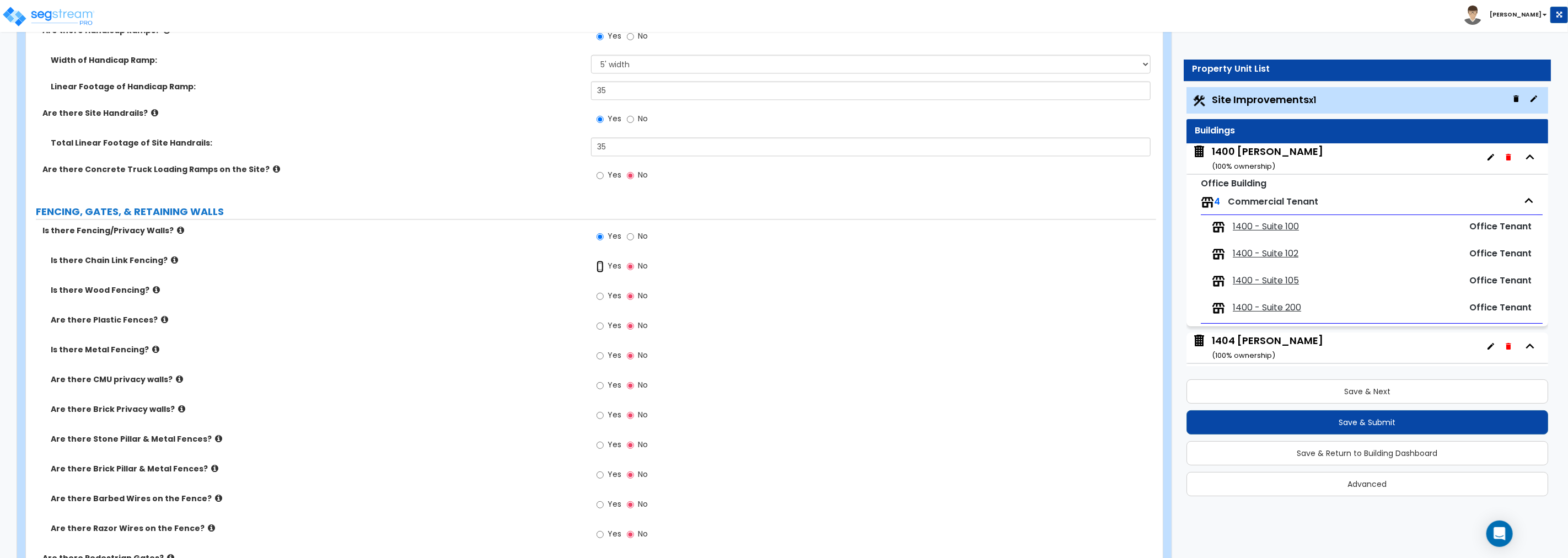
click at [601, 266] on input "Yes" at bounding box center [600, 267] width 7 height 12
radio input "true"
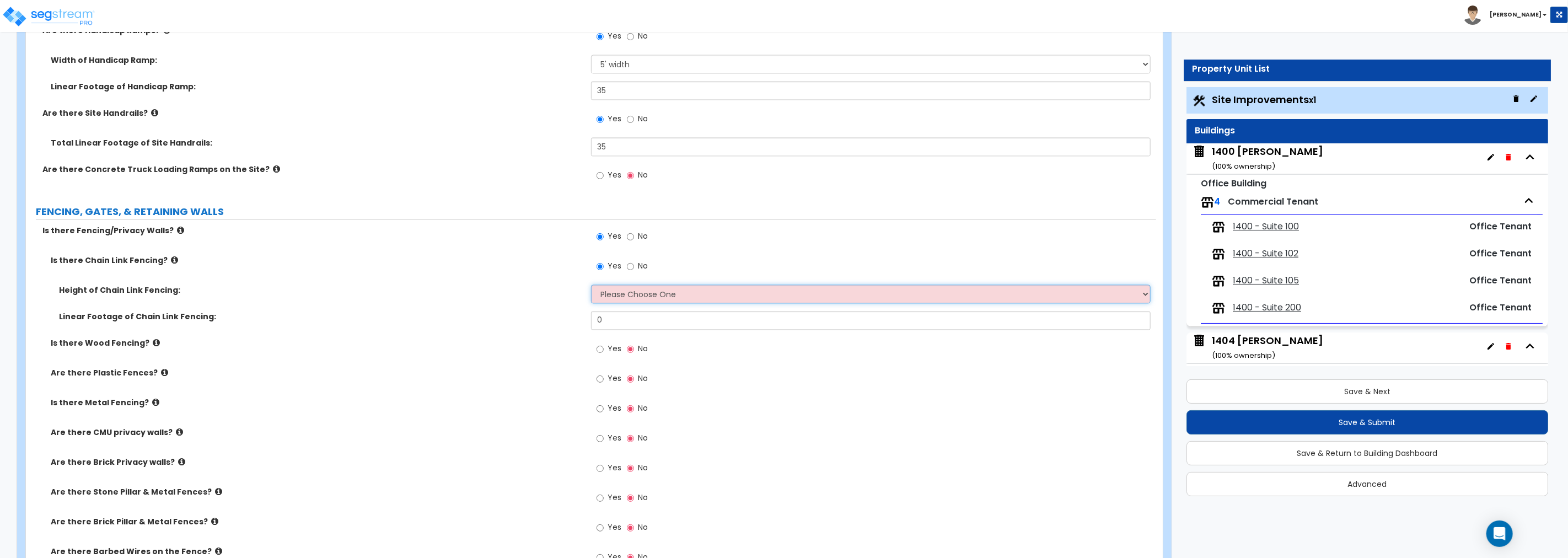
click at [640, 295] on select "Please Choose One 3 feet 4 feet 5 feet 6 feet 10 feet 12 feet" at bounding box center [870, 293] width 559 height 19
select select "4"
click at [591, 284] on select "Please Choose One 3 feet 4 feet 5 feet 6 feet 10 feet 12 feet" at bounding box center [870, 293] width 559 height 19
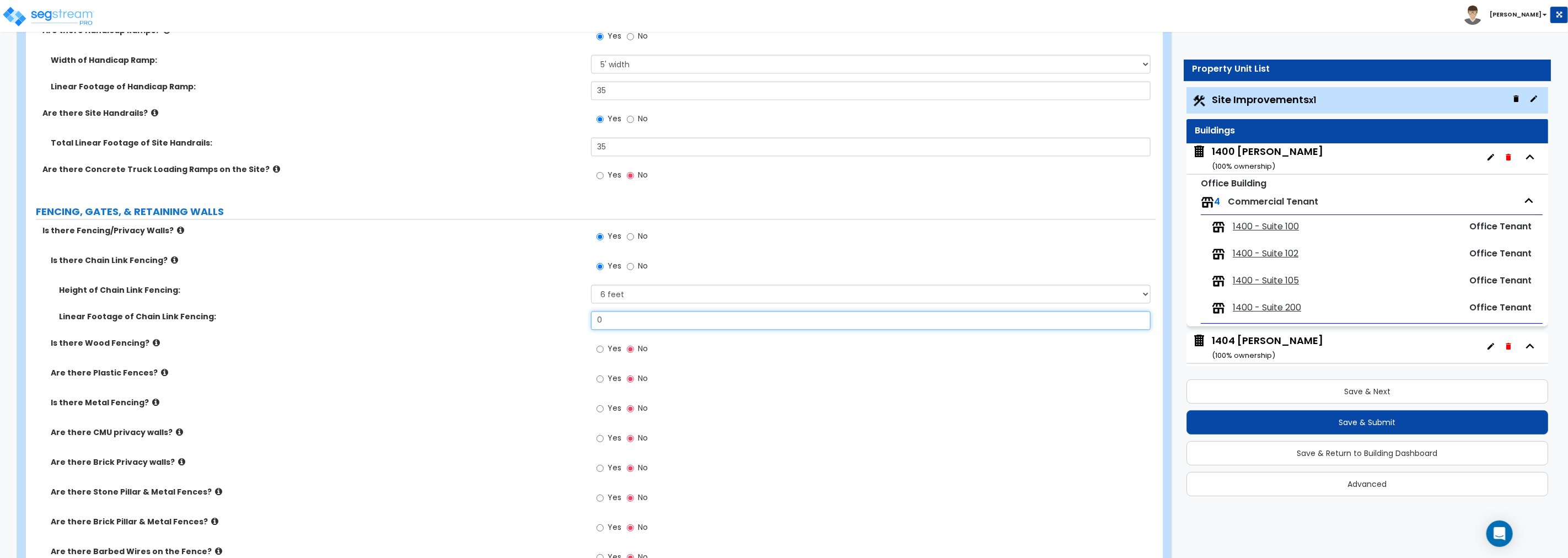
drag, startPoint x: 612, startPoint y: 318, endPoint x: 553, endPoint y: 301, distance: 61.4
click at [559, 311] on div "Linear Footage of Chain Link Fencing: 0" at bounding box center [591, 324] width 1130 height 26
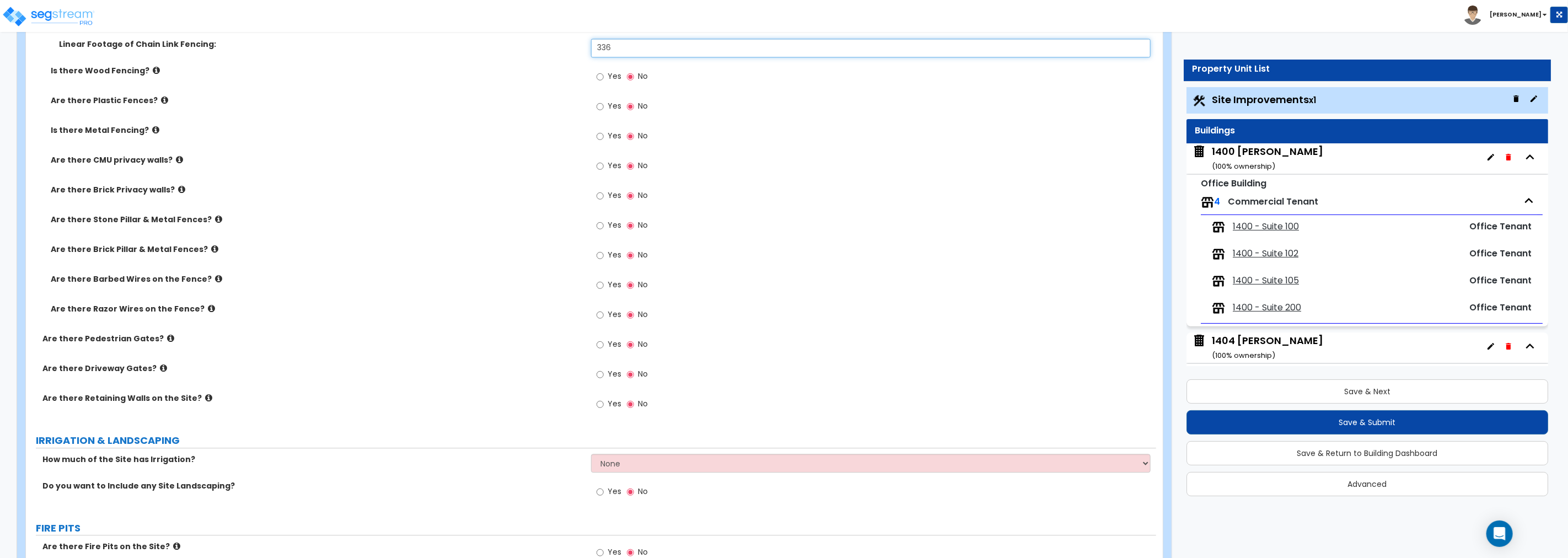
scroll to position [2195, 0]
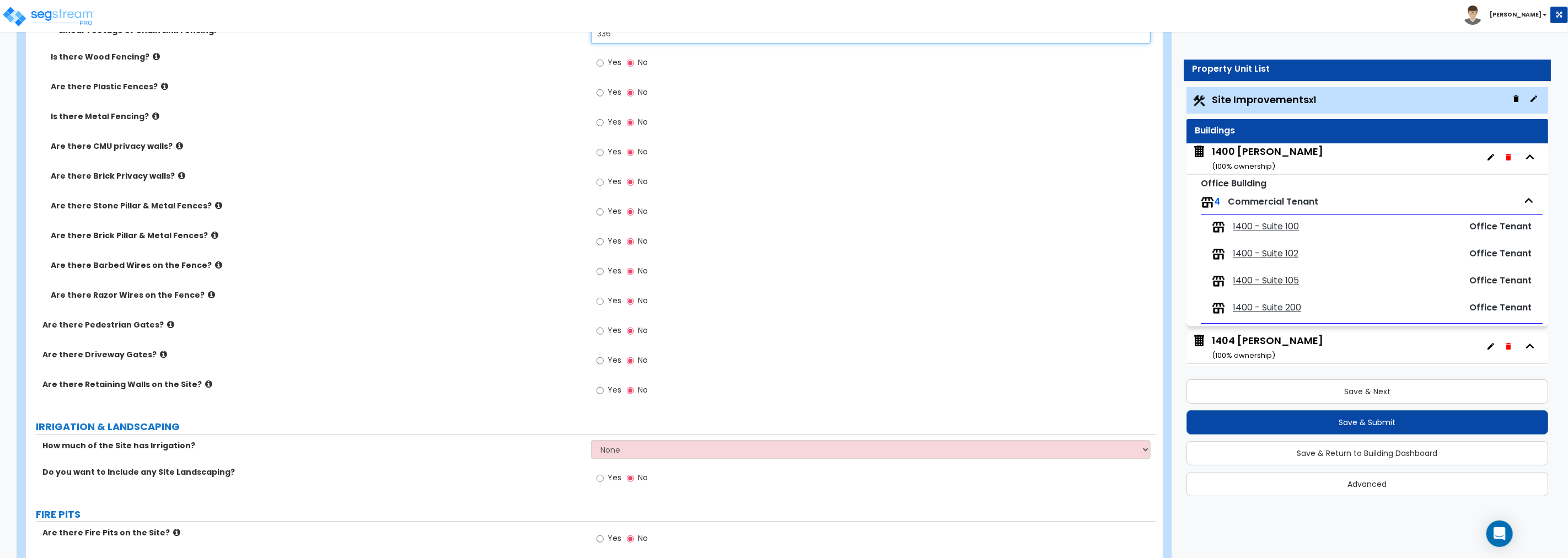
type input "336"
click at [600, 270] on input "Yes" at bounding box center [600, 271] width 7 height 12
radio input "true"
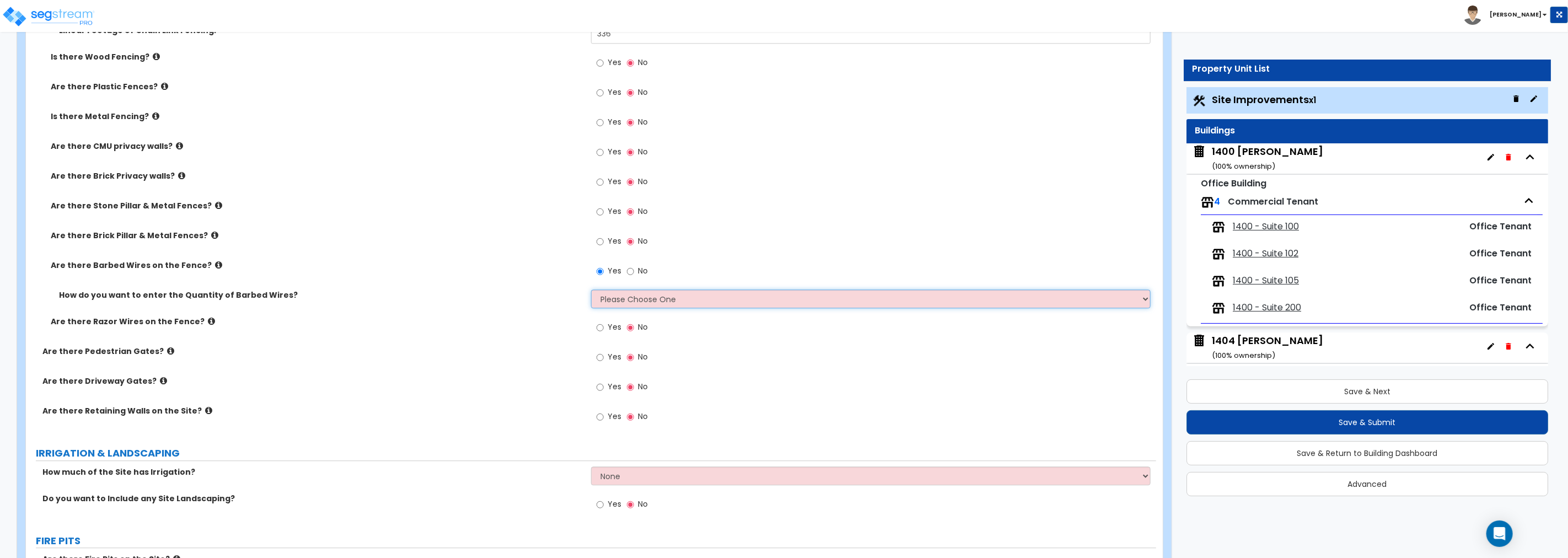
click at [626, 298] on select "Please Choose One Enter Linear Footage Enter Percentage I Don't Know - Please e…" at bounding box center [870, 299] width 559 height 19
select select "2"
click at [591, 290] on select "Please Choose One Enter Linear Footage Enter Percentage I Don't Know - Please e…" at bounding box center [870, 299] width 559 height 19
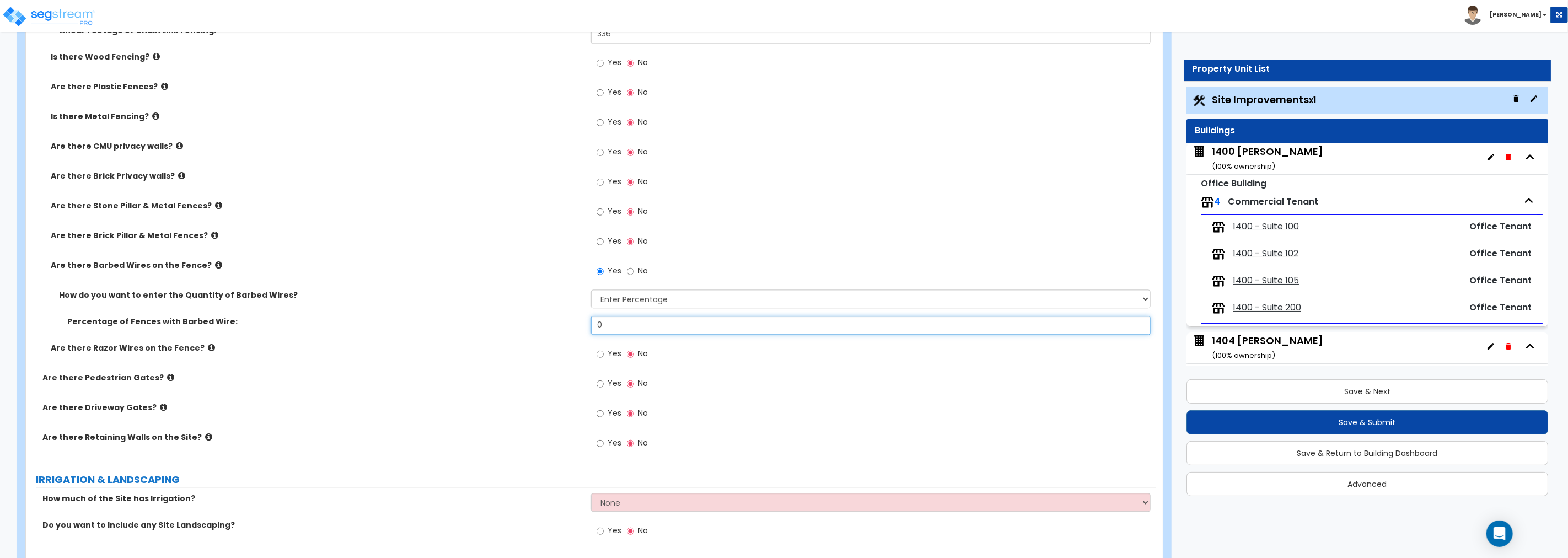
drag, startPoint x: 565, startPoint y: 322, endPoint x: 523, endPoint y: 322, distance: 42.0
click at [523, 322] on div "Percentage of Fences with Barbed Wire: 0" at bounding box center [591, 329] width 1130 height 26
type input "100"
click at [629, 271] on input "No" at bounding box center [631, 271] width 7 height 12
radio input "false"
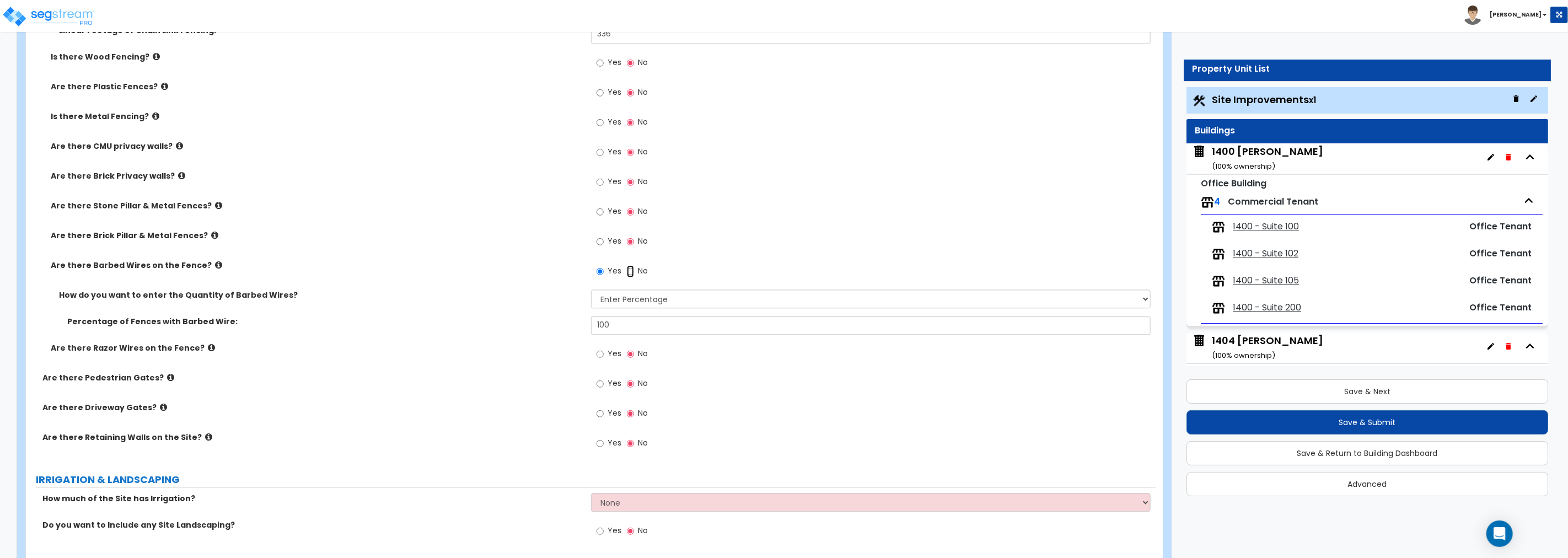
radio input "true"
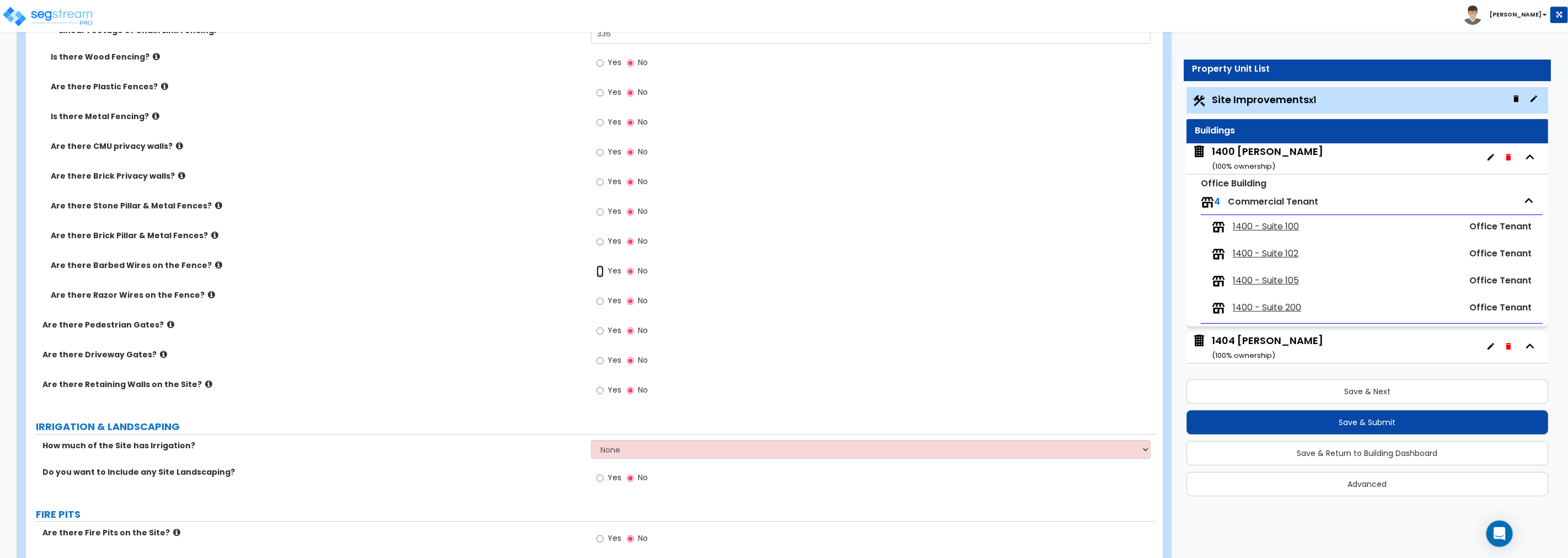
click at [601, 268] on input "Yes" at bounding box center [600, 271] width 7 height 12
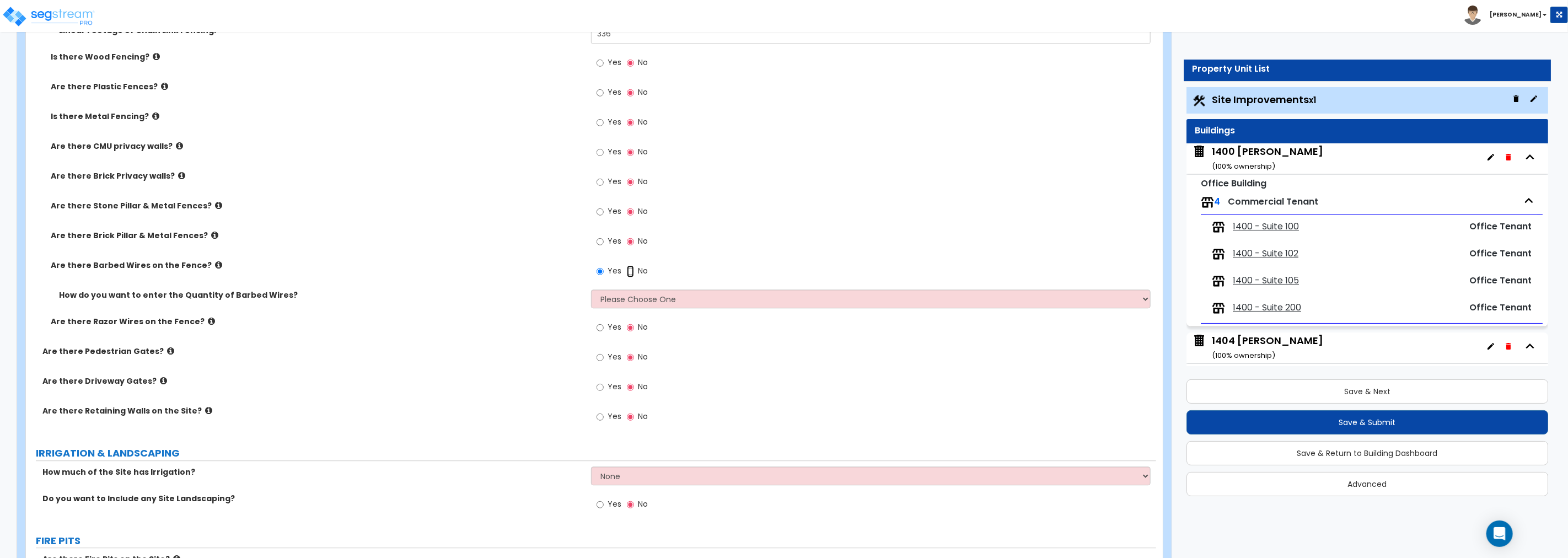
click at [627, 268] on input "No" at bounding box center [631, 271] width 7 height 12
radio input "false"
radio input "true"
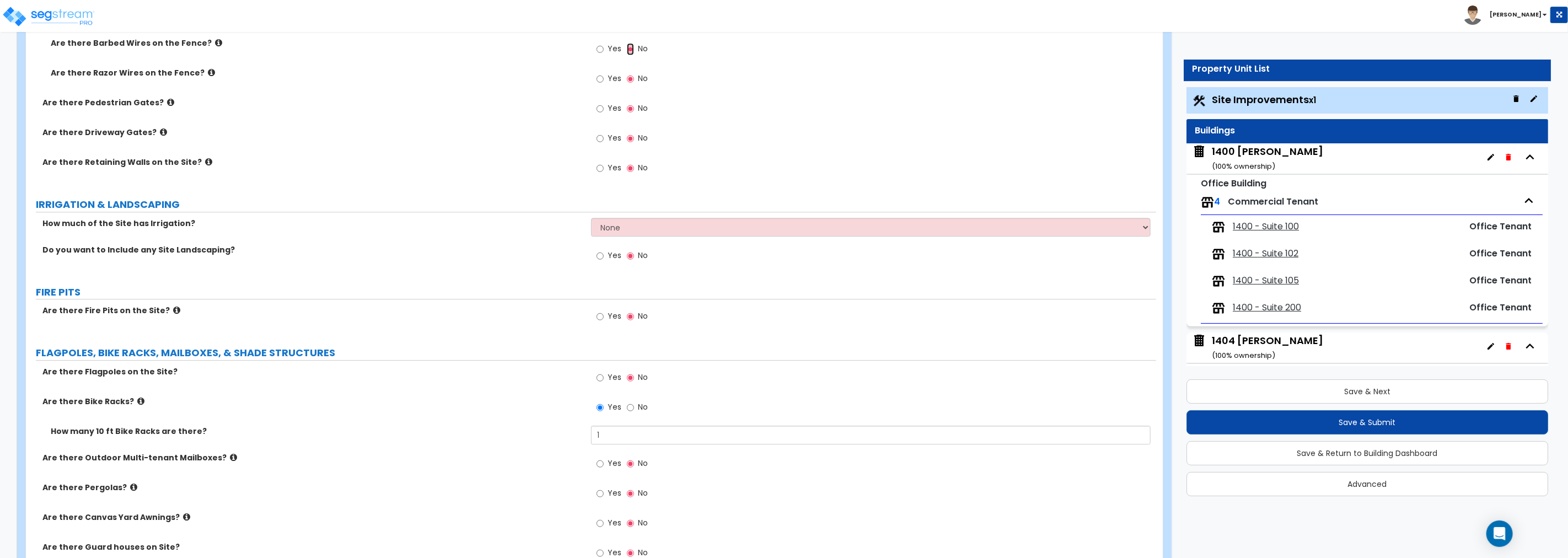
scroll to position [2440, 0]
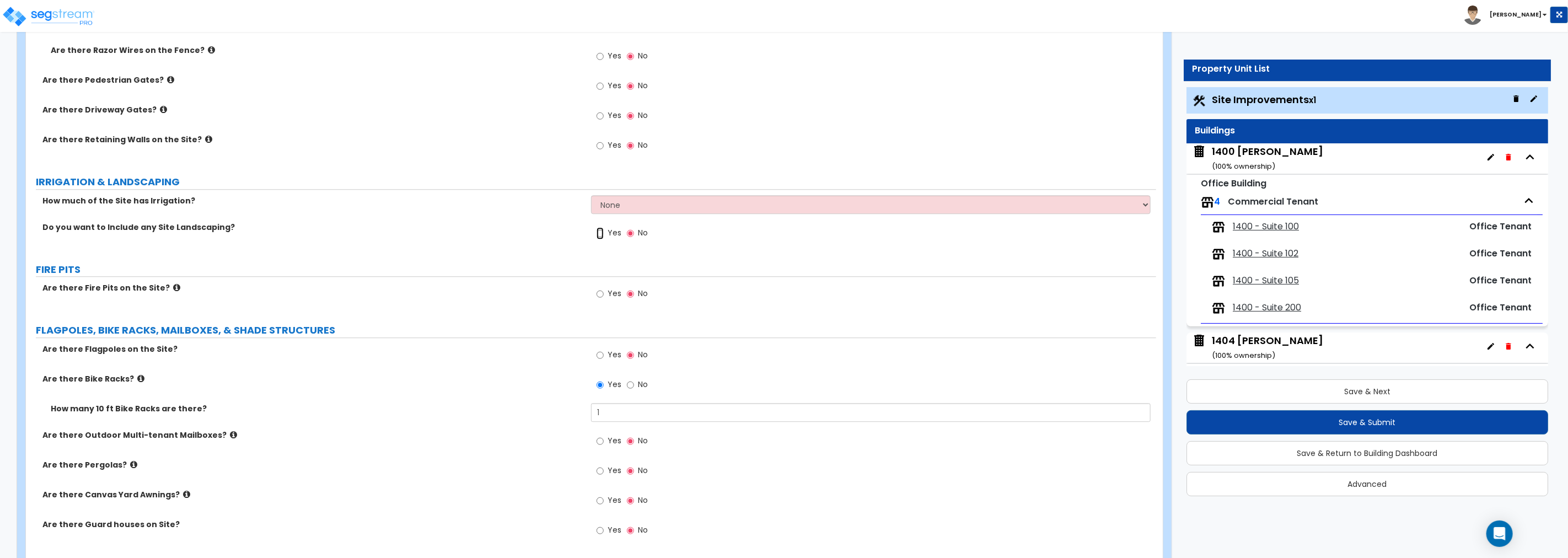
click at [600, 232] on input "Yes" at bounding box center [600, 233] width 7 height 12
radio input "true"
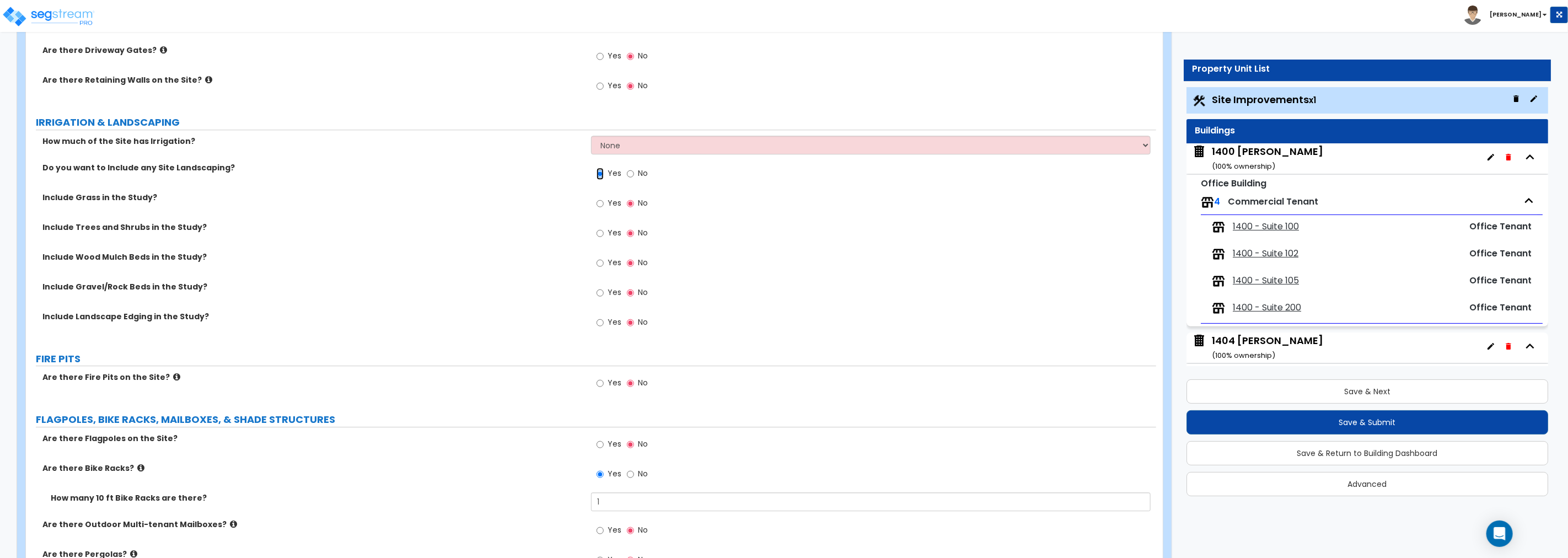
scroll to position [2501, 0]
